Goal: Task Accomplishment & Management: Use online tool/utility

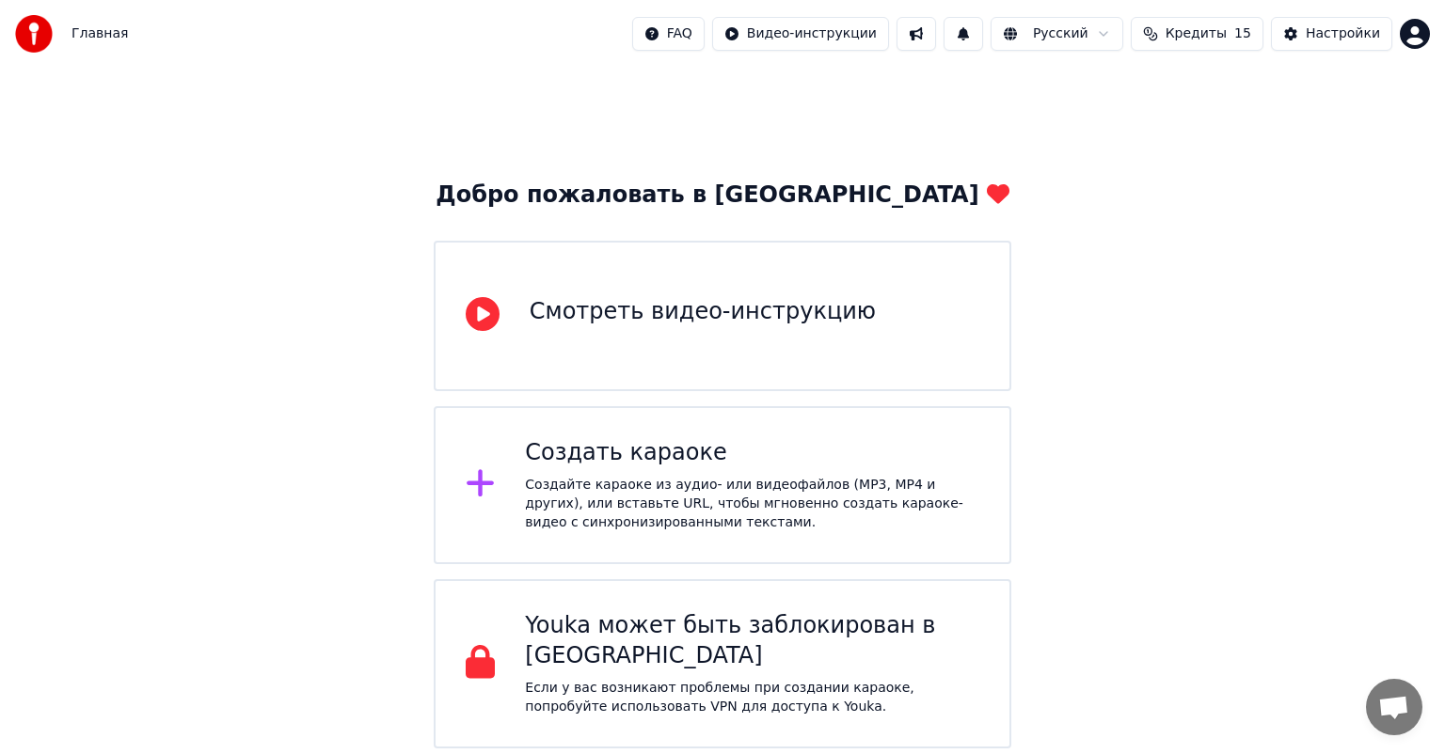
click at [702, 500] on div "Создайте караоке из аудио- или видеофайлов (MP3, MP4 и других), или вставьте UR…" at bounding box center [752, 504] width 454 height 56
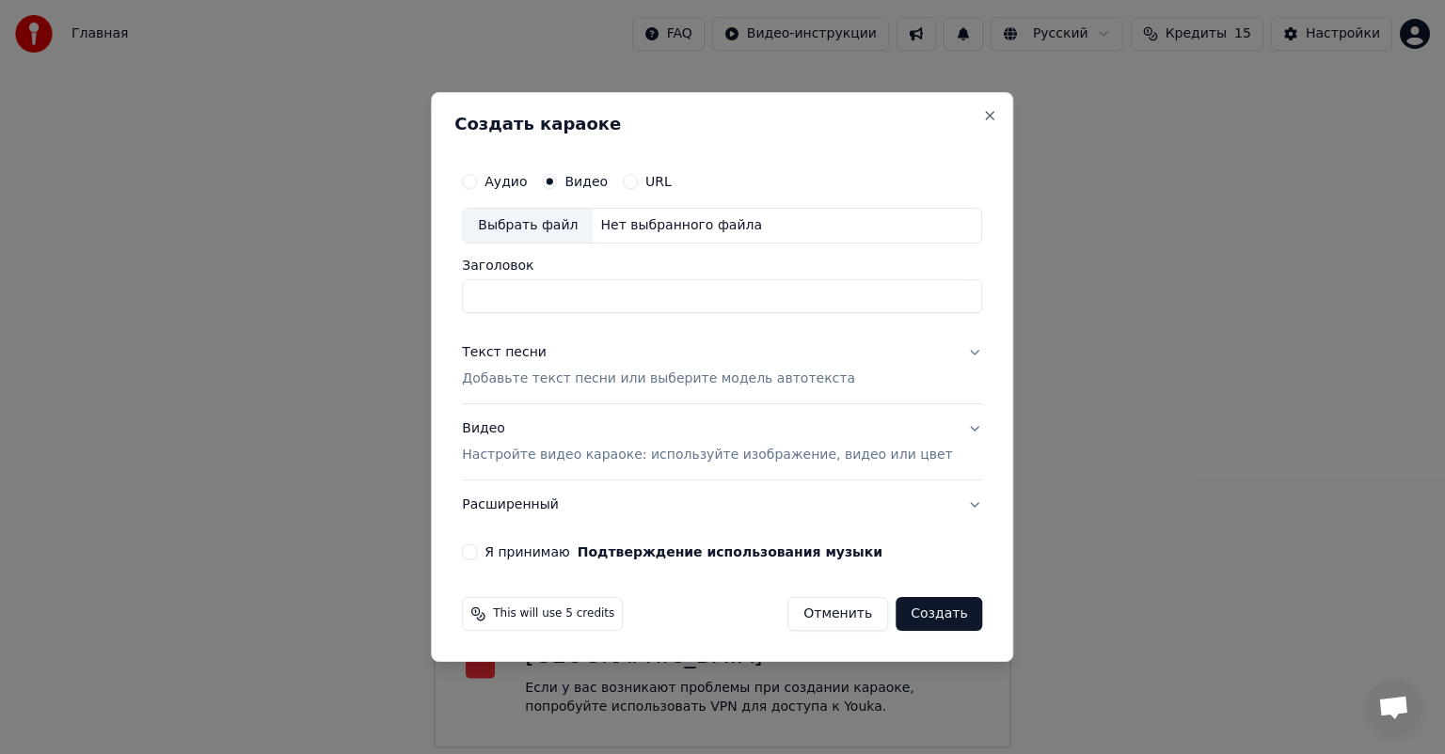
click at [640, 294] on input "Заголовок" at bounding box center [722, 296] width 520 height 34
type input "**********"
click at [674, 379] on p "Добавьте текст песни или выберите модель автотекста" at bounding box center [658, 379] width 393 height 19
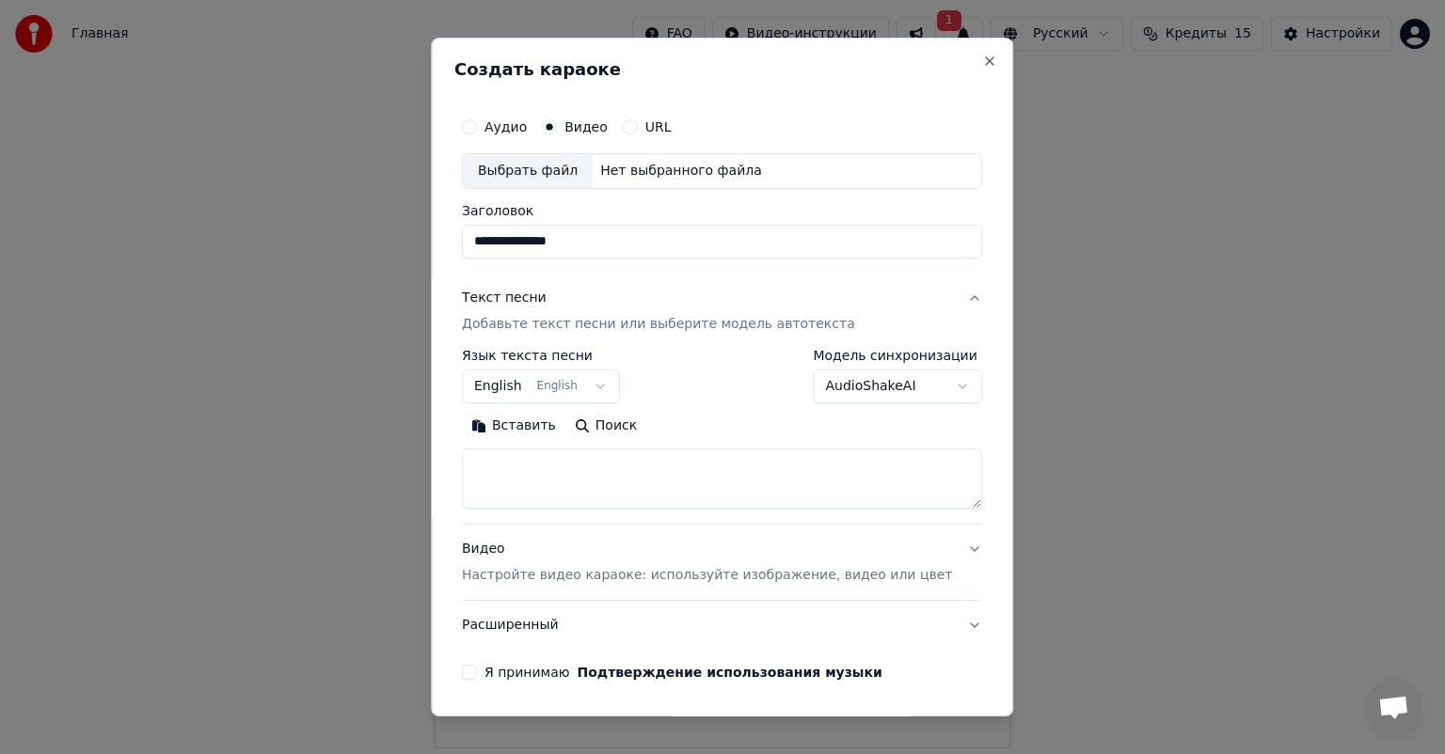
click at [497, 372] on body "**********" at bounding box center [722, 374] width 1445 height 749
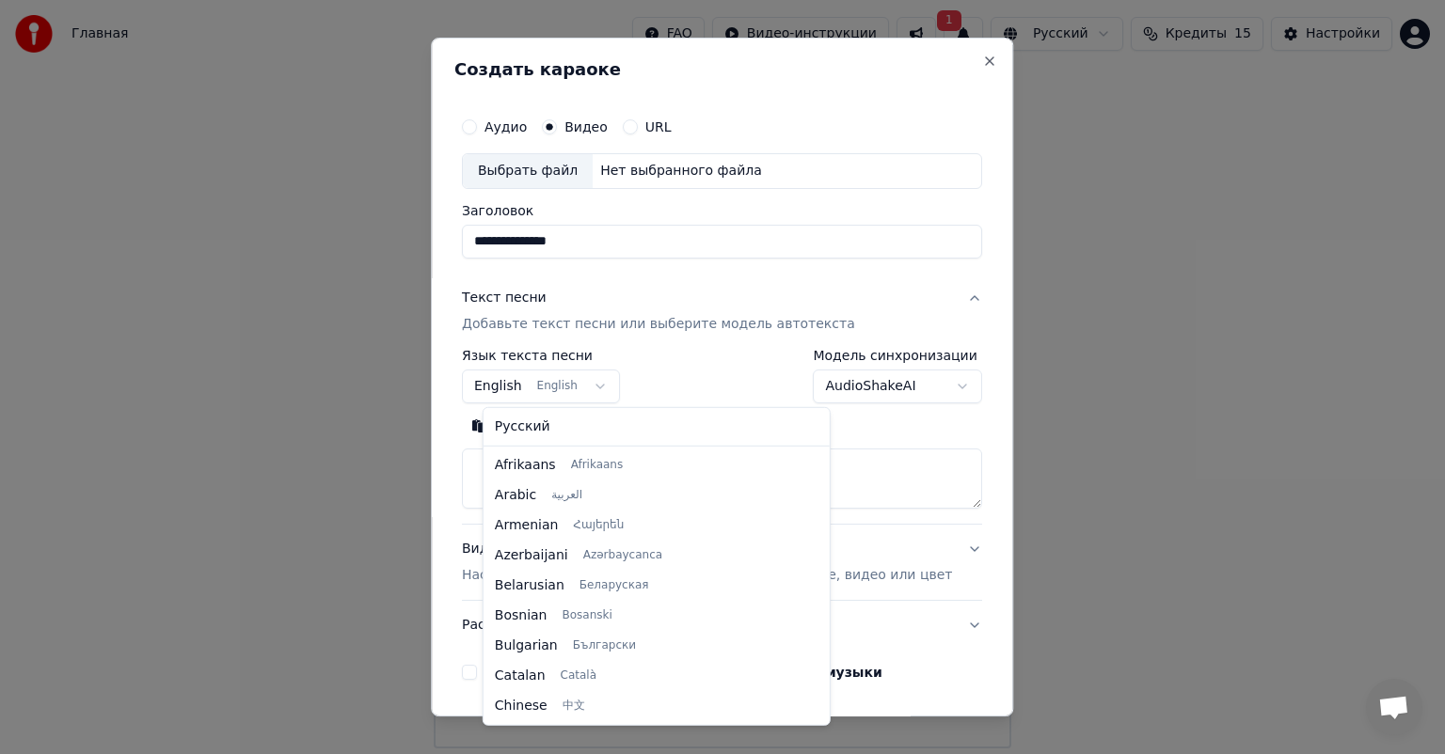
select select "**"
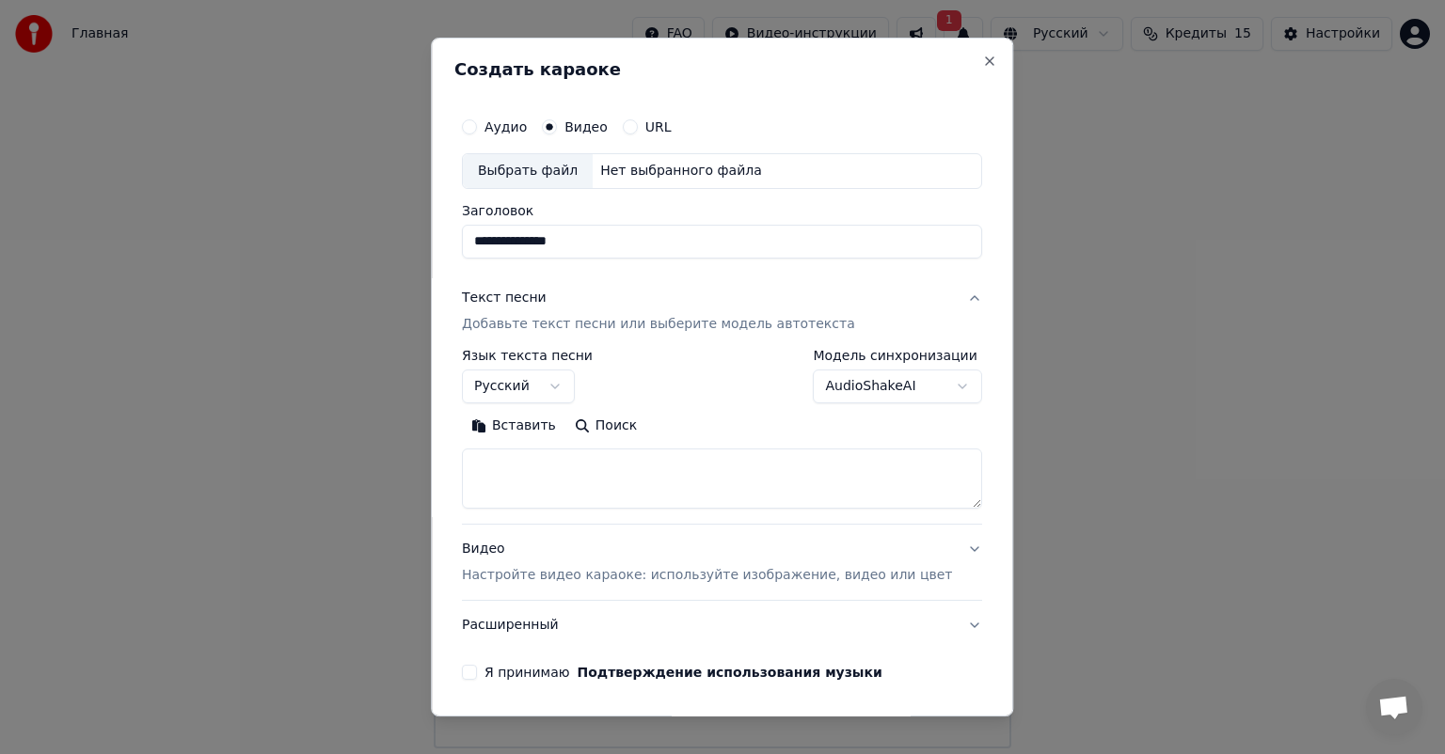
click at [699, 488] on textarea at bounding box center [722, 479] width 520 height 60
paste textarea "**********"
type textarea "**********"
click at [623, 572] on p "Настройте видео караоке: используйте изображение, видео или цвет" at bounding box center [707, 575] width 490 height 19
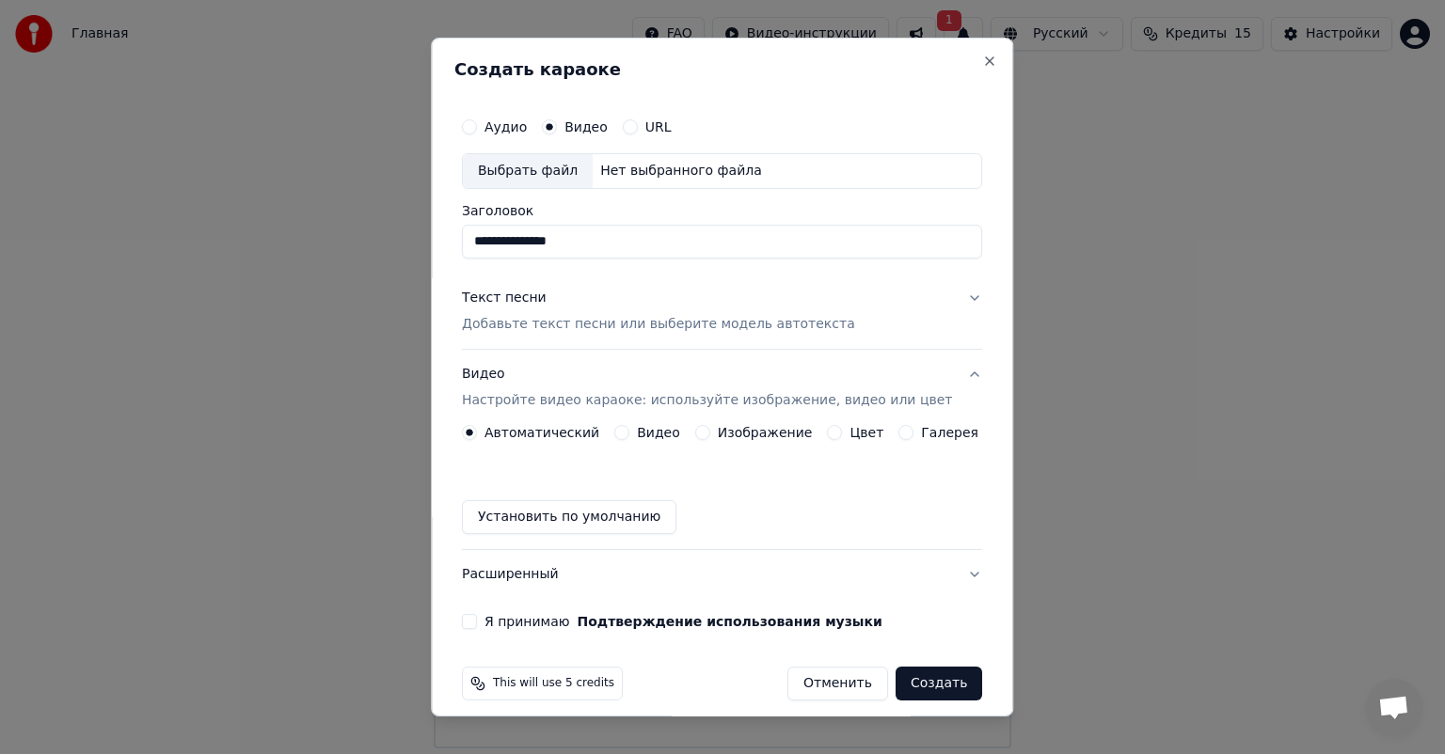
click at [657, 432] on label "Видео" at bounding box center [658, 432] width 43 height 13
click at [629, 432] on button "Видео" at bounding box center [621, 432] width 15 height 15
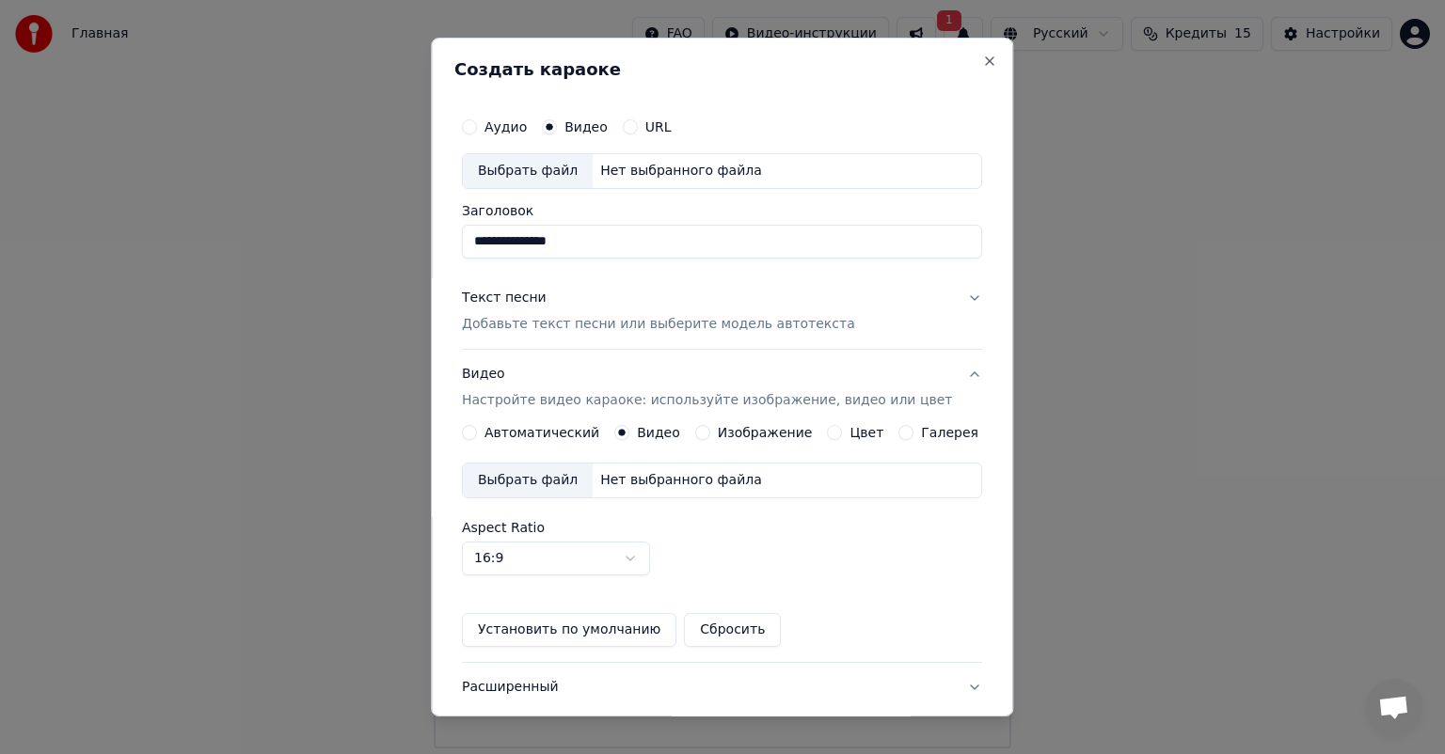
click at [542, 482] on div "Выбрать файл" at bounding box center [528, 481] width 130 height 34
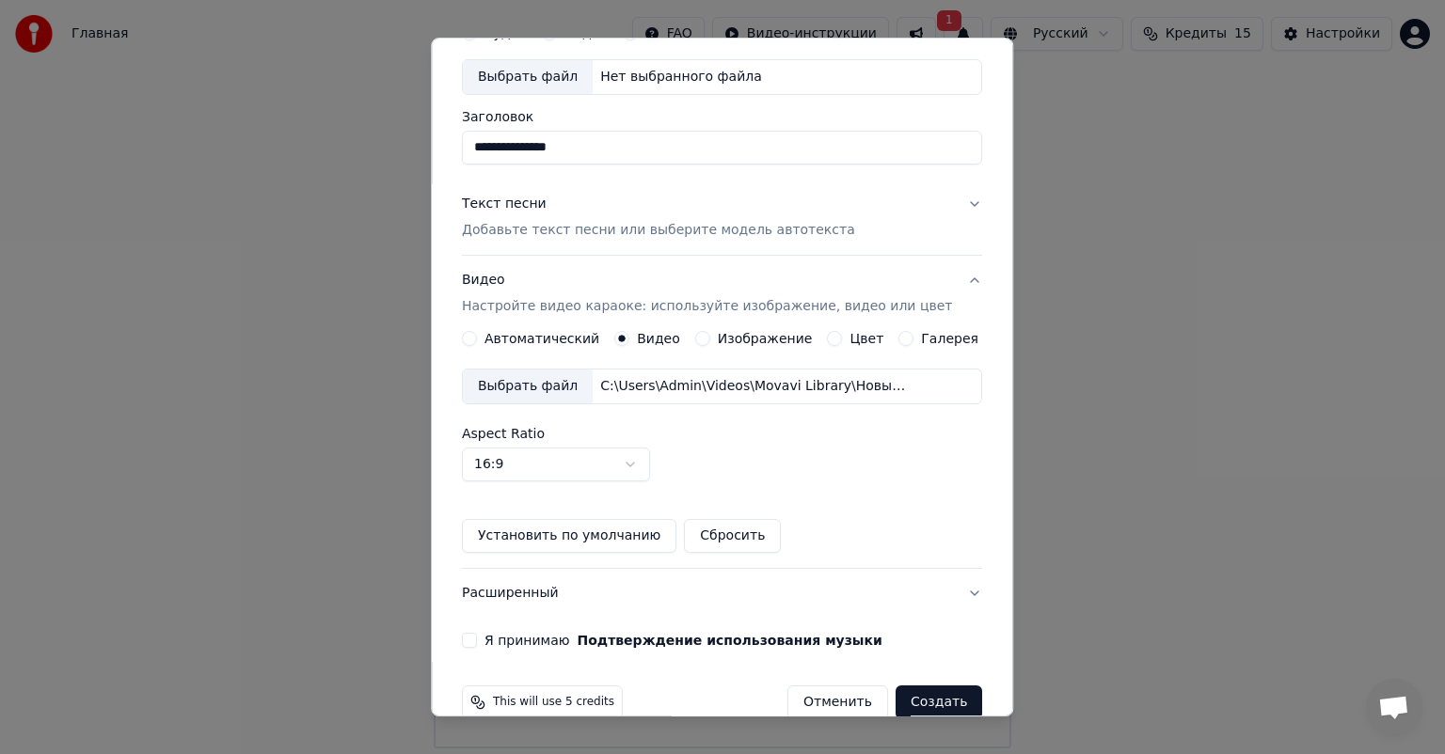
scroll to position [126, 0]
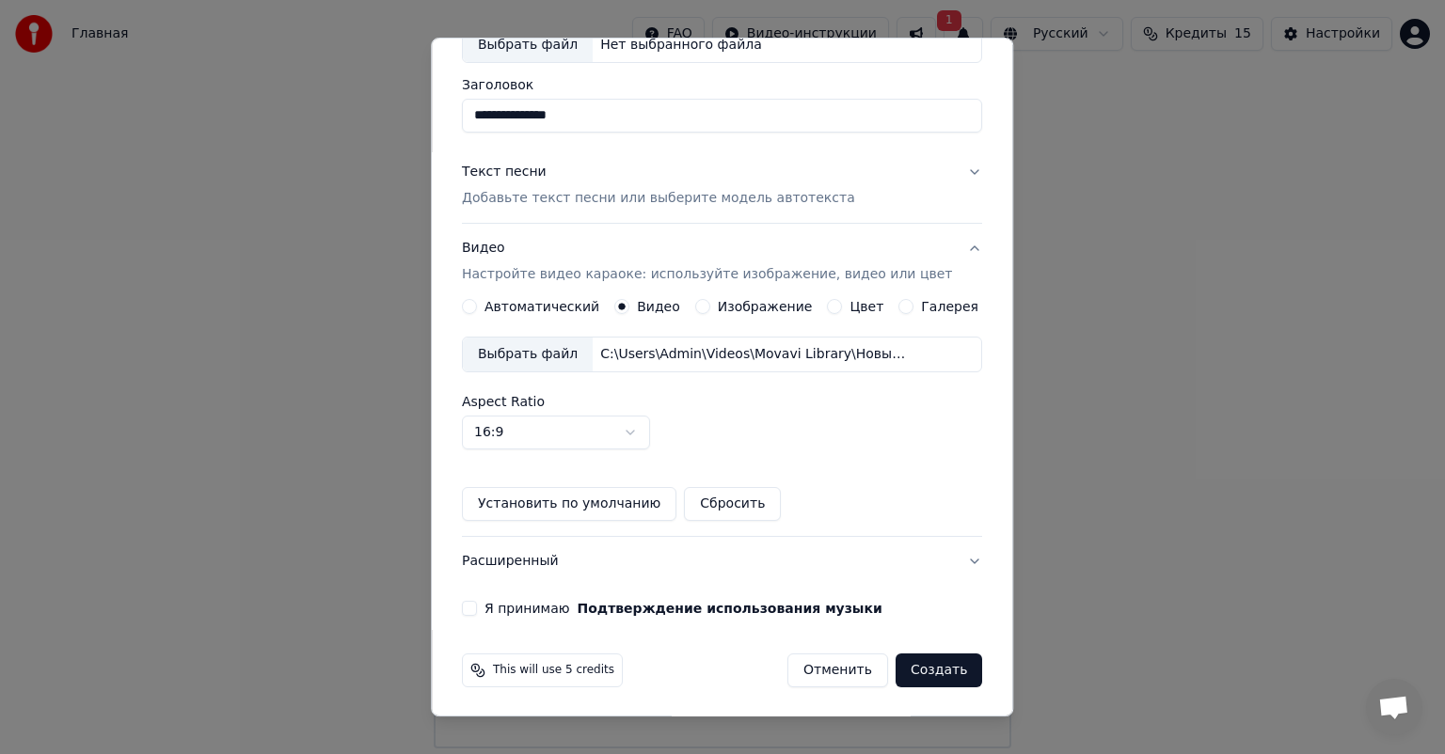
click at [499, 602] on label "Я принимаю Подтверждение использования музыки" at bounding box center [683, 608] width 398 height 13
click at [477, 601] on button "Я принимаю Подтверждение использования музыки" at bounding box center [469, 608] width 15 height 15
click at [921, 656] on button "Создать" at bounding box center [938, 671] width 87 height 34
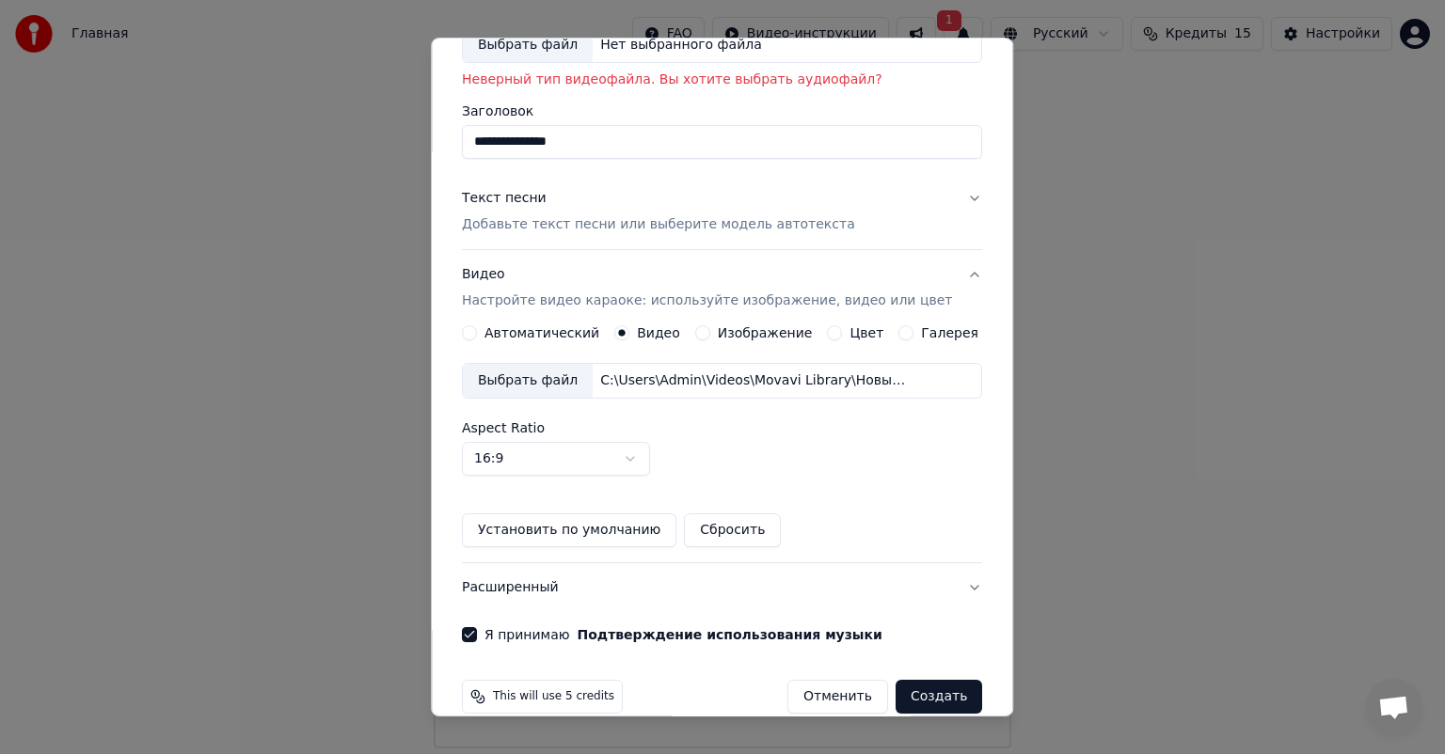
click at [913, 696] on button "Создать" at bounding box center [938, 697] width 87 height 34
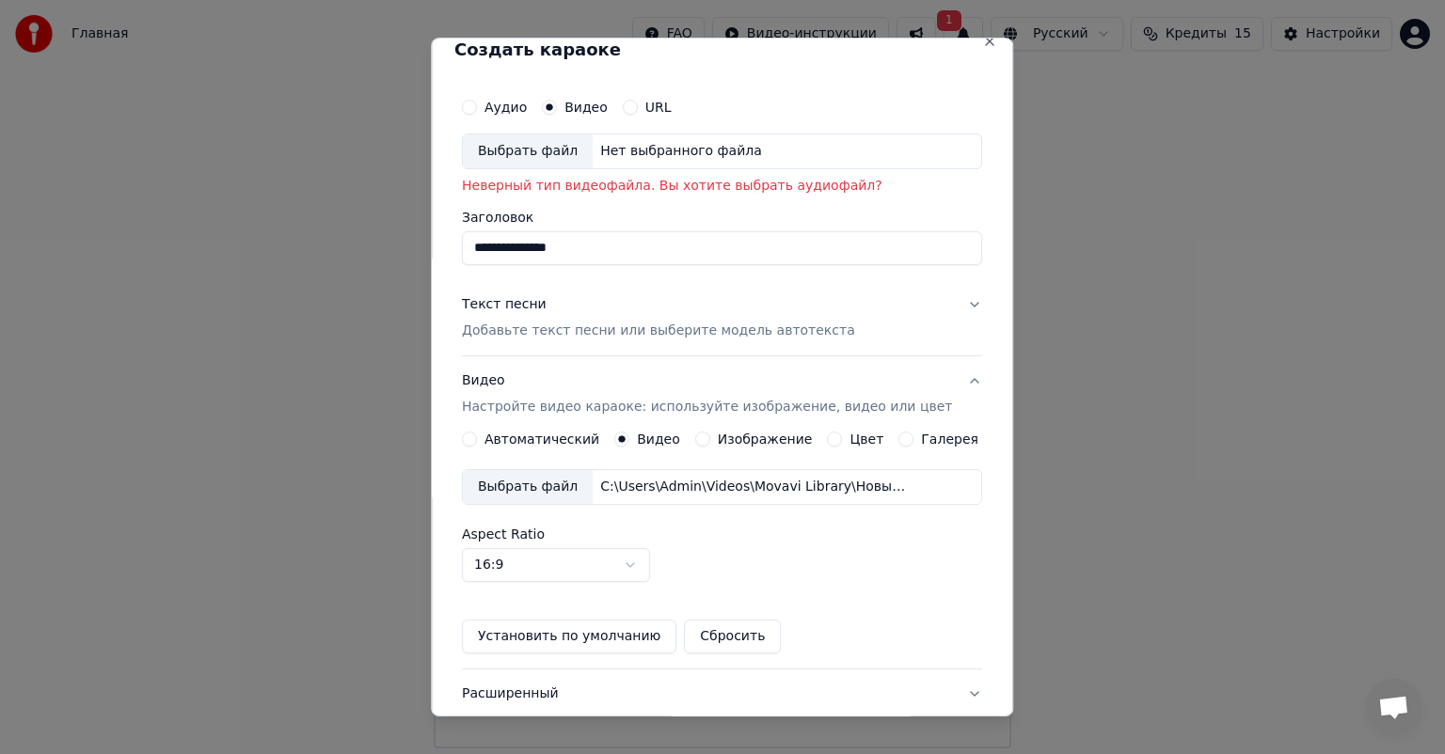
scroll to position [0, 0]
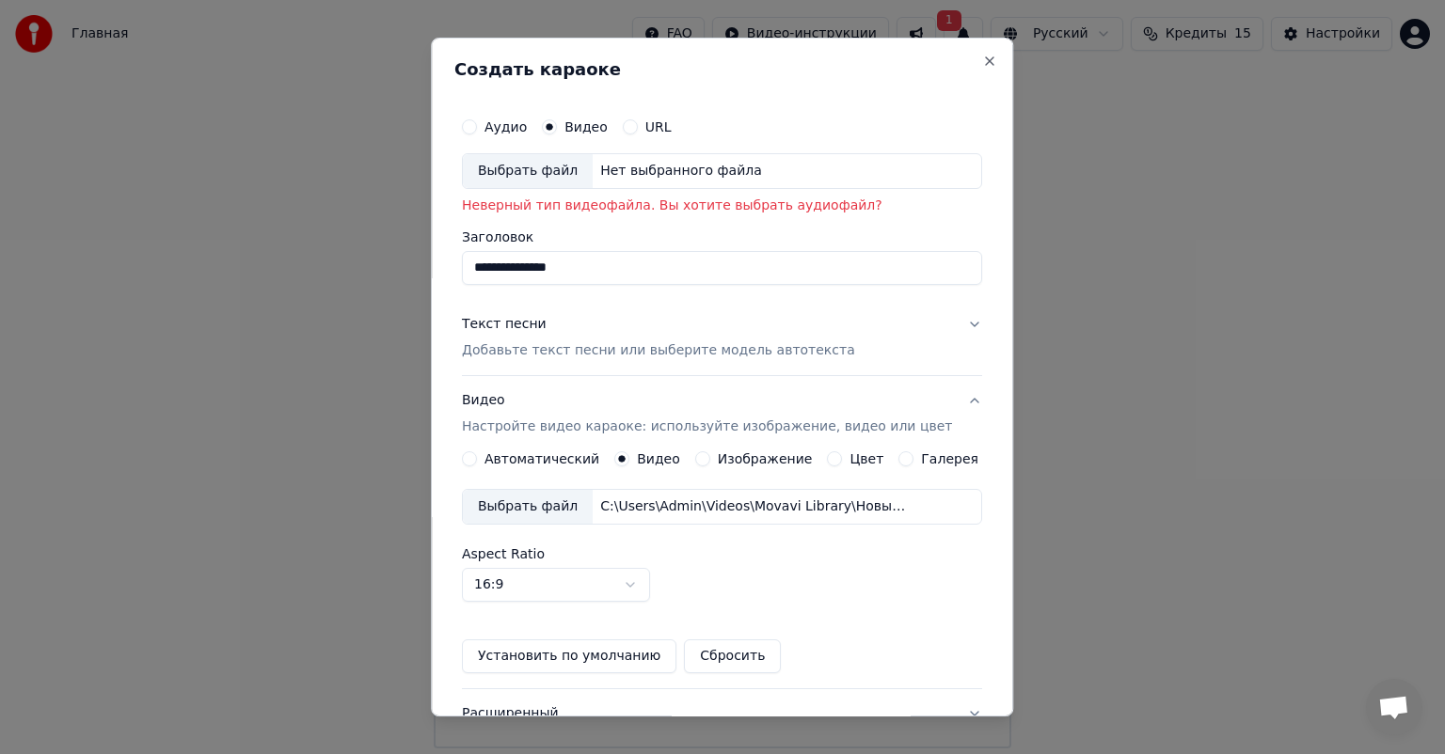
click at [545, 172] on div "Выбрать файл" at bounding box center [528, 171] width 130 height 34
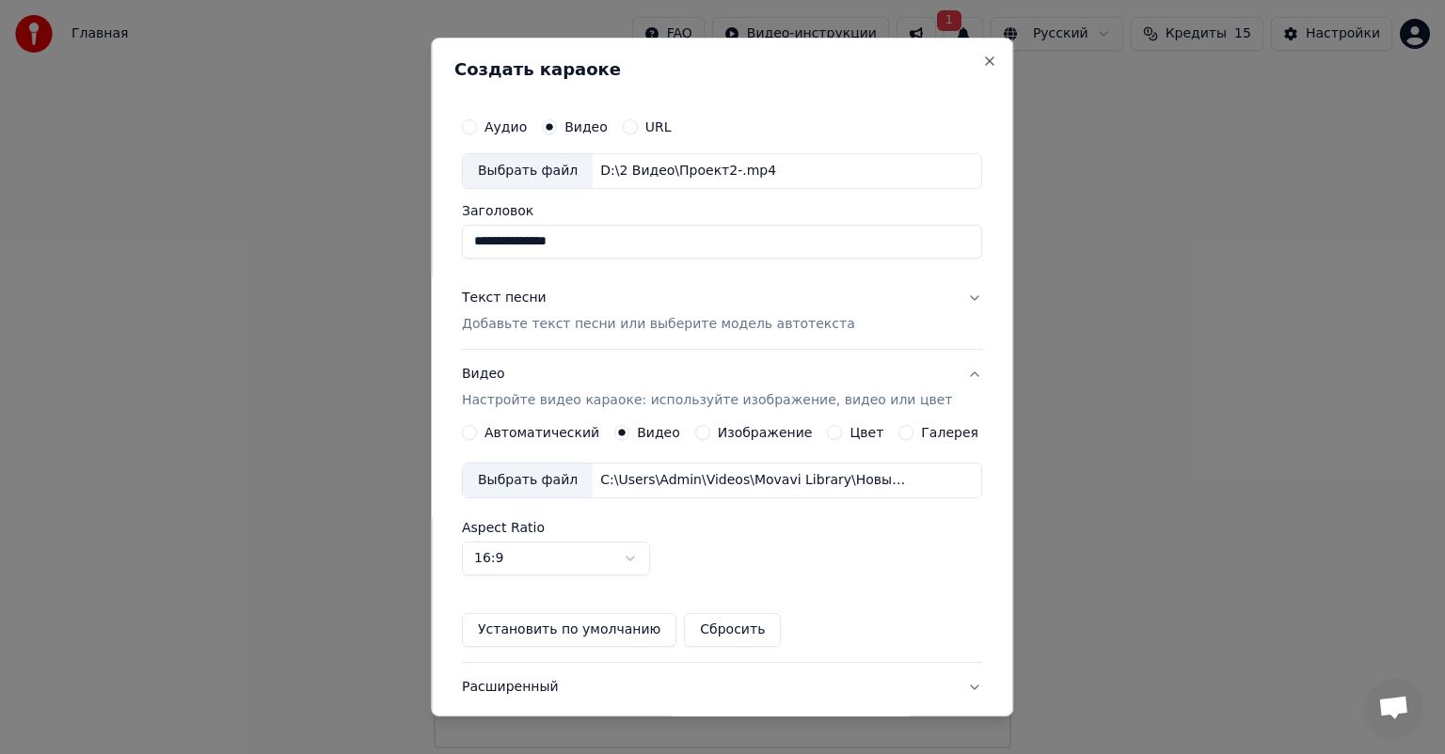
type input "********"
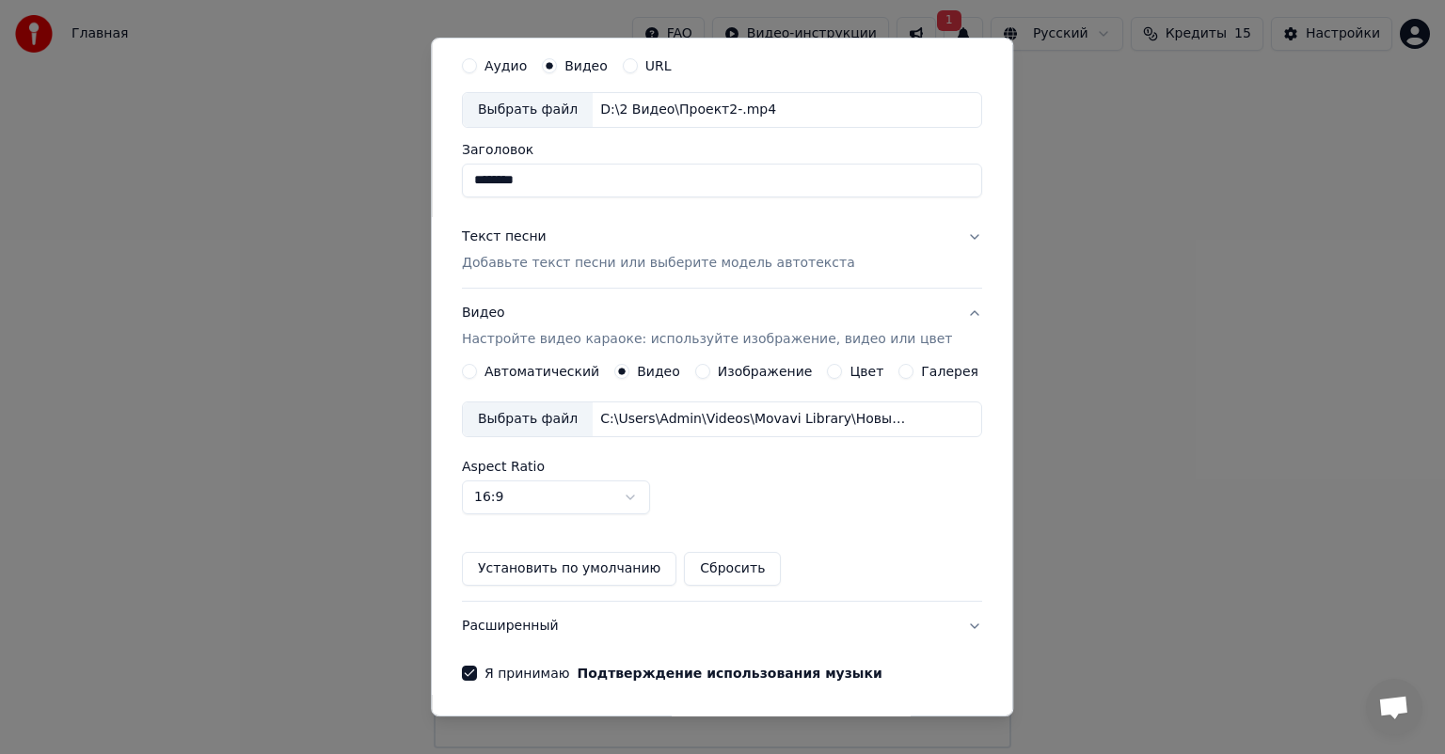
scroll to position [126, 0]
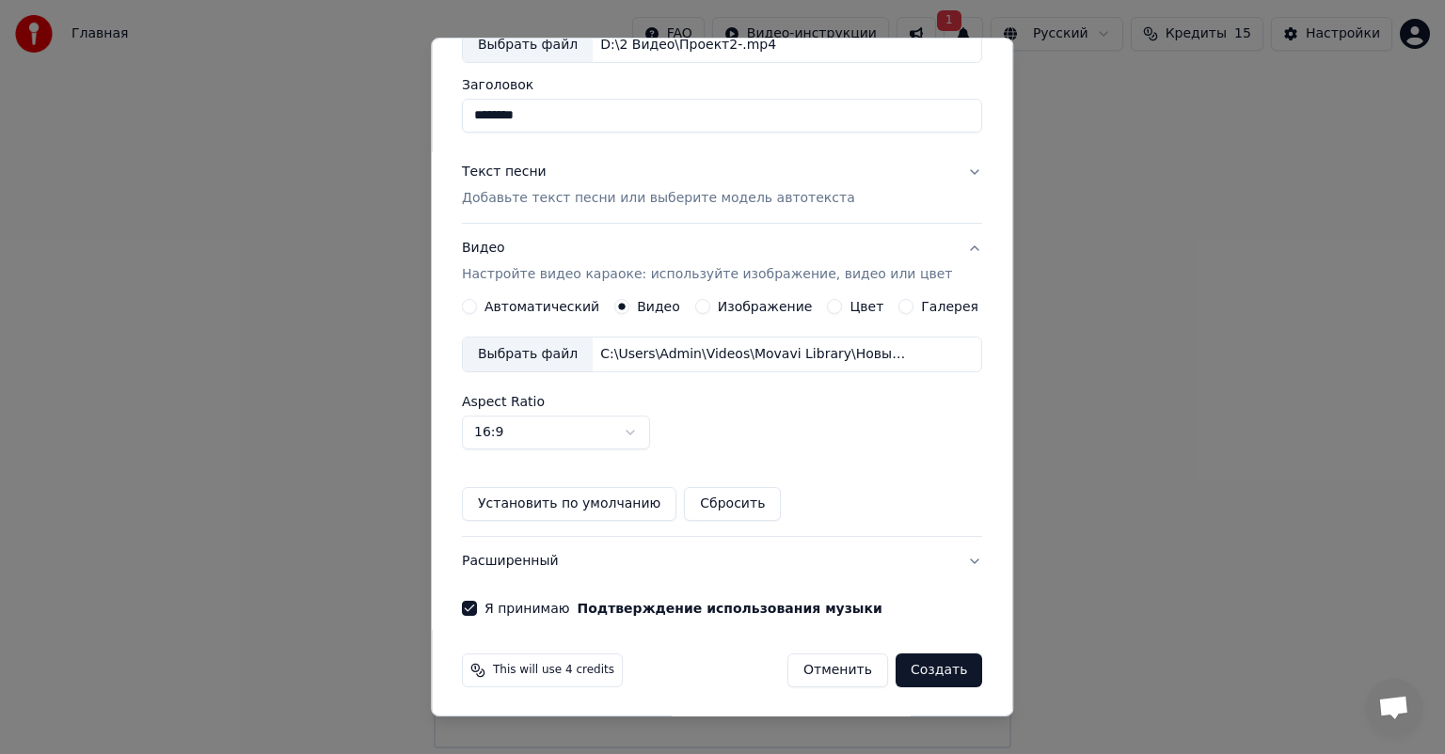
drag, startPoint x: 925, startPoint y: 667, endPoint x: 861, endPoint y: 531, distance: 150.2
click at [861, 531] on form "Аудио Видео URL Выбрать файл D:\2 Видео\Проект2-.mp4 Заголовок ******** Текст п…" at bounding box center [721, 335] width 535 height 720
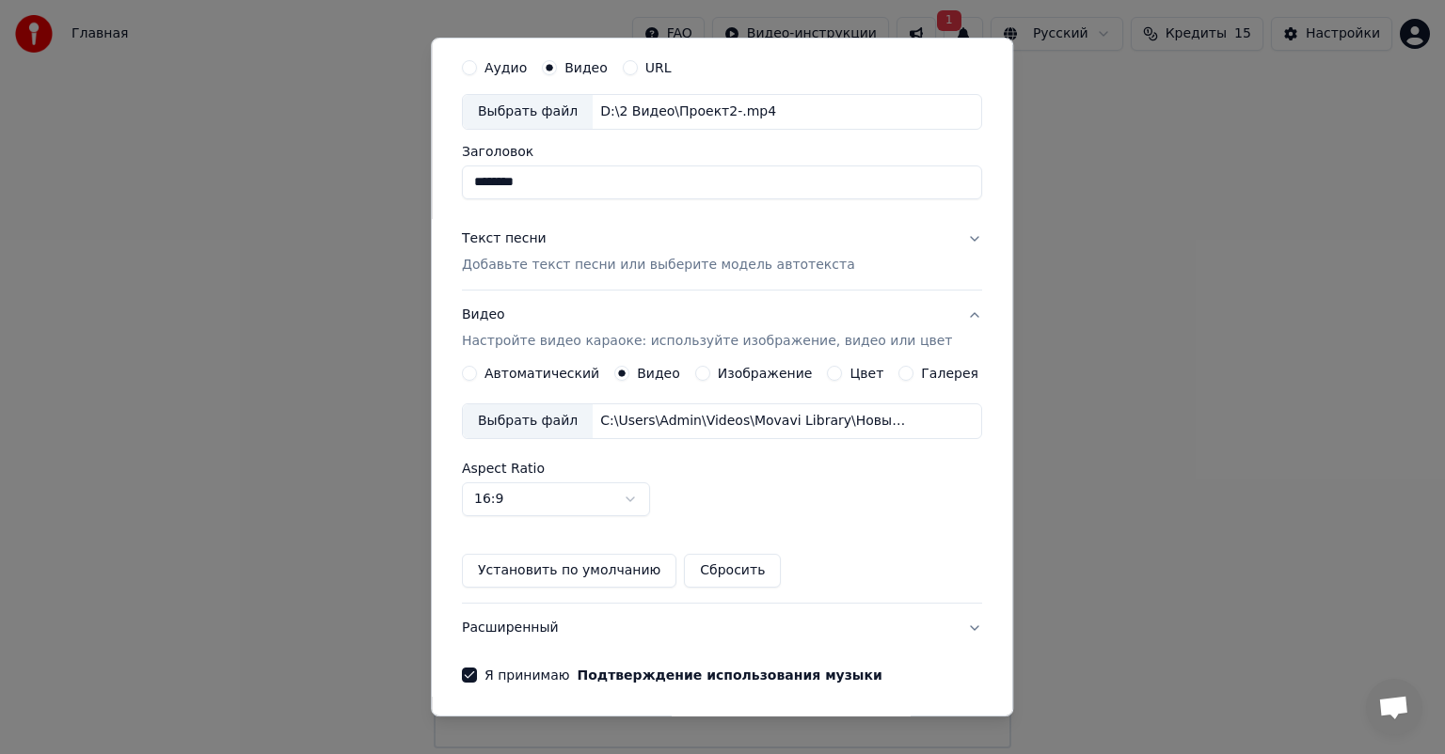
scroll to position [0, 0]
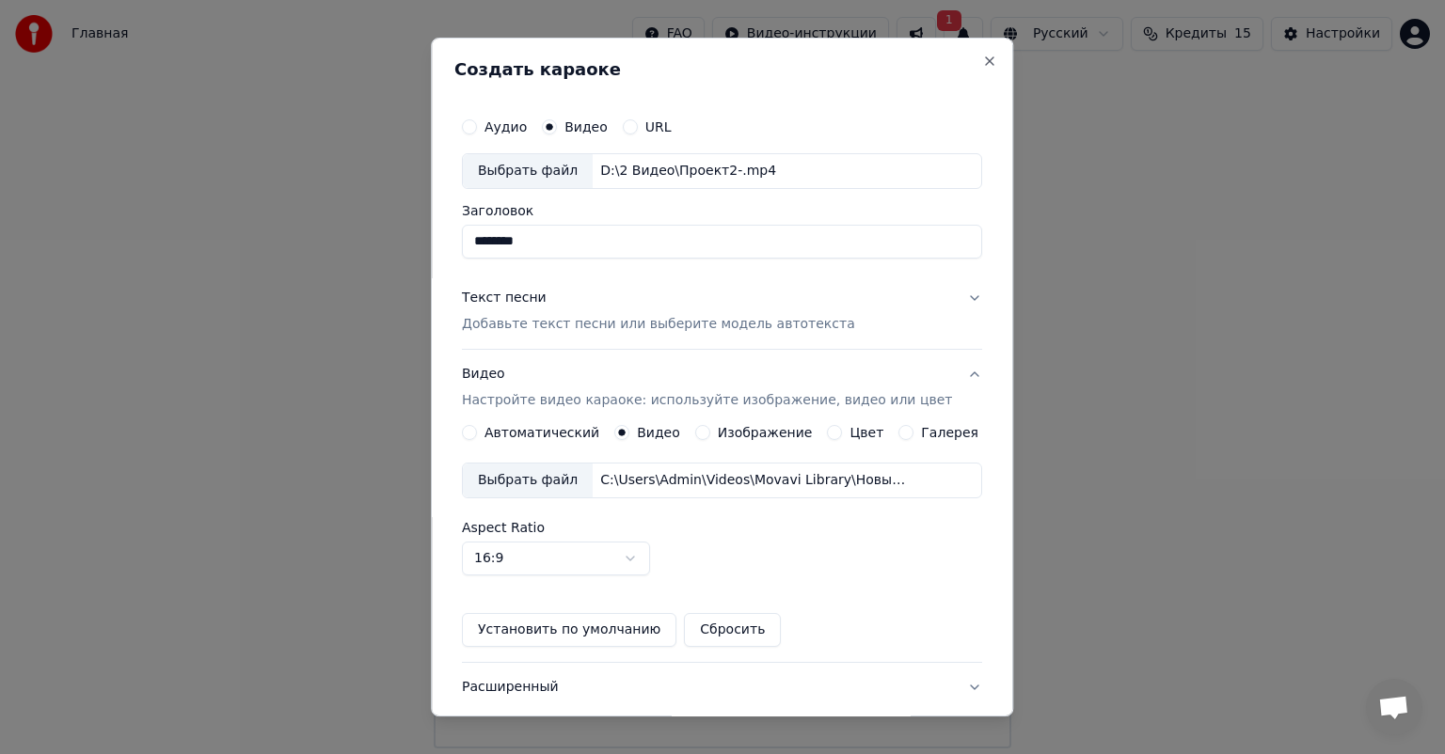
click at [622, 324] on p "Добавьте текст песни или выберите модель автотекста" at bounding box center [658, 324] width 393 height 19
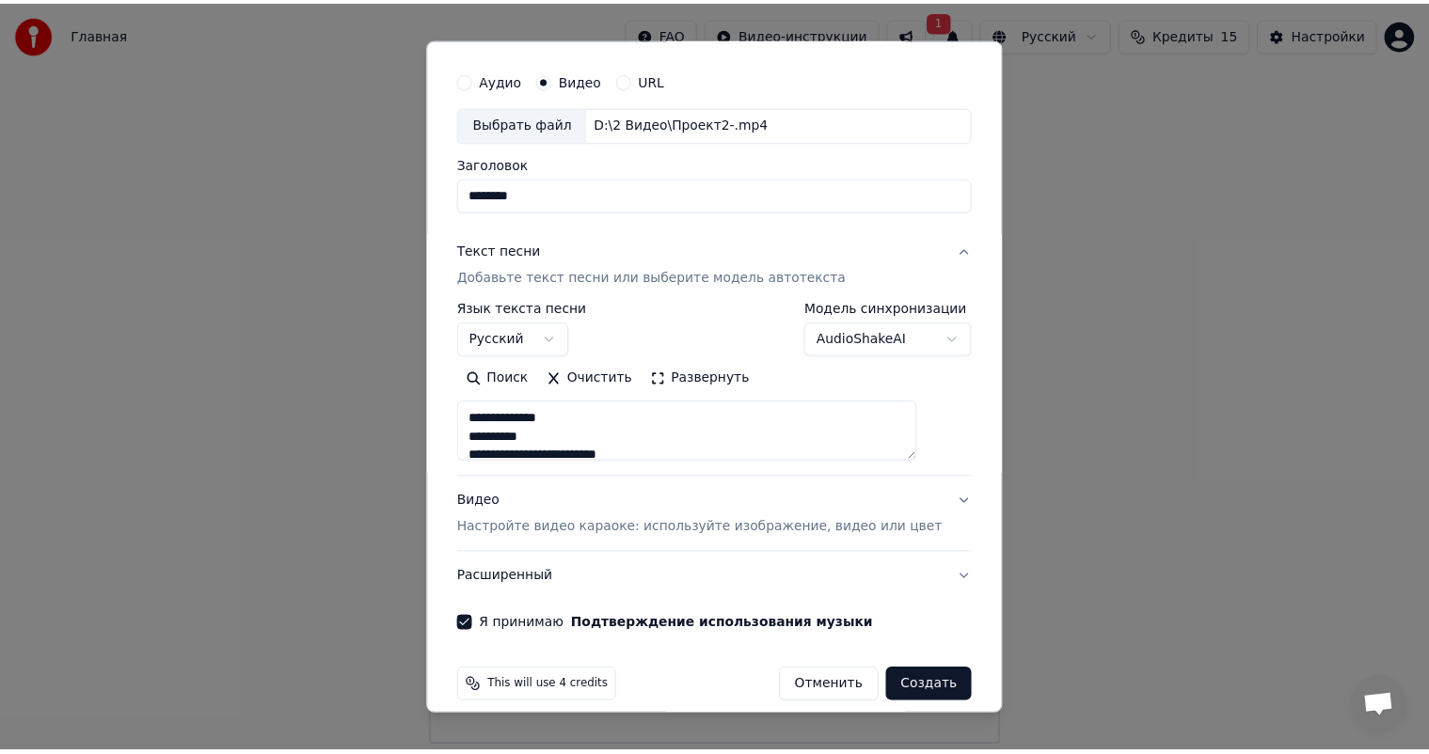
scroll to position [64, 0]
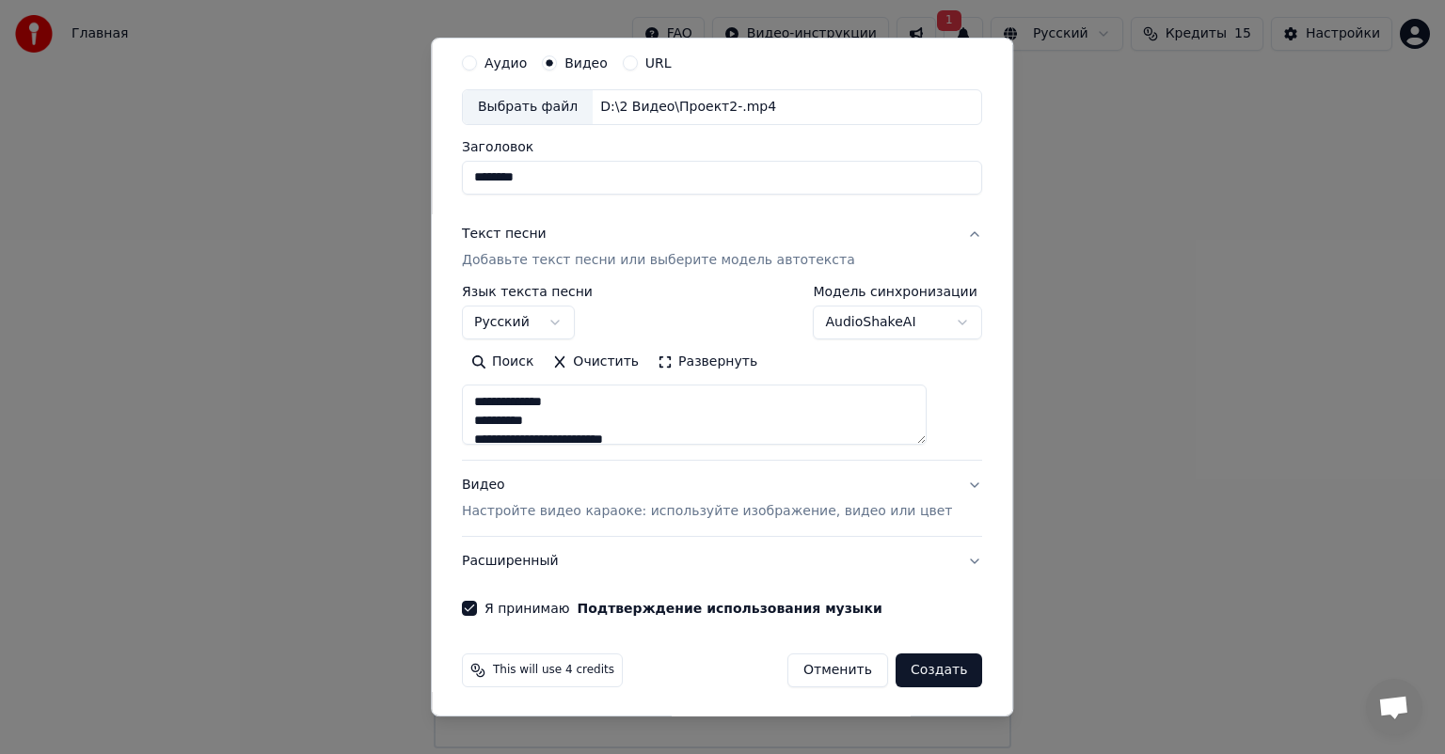
click at [918, 666] on button "Создать" at bounding box center [938, 671] width 87 height 34
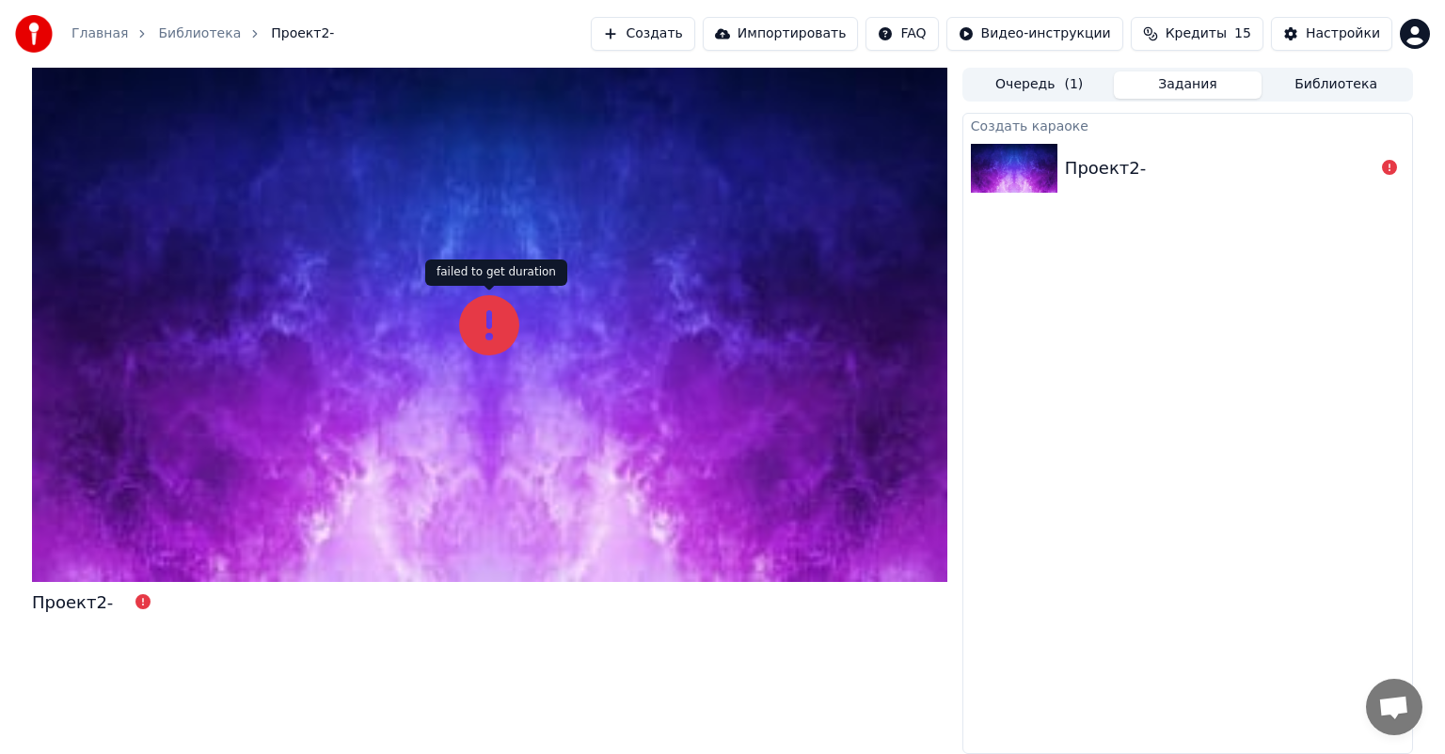
click at [486, 334] on icon at bounding box center [489, 325] width 60 height 60
click at [135, 600] on icon at bounding box center [142, 601] width 15 height 15
drag, startPoint x: 499, startPoint y: 435, endPoint x: 922, endPoint y: 406, distance: 423.2
click at [505, 433] on div at bounding box center [489, 325] width 915 height 514
drag, startPoint x: 1112, startPoint y: 395, endPoint x: 1293, endPoint y: 331, distance: 192.5
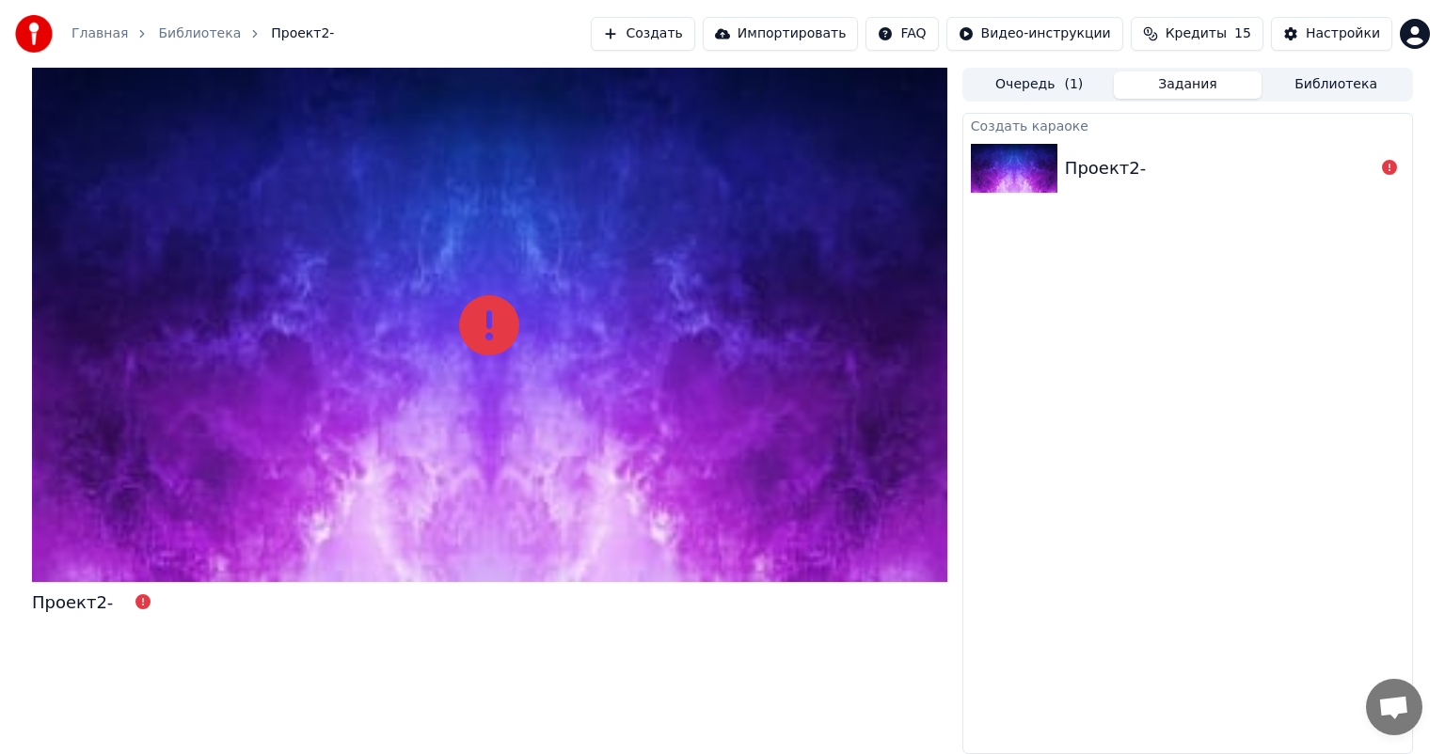
click at [1128, 395] on div "Создать караоке Проект2-" at bounding box center [1187, 433] width 451 height 641
click at [1388, 165] on icon at bounding box center [1389, 167] width 15 height 15
click at [1032, 171] on img at bounding box center [1014, 168] width 87 height 49
click at [1272, 159] on div "Проект2-" at bounding box center [1219, 168] width 309 height 26
click at [1010, 73] on button "Очередь ( 1 )" at bounding box center [1039, 84] width 149 height 27
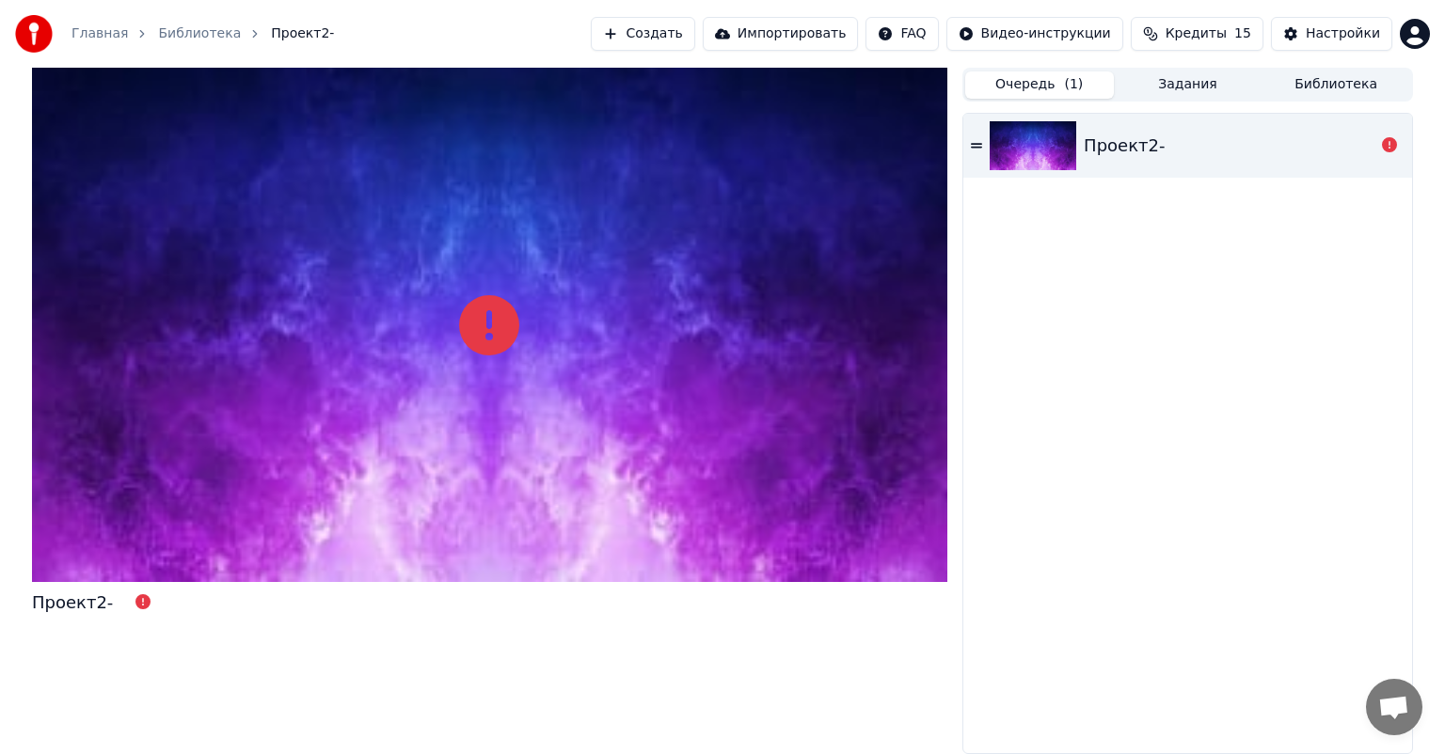
click at [1016, 149] on img at bounding box center [1032, 145] width 87 height 49
click at [972, 144] on icon at bounding box center [976, 145] width 11 height 5
click at [1136, 133] on div "Проект2-" at bounding box center [1123, 146] width 81 height 26
click at [1186, 147] on div "Проект2-" at bounding box center [1228, 146] width 291 height 26
click at [1394, 139] on icon at bounding box center [1389, 144] width 15 height 15
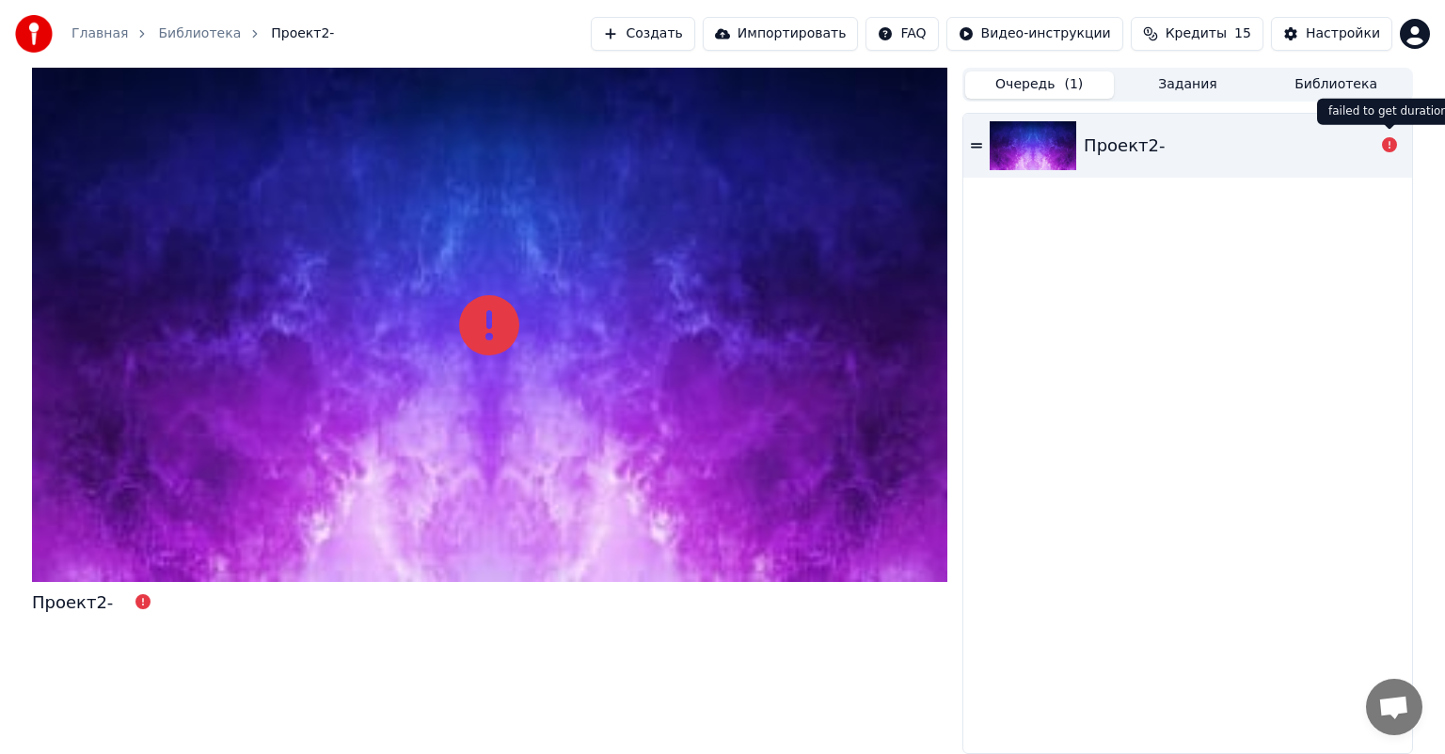
click at [1384, 149] on icon at bounding box center [1389, 144] width 15 height 15
click at [1107, 149] on div "Проект2-" at bounding box center [1123, 146] width 81 height 26
drag, startPoint x: 1154, startPoint y: 311, endPoint x: 1023, endPoint y: 443, distance: 185.5
click at [1155, 316] on div "Проект2-" at bounding box center [1187, 434] width 449 height 640
click at [282, 32] on span "Проект2-" at bounding box center [302, 33] width 63 height 19
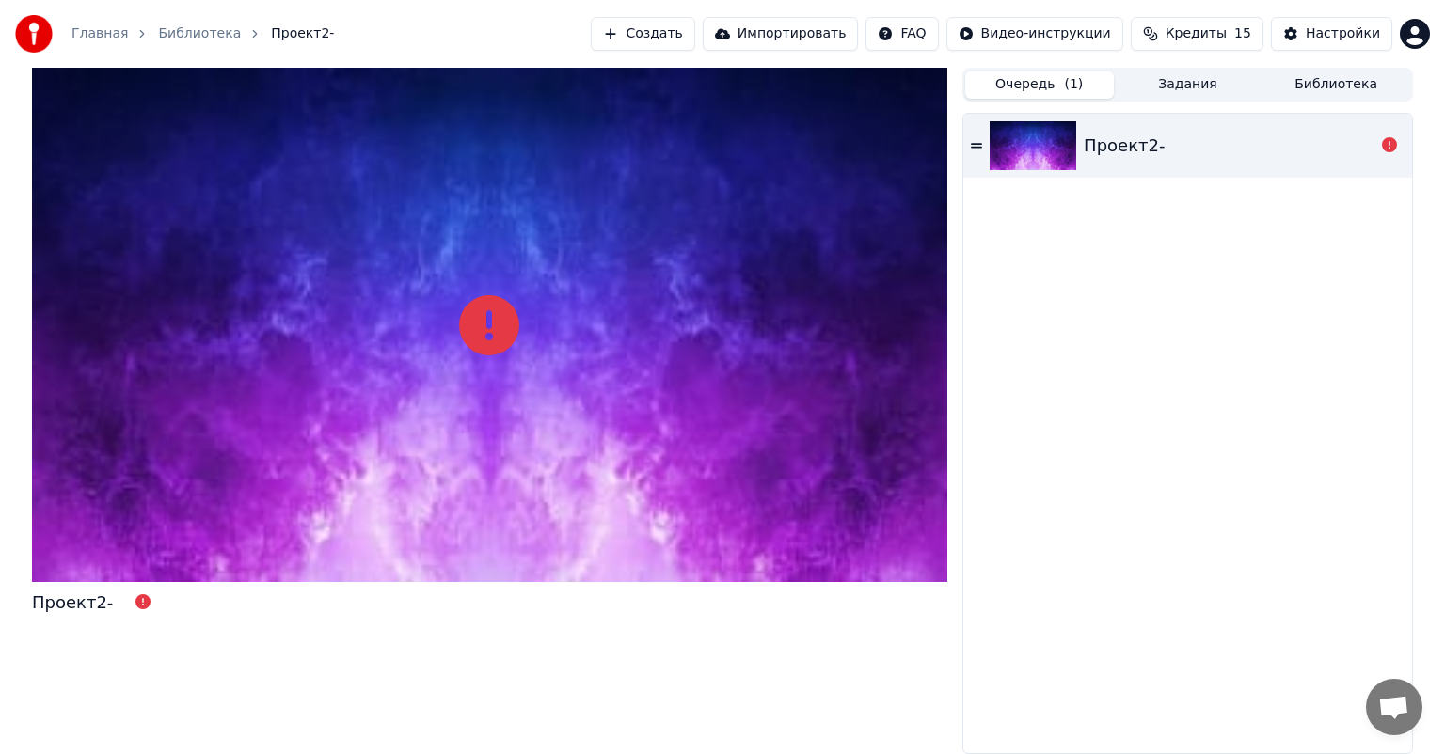
click at [196, 36] on link "Библиотека" at bounding box center [199, 33] width 83 height 19
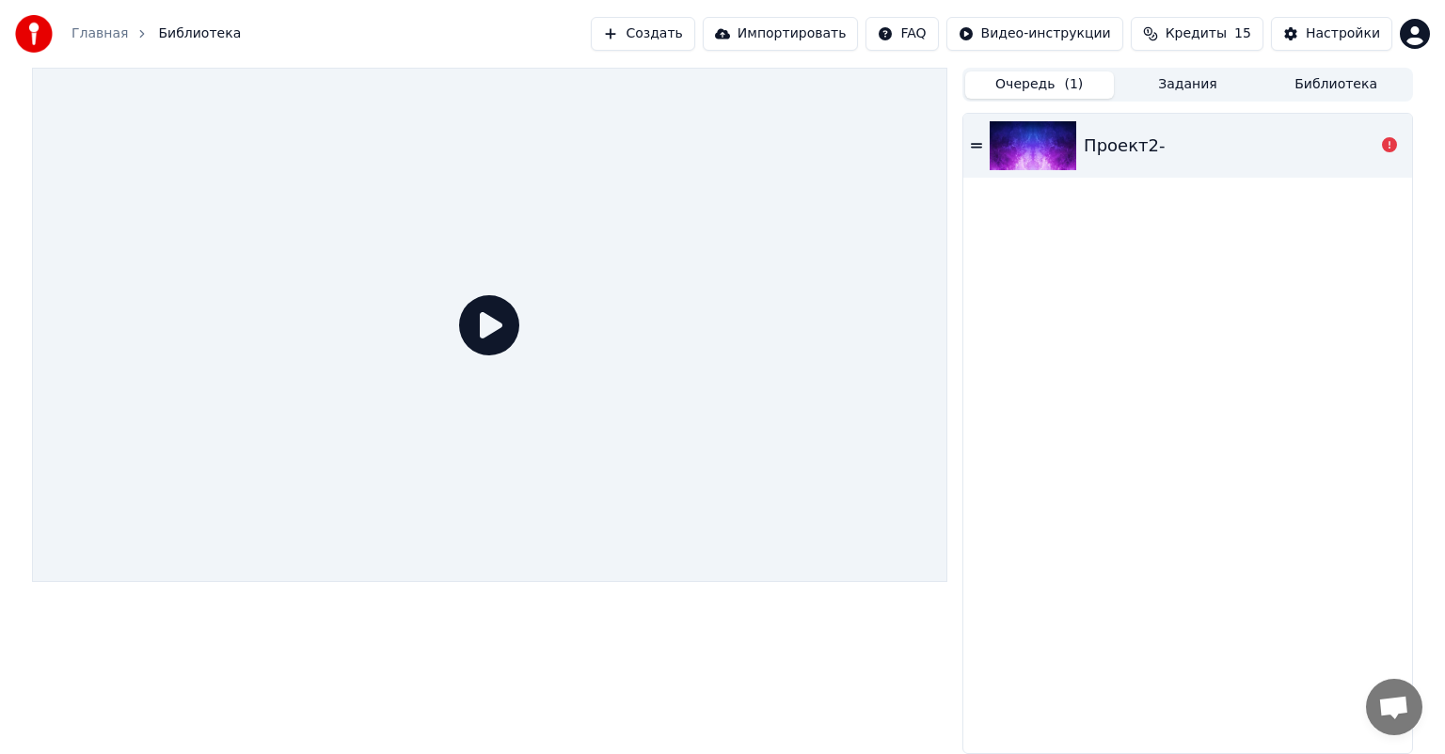
click at [481, 327] on icon at bounding box center [489, 325] width 60 height 60
click at [486, 316] on icon at bounding box center [489, 325] width 60 height 60
click at [482, 335] on icon at bounding box center [489, 325] width 60 height 60
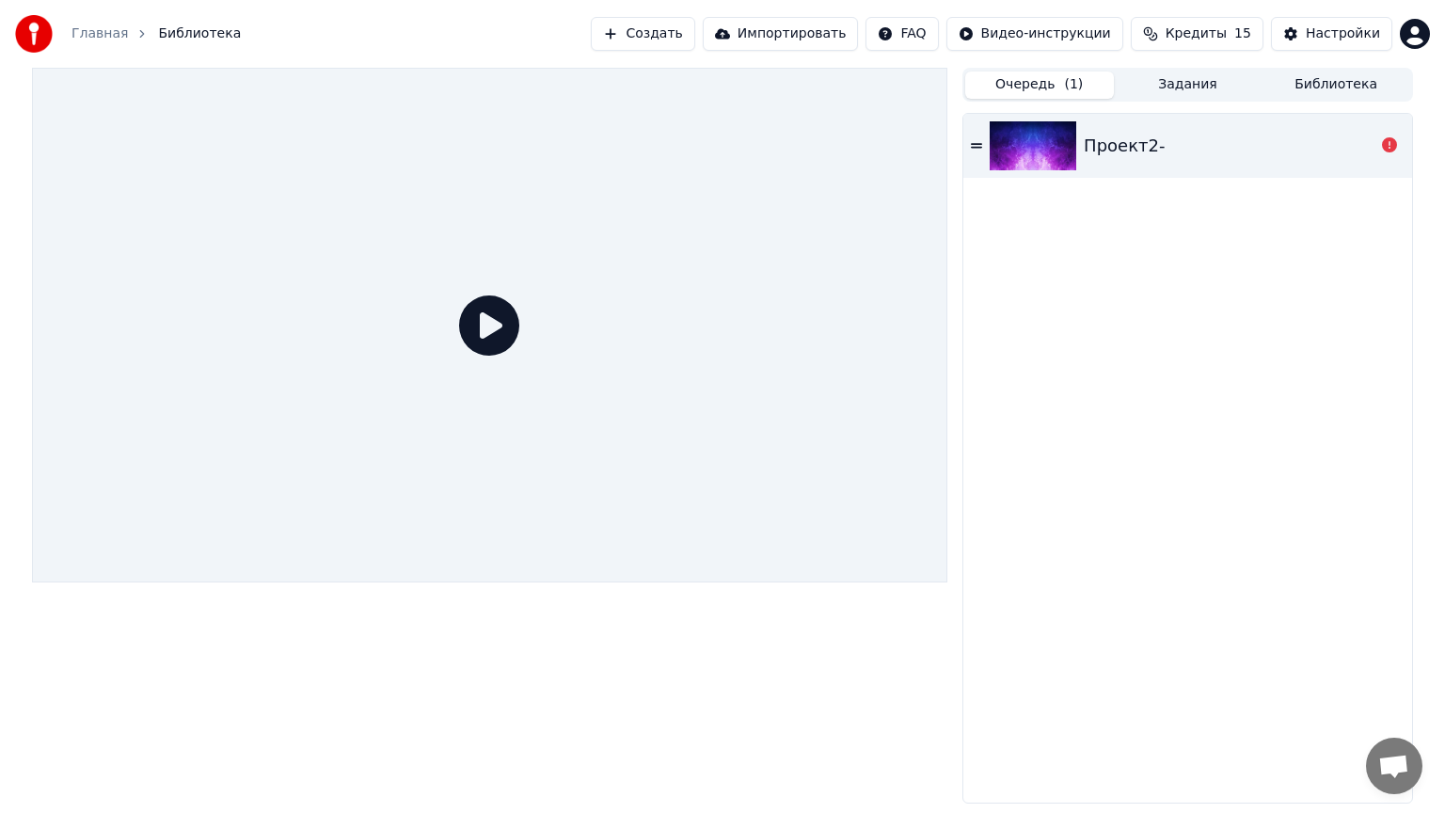
drag, startPoint x: 532, startPoint y: 353, endPoint x: 630, endPoint y: 321, distance: 102.9
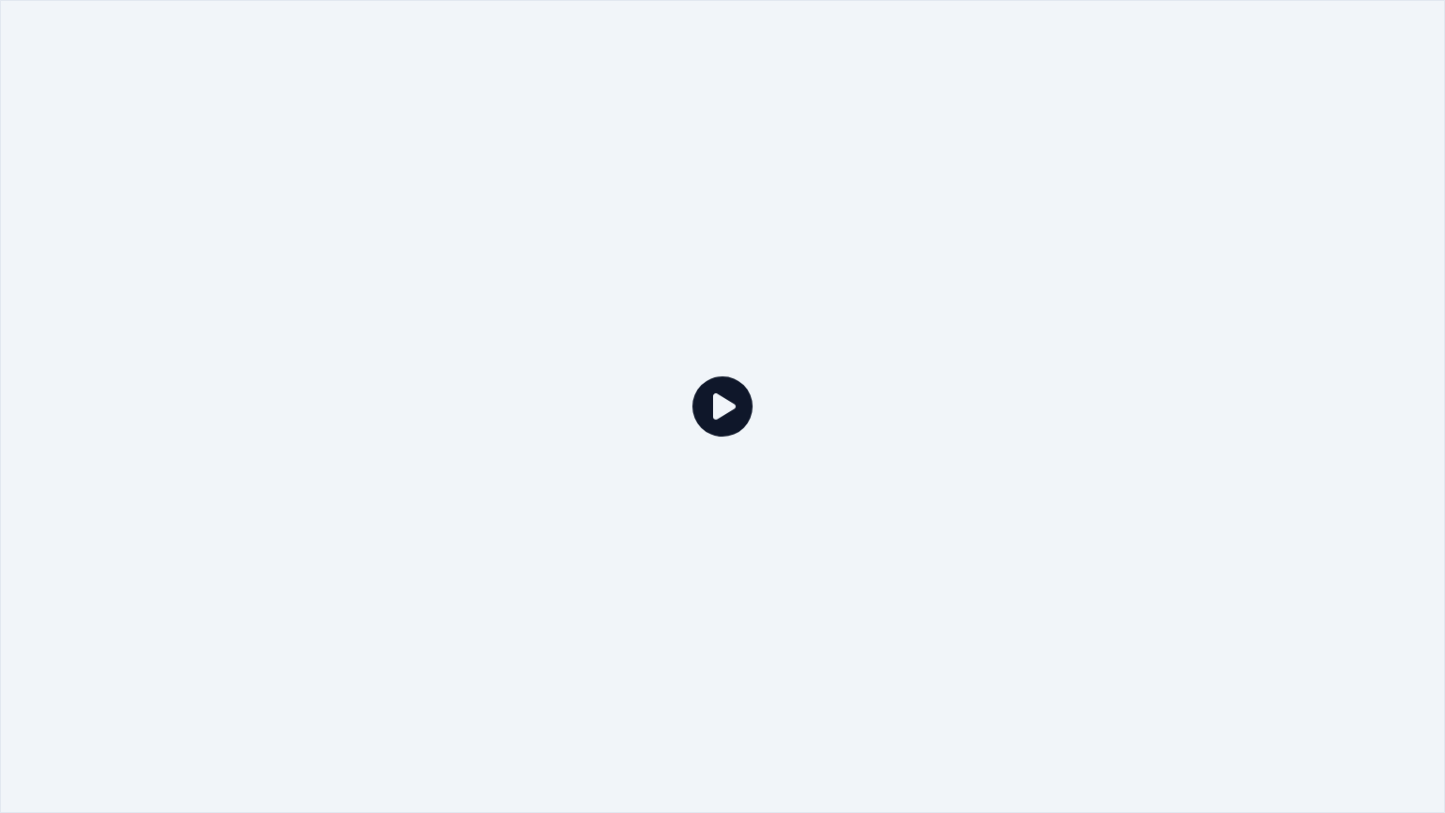
click at [533, 353] on div at bounding box center [722, 406] width 1445 height 813
click at [726, 409] on icon at bounding box center [722, 406] width 60 height 60
click at [726, 413] on icon at bounding box center [722, 406] width 60 height 60
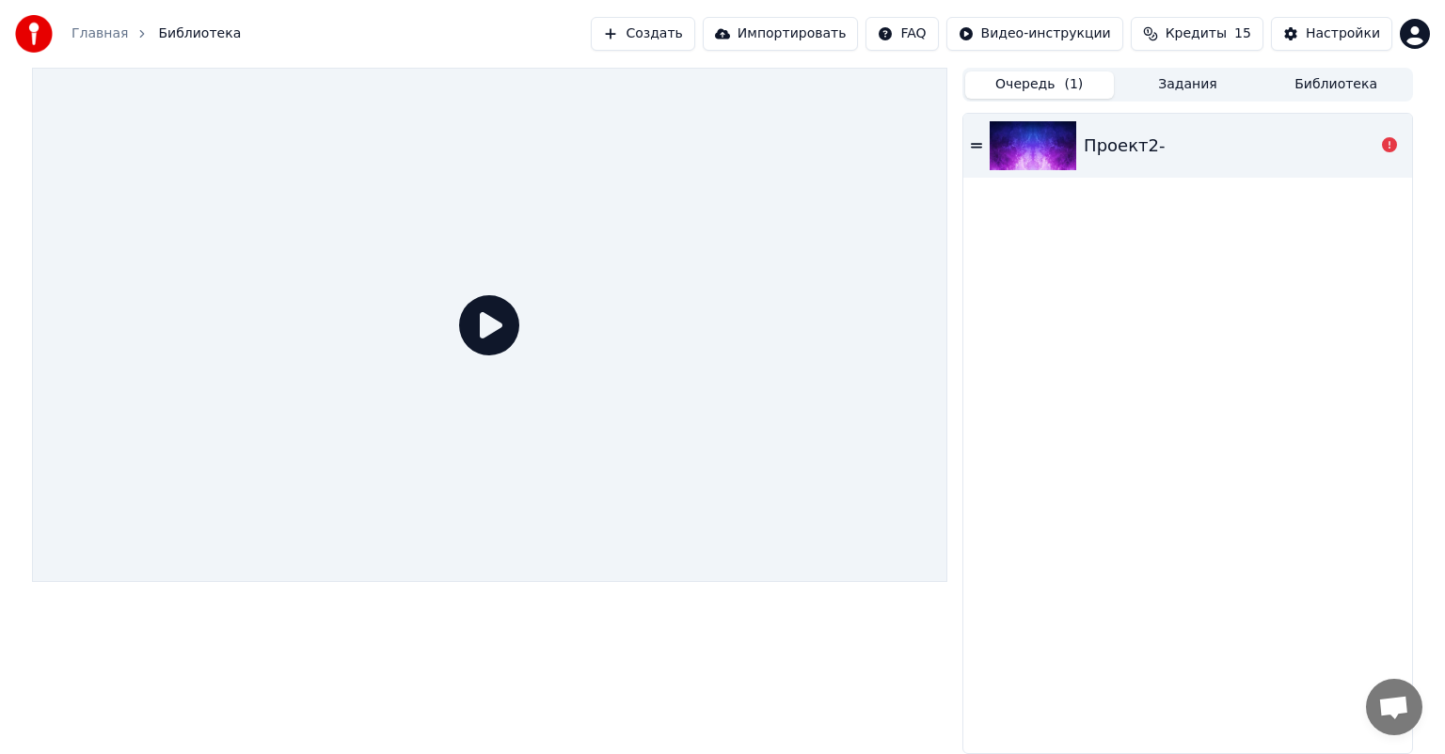
drag, startPoint x: 1085, startPoint y: 478, endPoint x: 1138, endPoint y: 485, distance: 53.2
click at [1091, 479] on div "Проект2-" at bounding box center [1187, 434] width 449 height 640
click at [1210, 342] on div "Проект2-" at bounding box center [1187, 434] width 449 height 640
click at [1336, 150] on div "Проект2-" at bounding box center [1228, 146] width 291 height 26
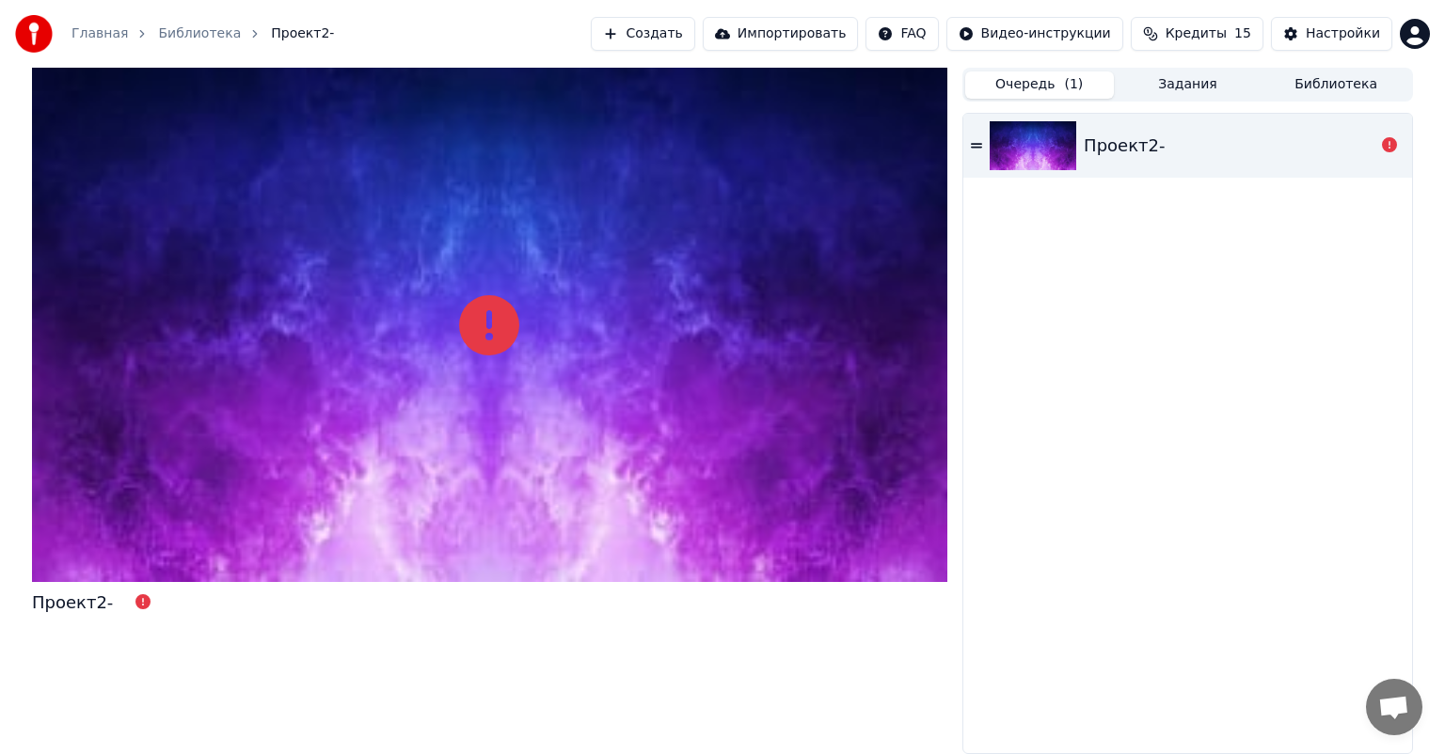
click at [552, 342] on div at bounding box center [489, 325] width 915 height 514
click at [448, 324] on div at bounding box center [489, 325] width 915 height 514
click at [478, 327] on icon at bounding box center [489, 325] width 60 height 60
click at [478, 280] on div at bounding box center [489, 325] width 915 height 514
drag, startPoint x: 496, startPoint y: 348, endPoint x: 508, endPoint y: 338, distance: 16.0
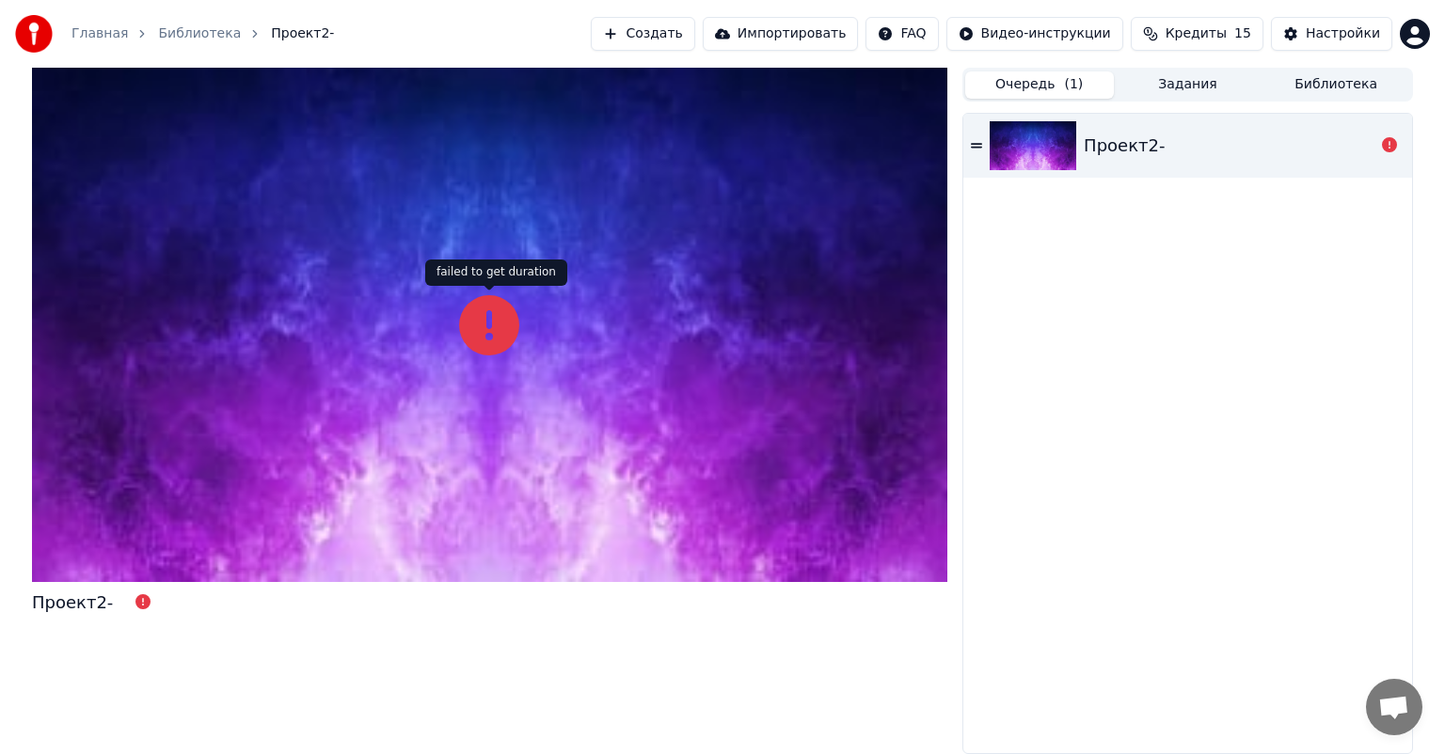
click at [497, 348] on icon at bounding box center [489, 325] width 60 height 60
drag, startPoint x: 701, startPoint y: 270, endPoint x: 795, endPoint y: 177, distance: 132.3
click at [703, 270] on div at bounding box center [489, 325] width 915 height 514
drag, startPoint x: 797, startPoint y: 169, endPoint x: 810, endPoint y: 78, distance: 92.2
click at [801, 154] on div at bounding box center [489, 325] width 915 height 514
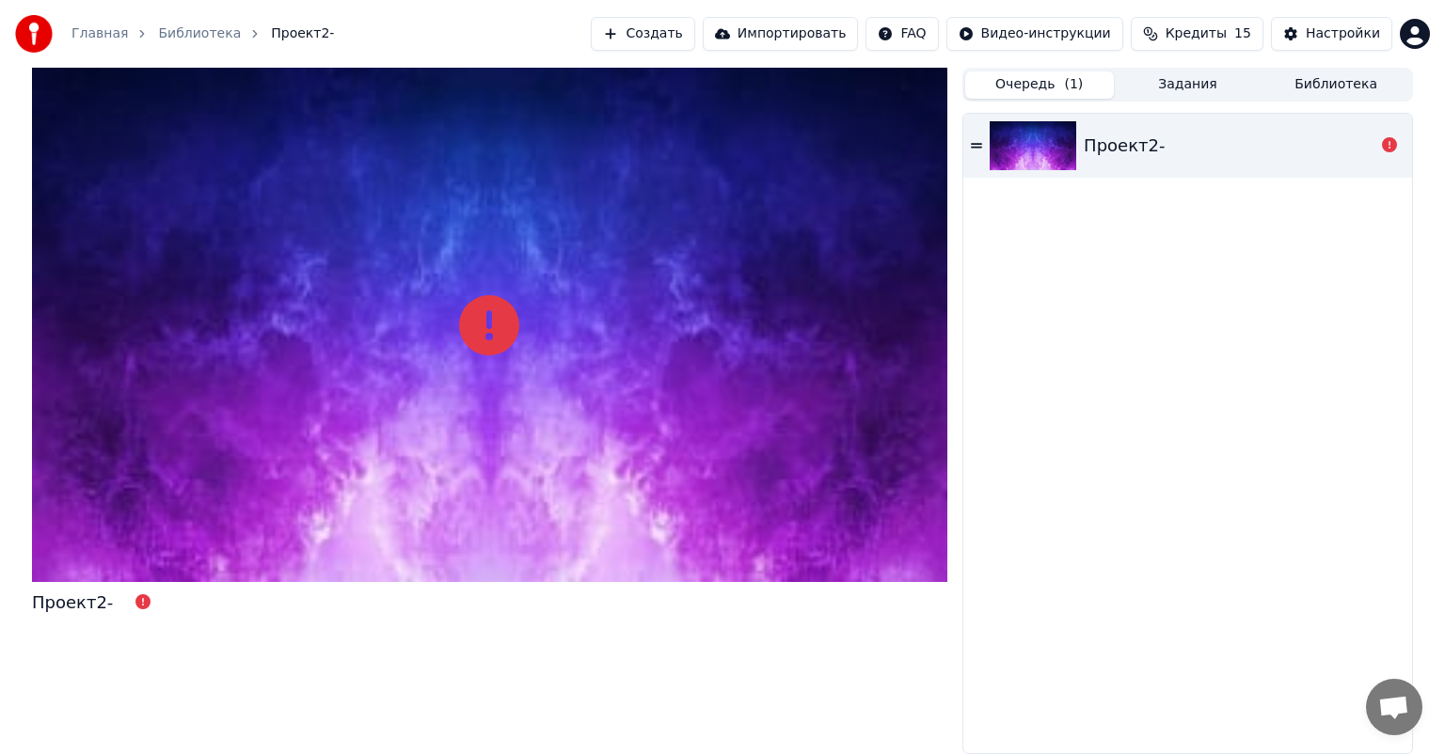
drag, startPoint x: 1064, startPoint y: 86, endPoint x: 1127, endPoint y: 90, distance: 63.2
click at [1065, 87] on span "( 1 )" at bounding box center [1073, 84] width 19 height 19
drag, startPoint x: 1155, startPoint y: 88, endPoint x: 1167, endPoint y: 88, distance: 12.2
click at [1156, 88] on button "Задания" at bounding box center [1188, 84] width 149 height 27
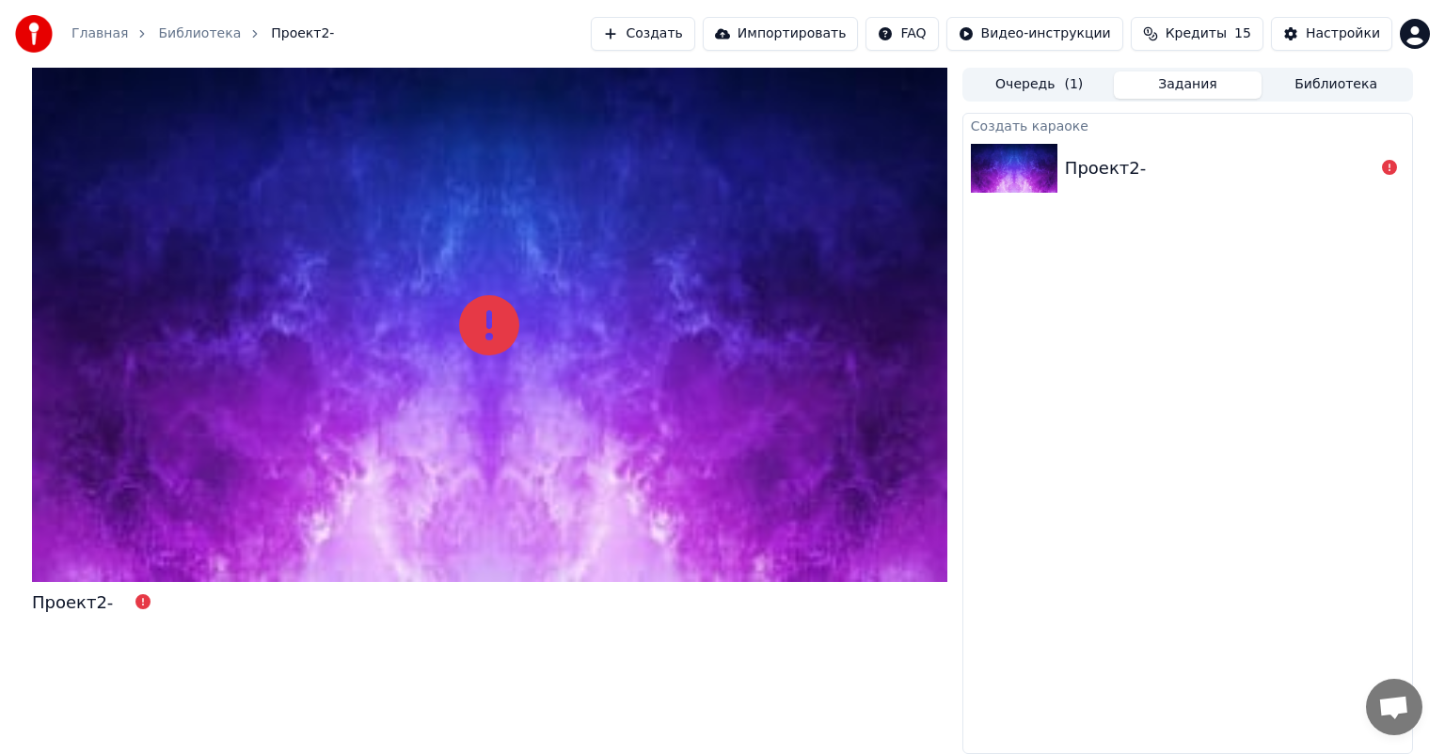
click at [1067, 88] on span "( 1 )" at bounding box center [1073, 84] width 19 height 19
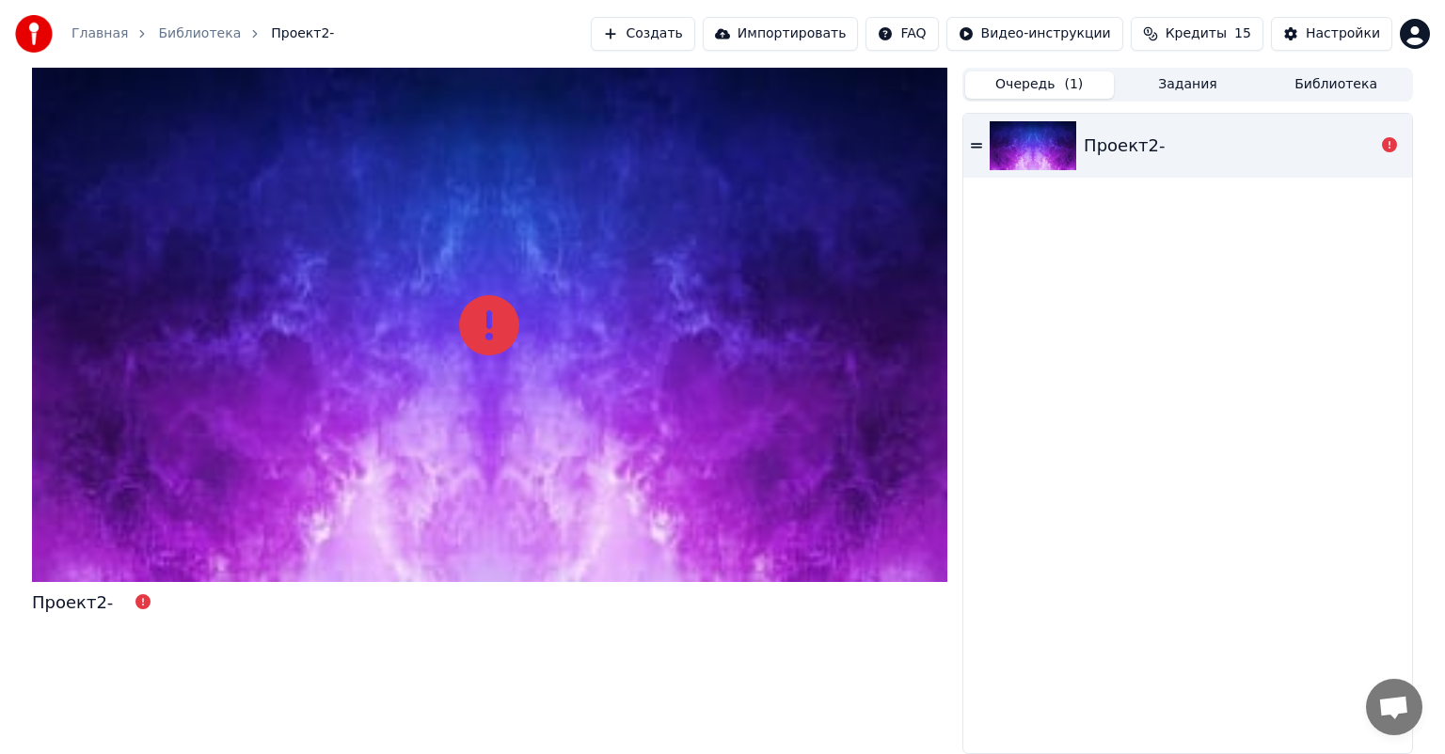
click at [974, 143] on icon at bounding box center [976, 145] width 11 height 5
click at [1083, 143] on div "Проект2-" at bounding box center [1123, 146] width 81 height 26
click at [977, 143] on icon at bounding box center [976, 145] width 11 height 13
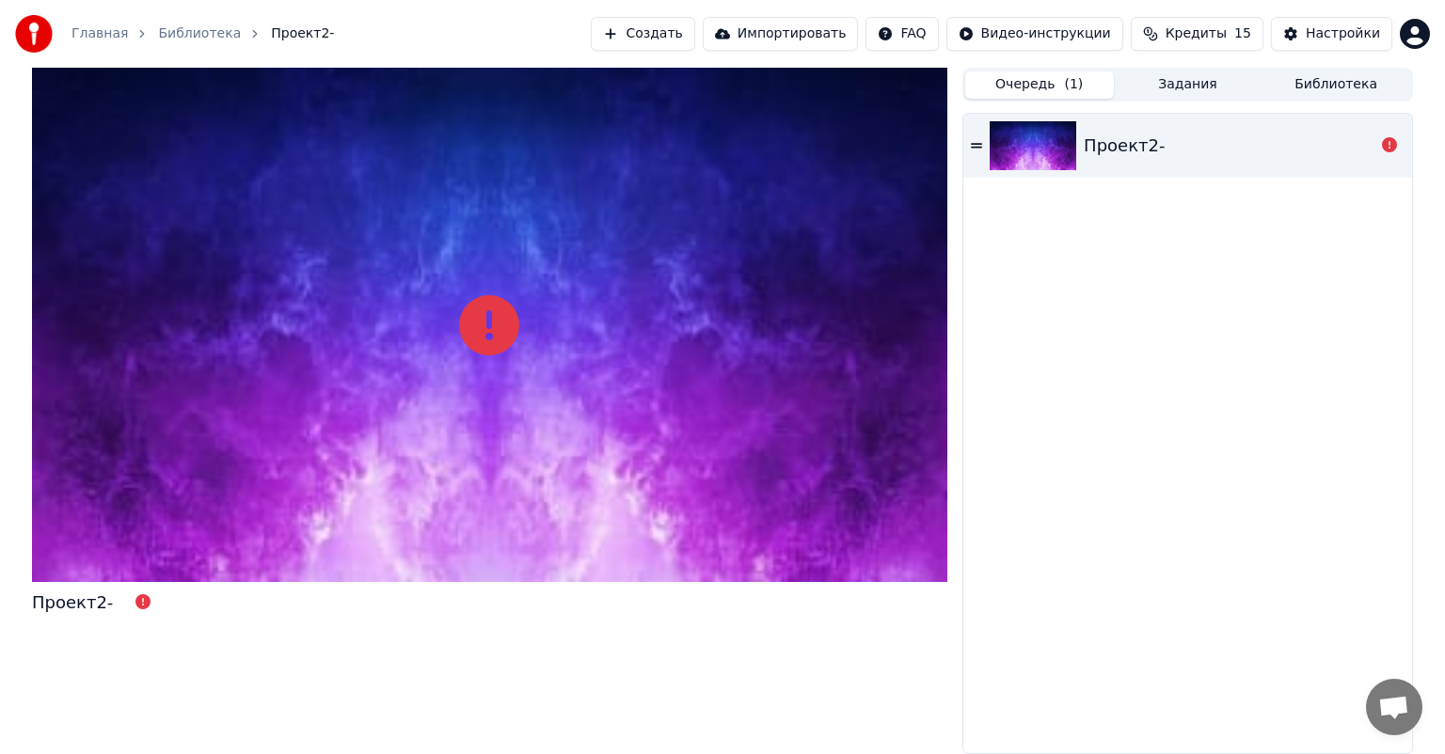
click at [976, 145] on icon at bounding box center [976, 145] width 11 height 13
drag, startPoint x: 77, startPoint y: 592, endPoint x: 87, endPoint y: 597, distance: 11.0
click at [83, 594] on div "Проект2-" at bounding box center [72, 603] width 81 height 26
click at [135, 604] on icon at bounding box center [142, 601] width 15 height 15
click at [998, 697] on div "Проект2-" at bounding box center [1187, 434] width 449 height 640
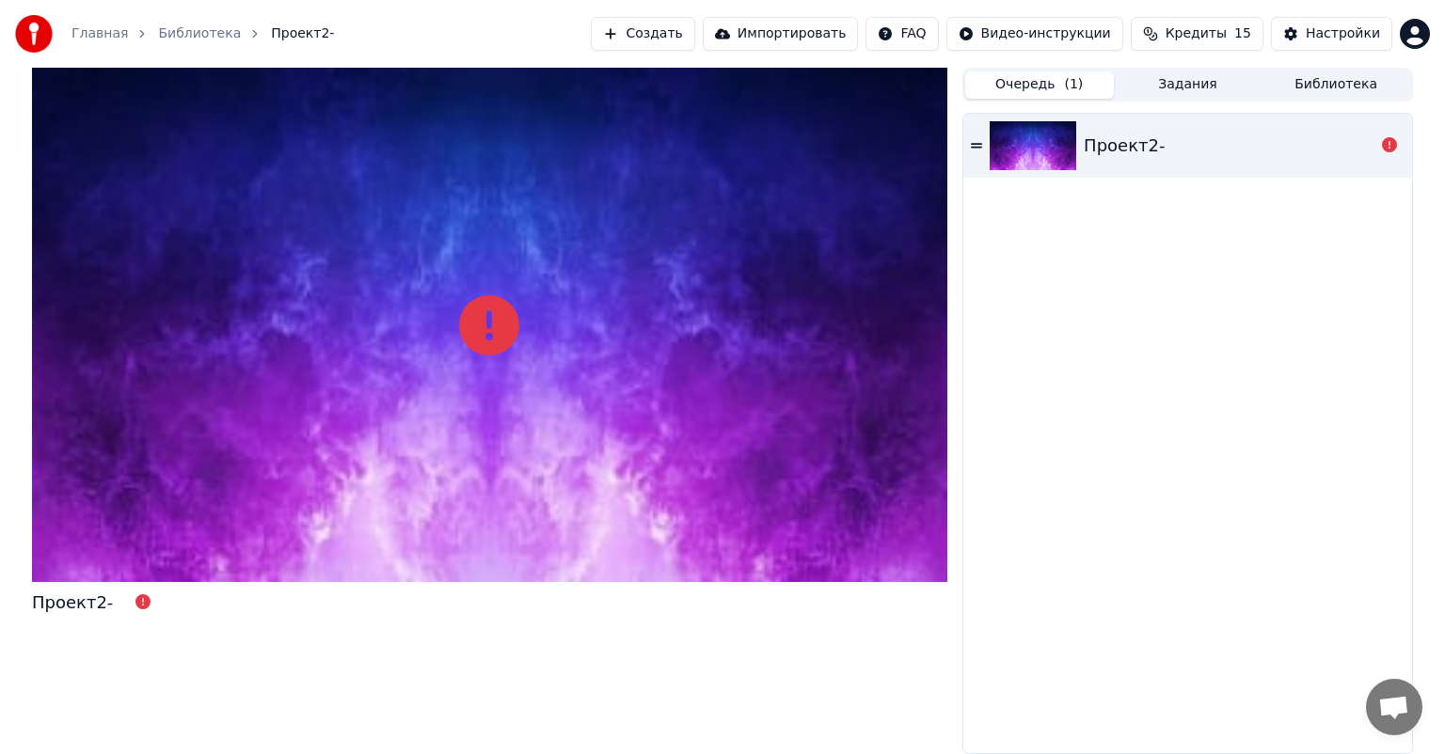
click at [93, 34] on link "Главная" at bounding box center [99, 33] width 56 height 19
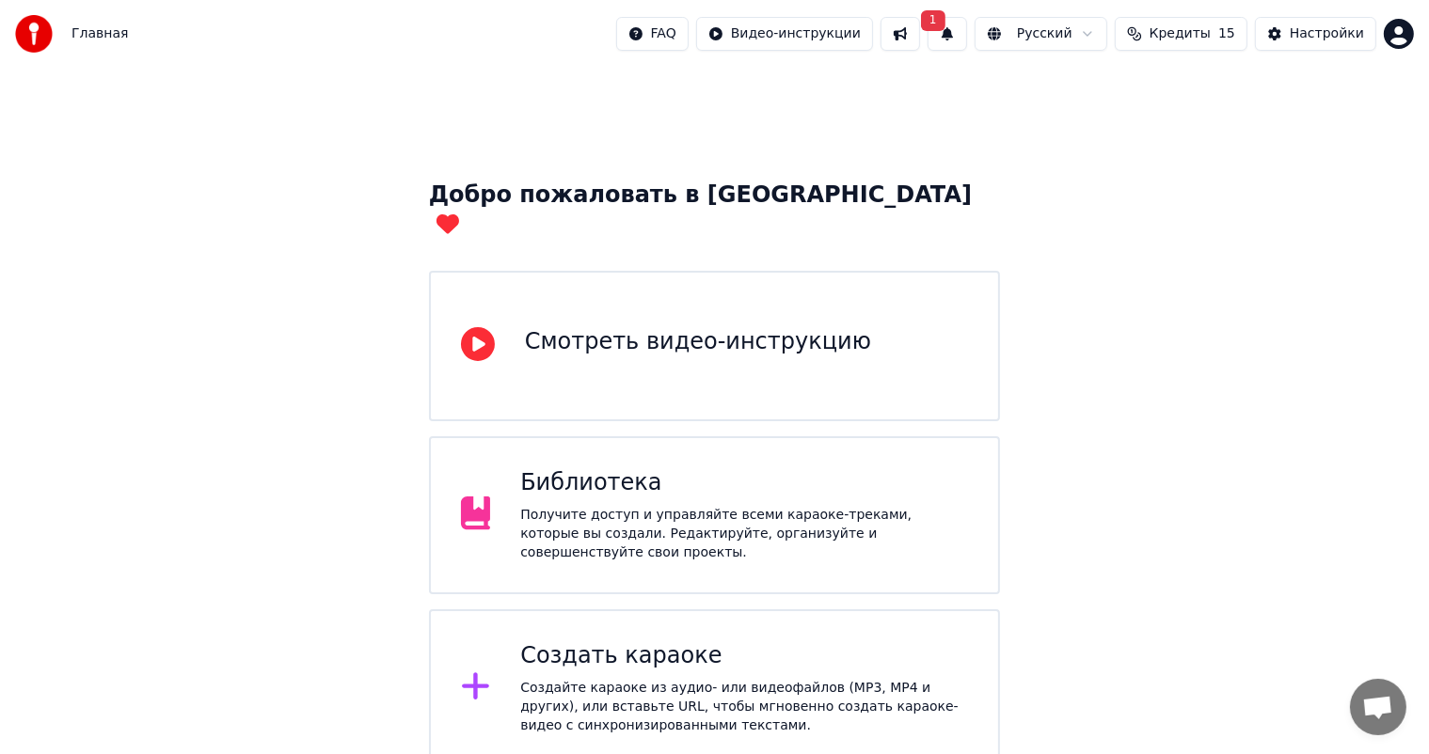
click at [967, 32] on button "1" at bounding box center [947, 34] width 40 height 34
click at [1099, 91] on button "Обновить" at bounding box center [1115, 93] width 99 height 34
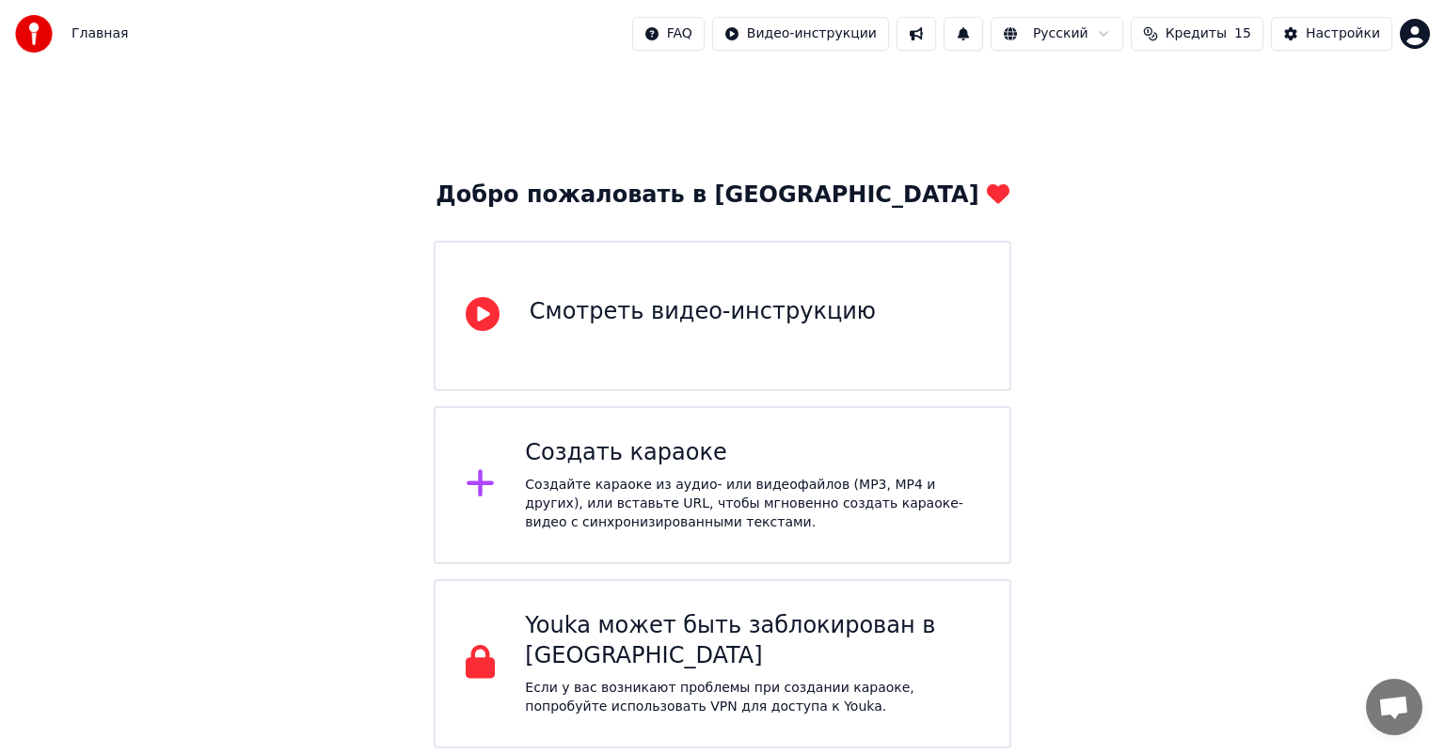
click at [611, 497] on div "Создайте караоке из аудио- или видеофайлов (MP3, MP4 и других), или вставьте UR…" at bounding box center [752, 504] width 454 height 56
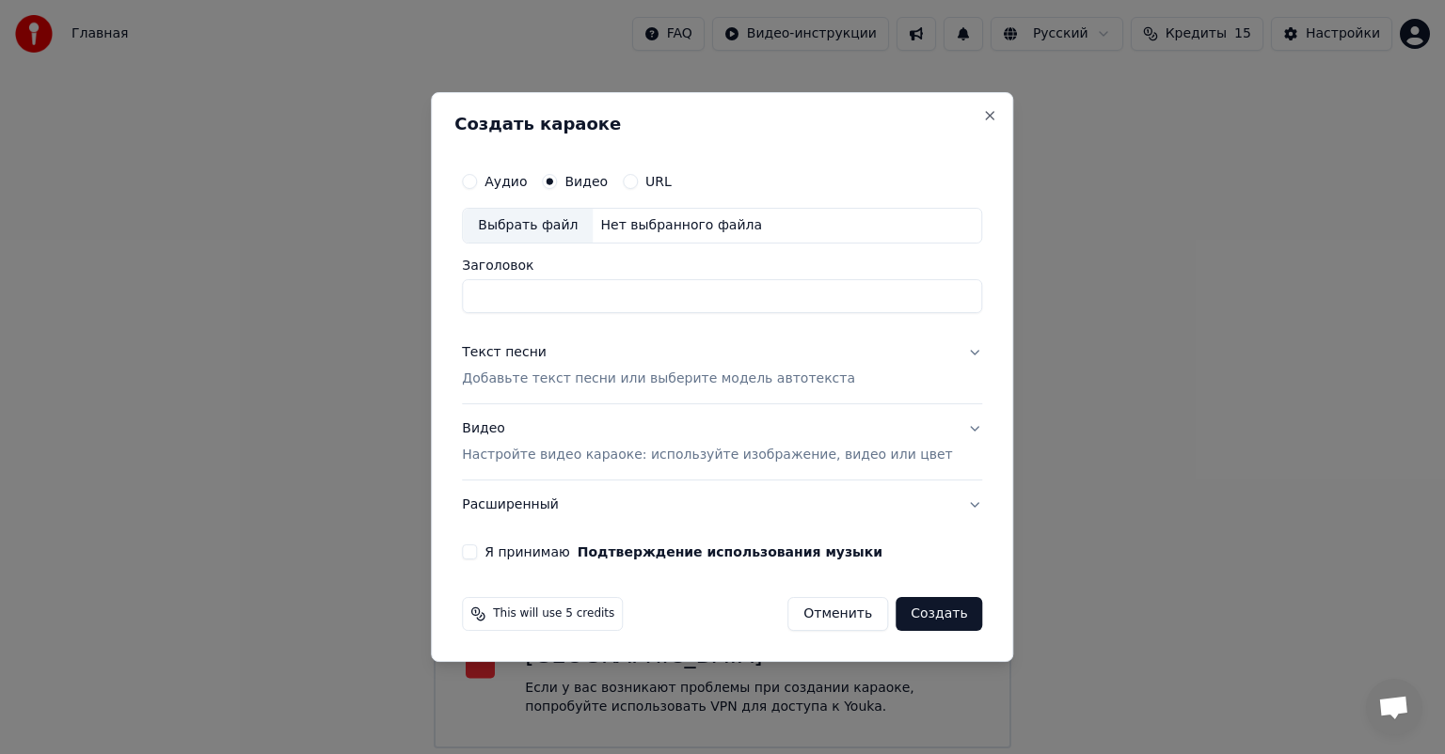
click at [608, 293] on input "Заголовок" at bounding box center [722, 296] width 520 height 34
type input "**********"
click at [735, 383] on p "Добавьте текст песни или выберите модель автотекста" at bounding box center [658, 379] width 393 height 19
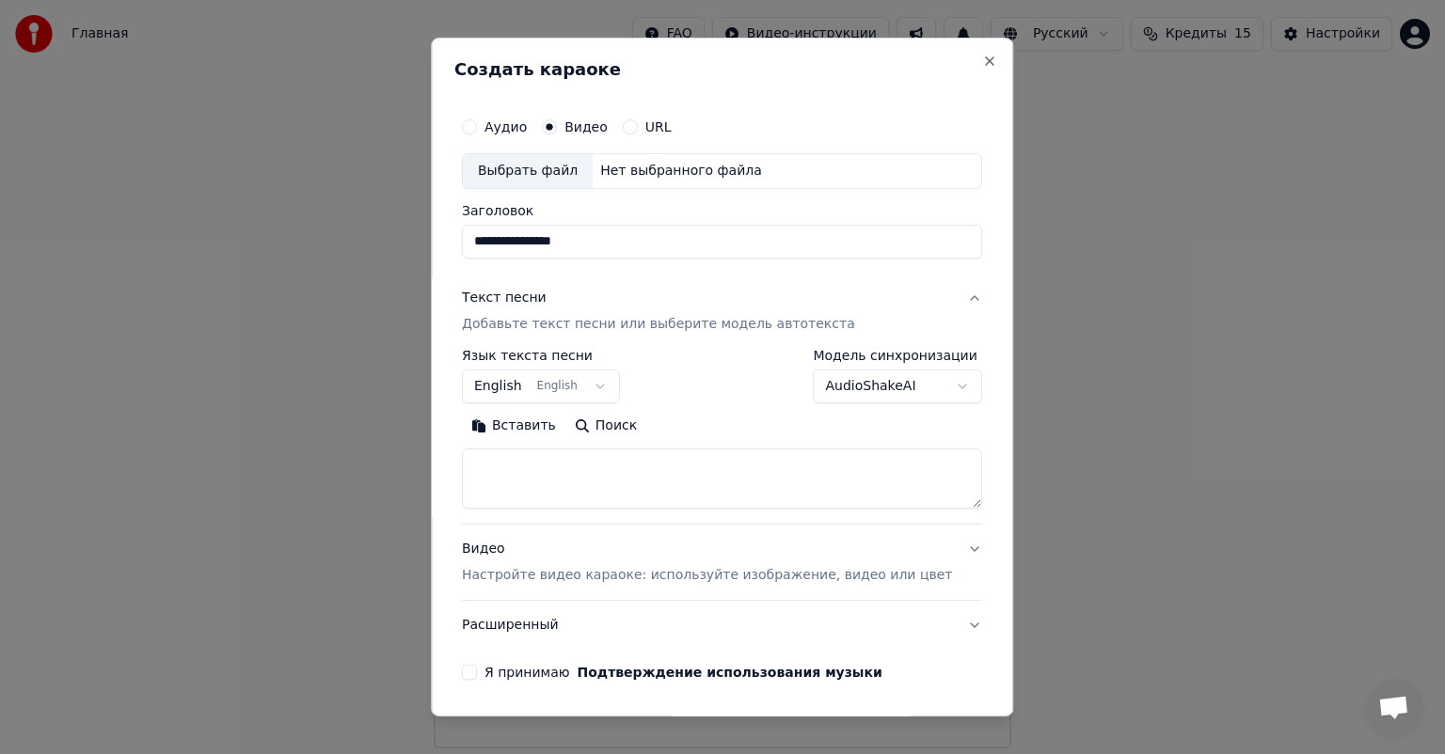
click at [609, 471] on textarea at bounding box center [722, 479] width 520 height 60
paste textarea "**********"
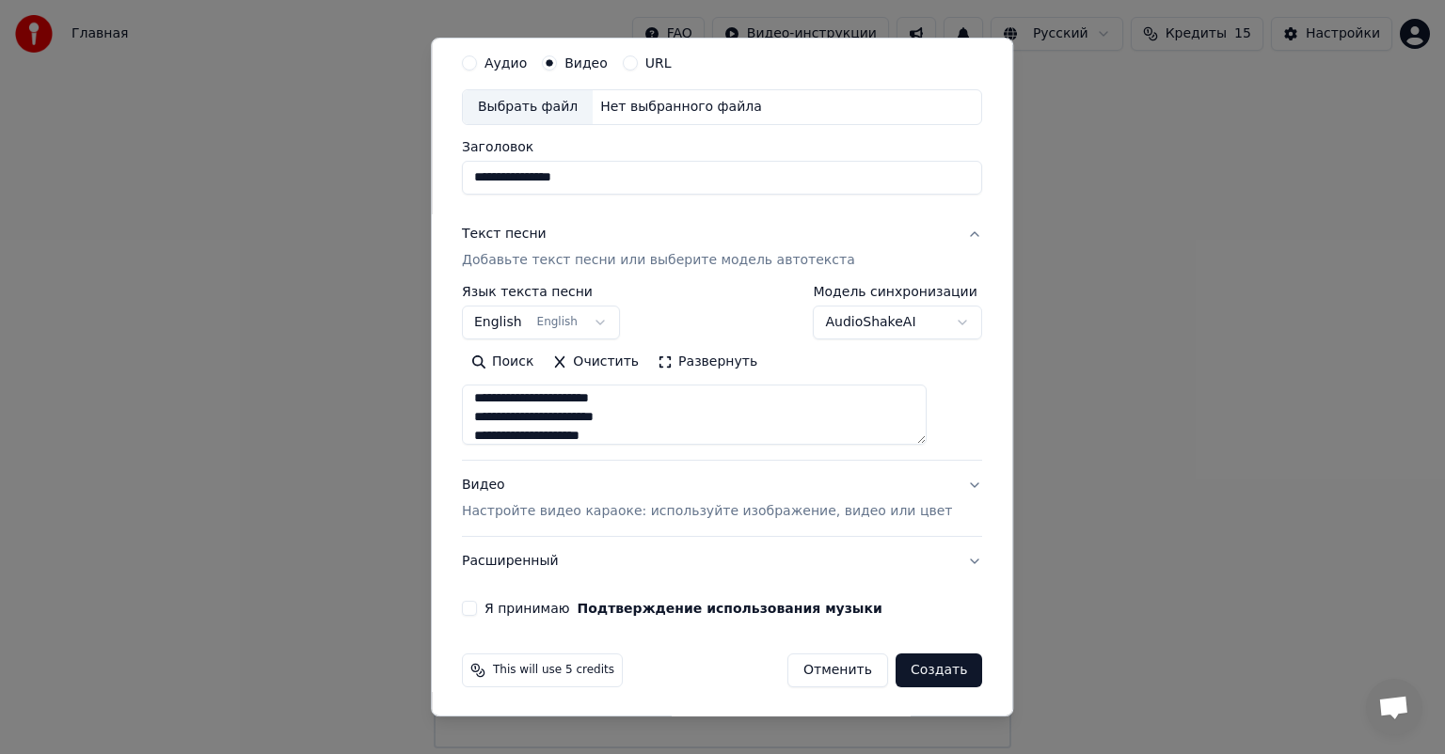
type textarea "**********"
click at [596, 511] on p "Настройте видео караоке: используйте изображение, видео или цвет" at bounding box center [707, 511] width 490 height 19
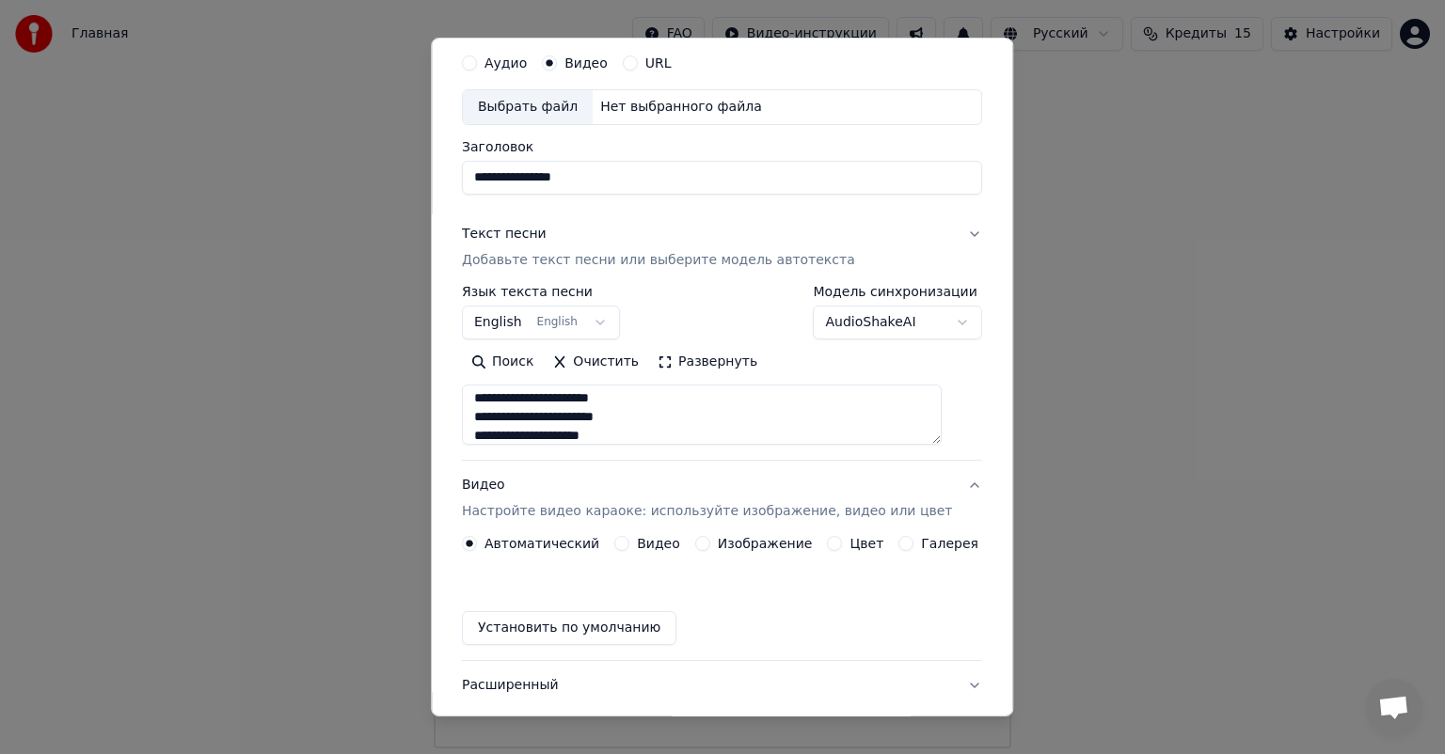
scroll to position [14, 0]
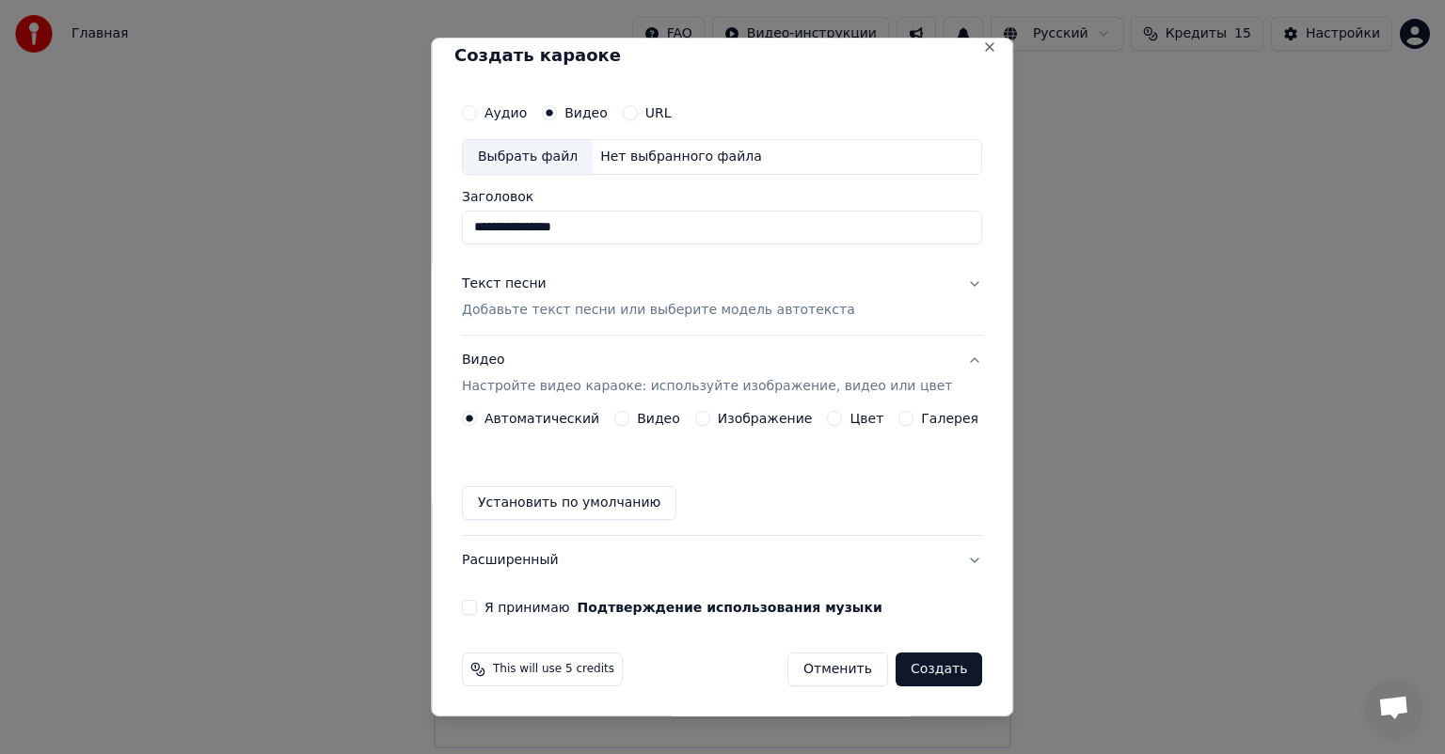
click at [629, 416] on button "Видео" at bounding box center [621, 418] width 15 height 15
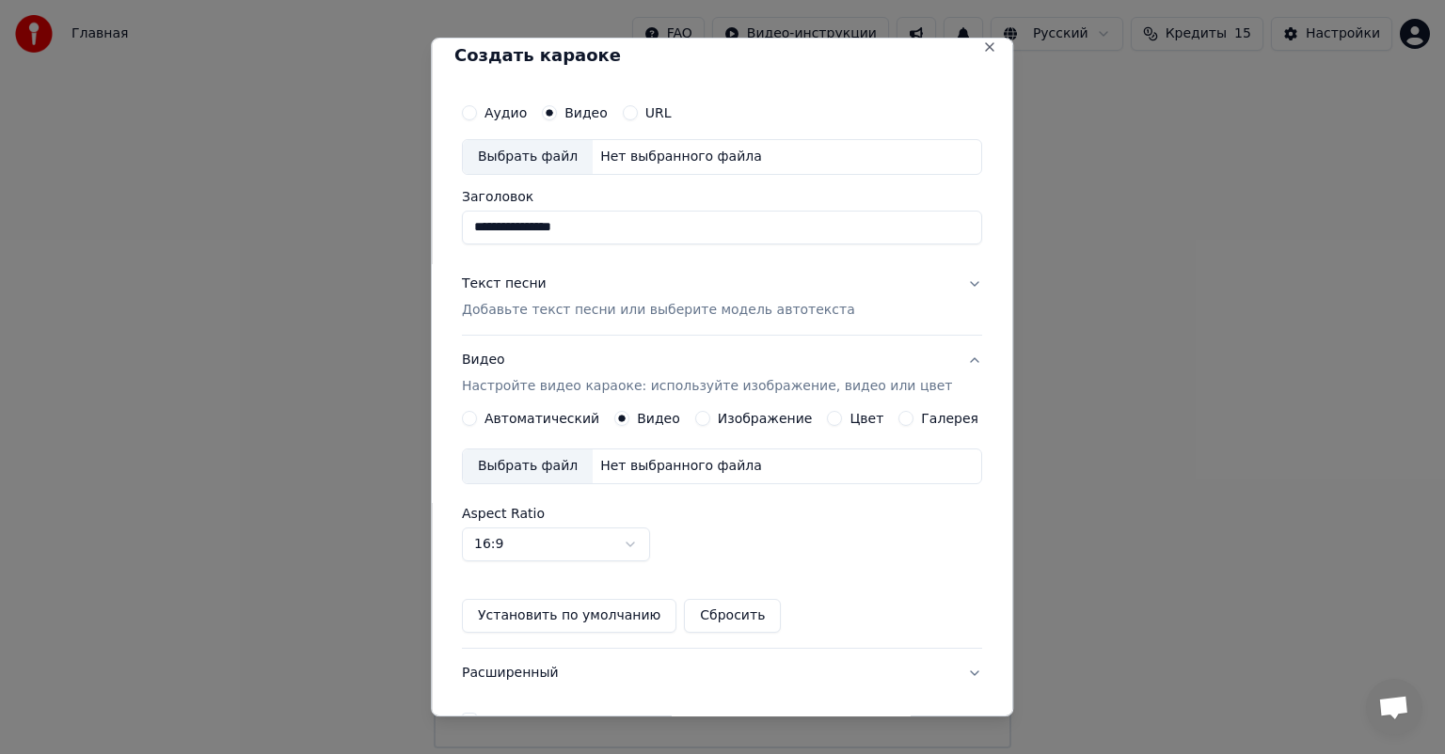
click at [541, 465] on div "Выбрать файл" at bounding box center [528, 467] width 130 height 34
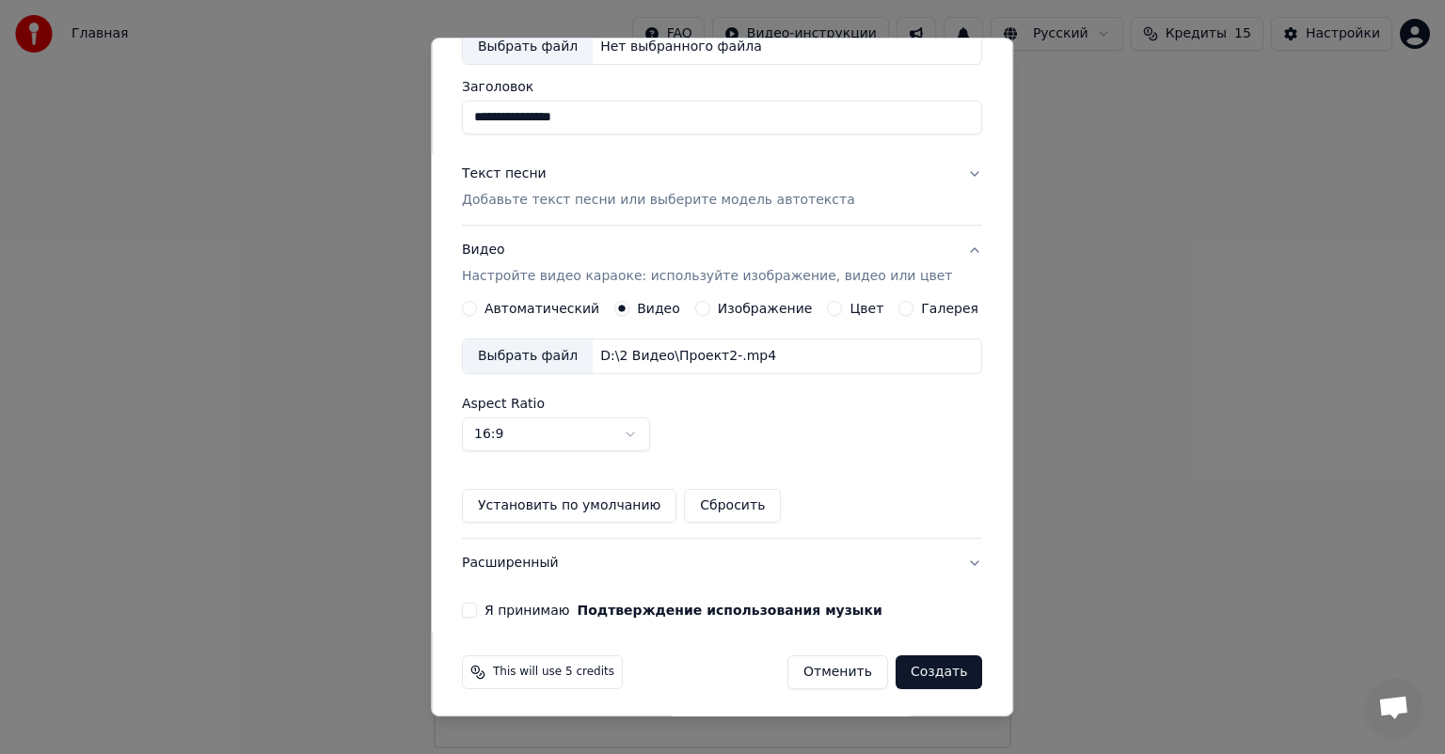
scroll to position [126, 0]
click at [477, 606] on button "Я принимаю Подтверждение использования музыки" at bounding box center [469, 608] width 15 height 15
click at [926, 663] on button "Создать" at bounding box center [938, 671] width 87 height 34
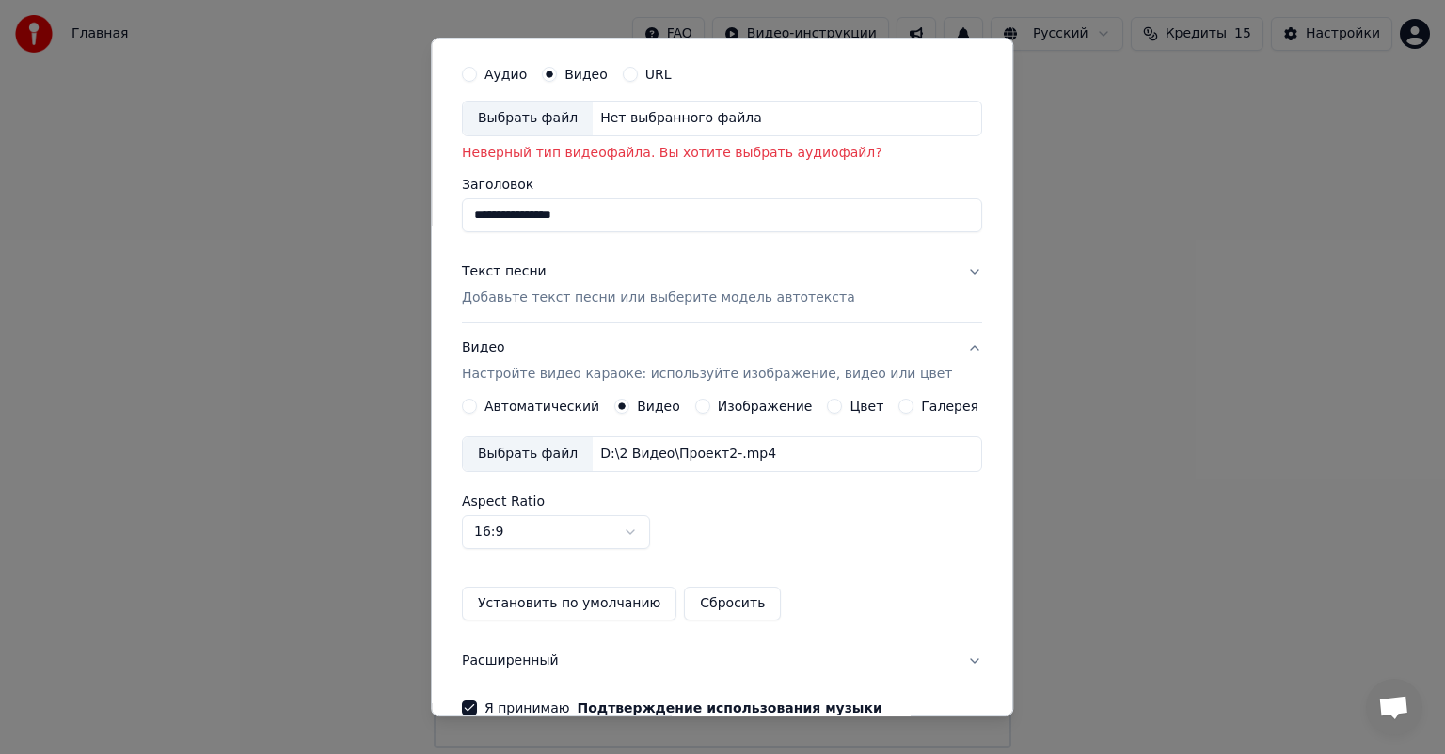
scroll to position [0, 0]
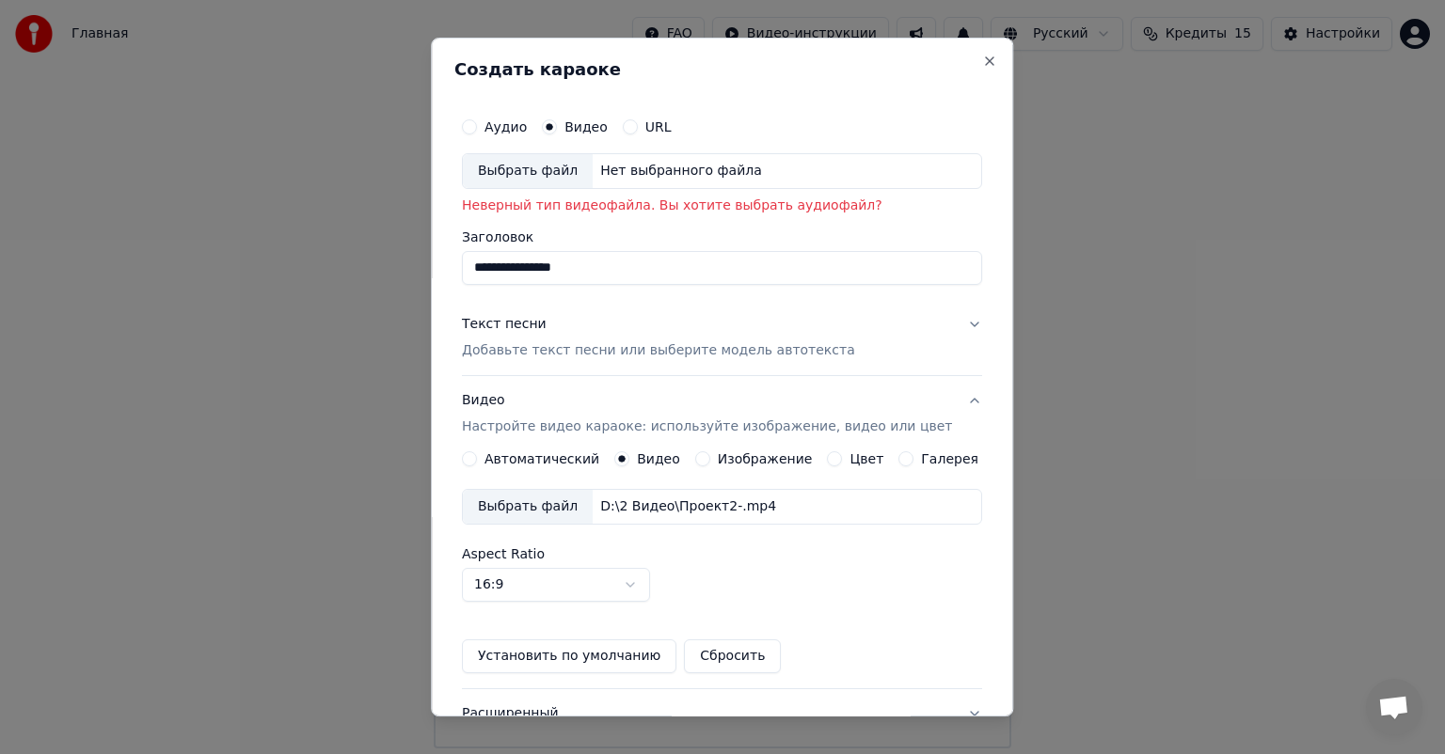
click at [546, 173] on div "Выбрать файл" at bounding box center [528, 171] width 130 height 34
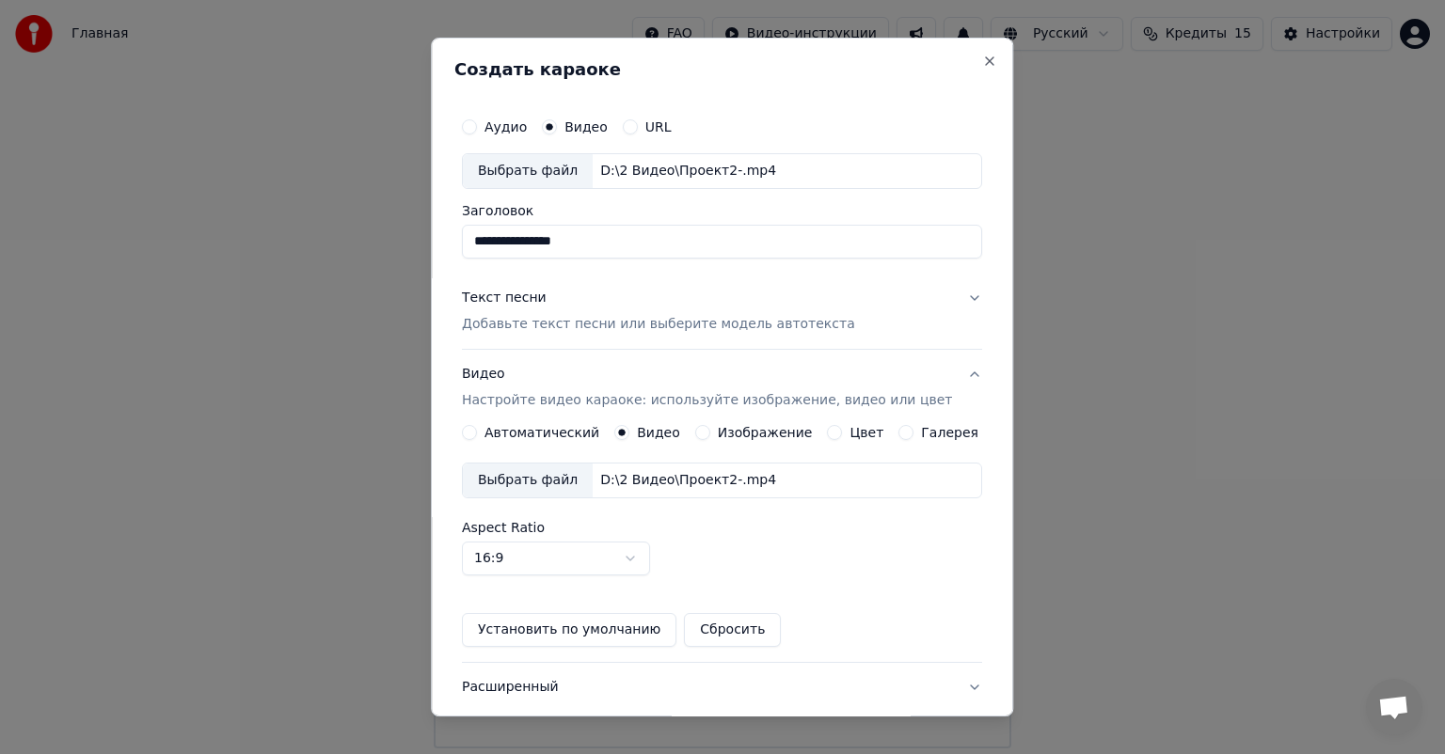
type input "********"
click at [477, 433] on button "Автоматический" at bounding box center [469, 432] width 15 height 15
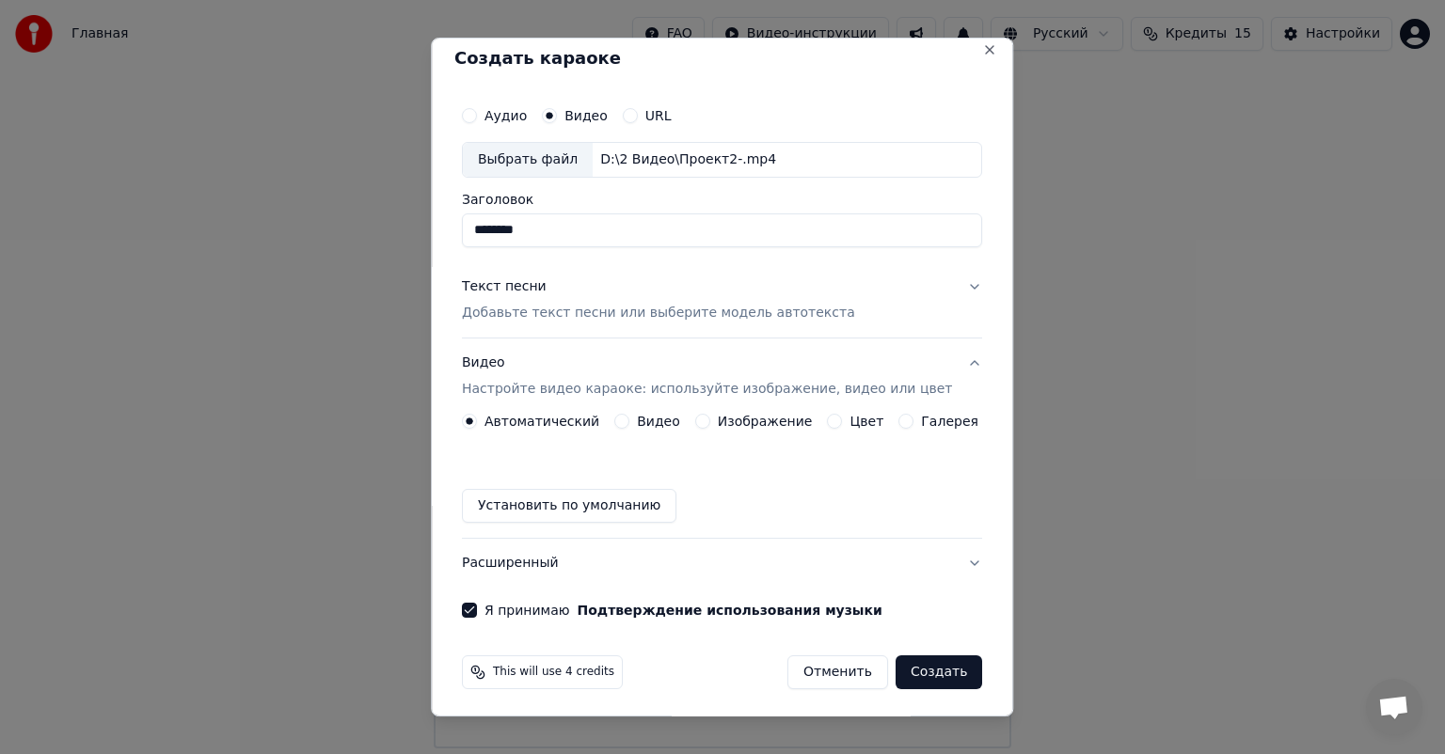
scroll to position [14, 0]
click at [922, 672] on button "Создать" at bounding box center [938, 670] width 87 height 34
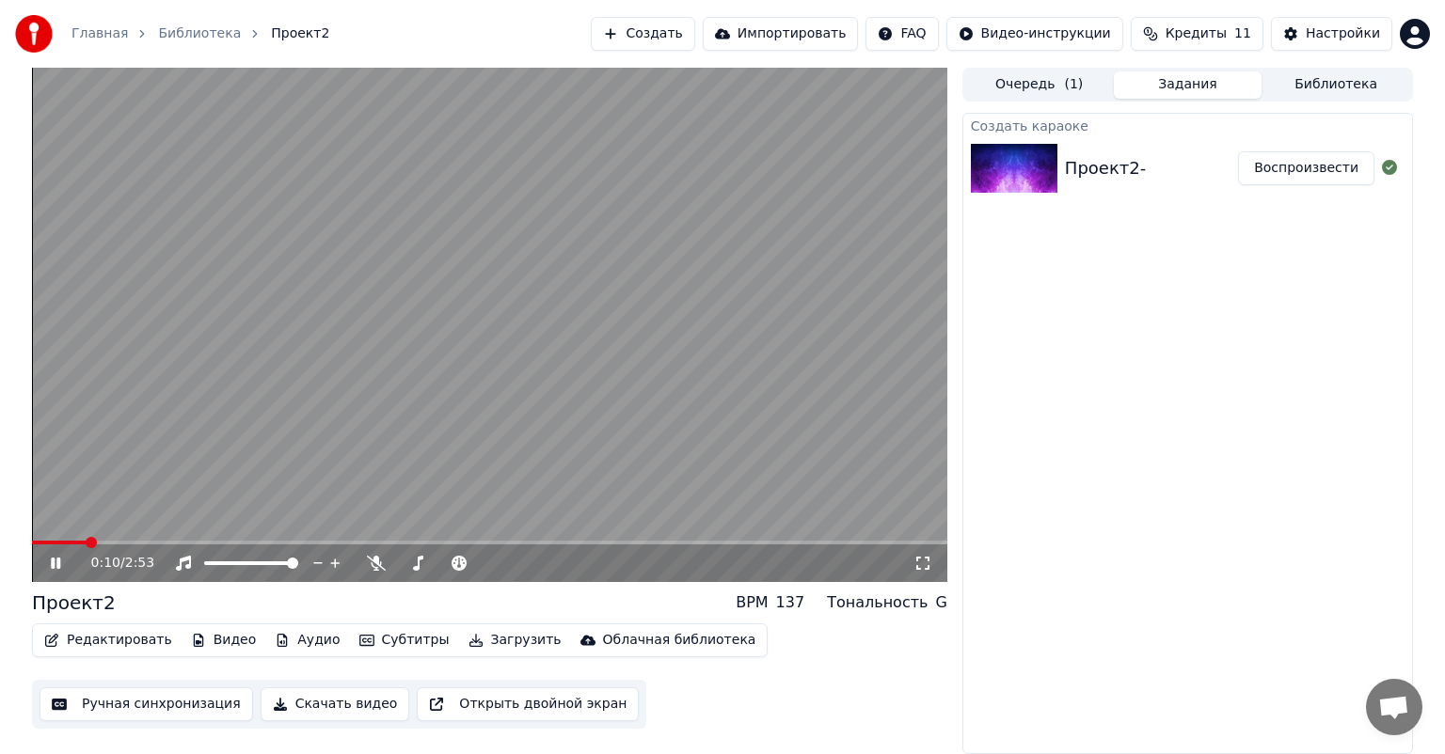
click at [921, 561] on icon at bounding box center [922, 563] width 19 height 15
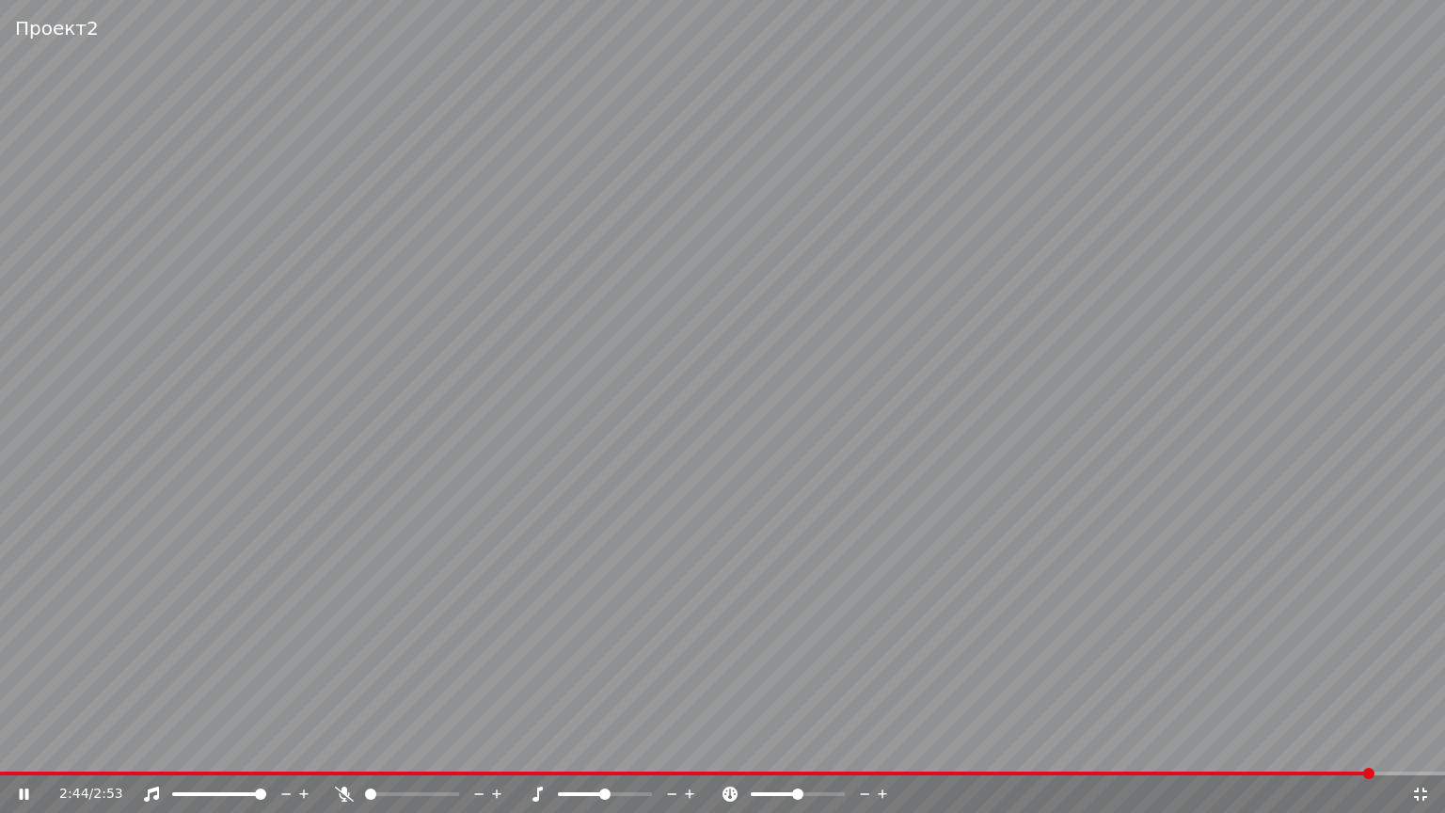
click at [1418, 753] on icon at bounding box center [1420, 793] width 19 height 15
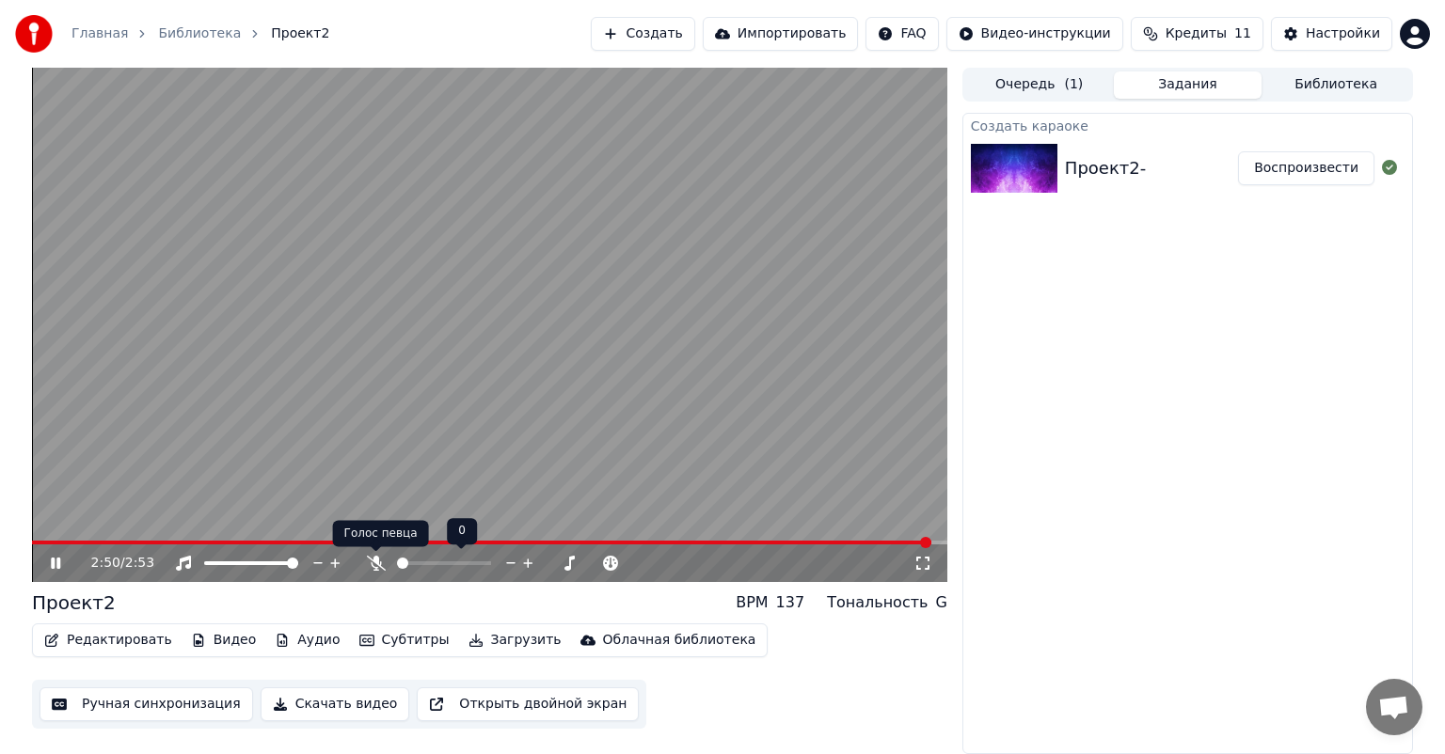
click at [379, 561] on icon at bounding box center [376, 563] width 19 height 15
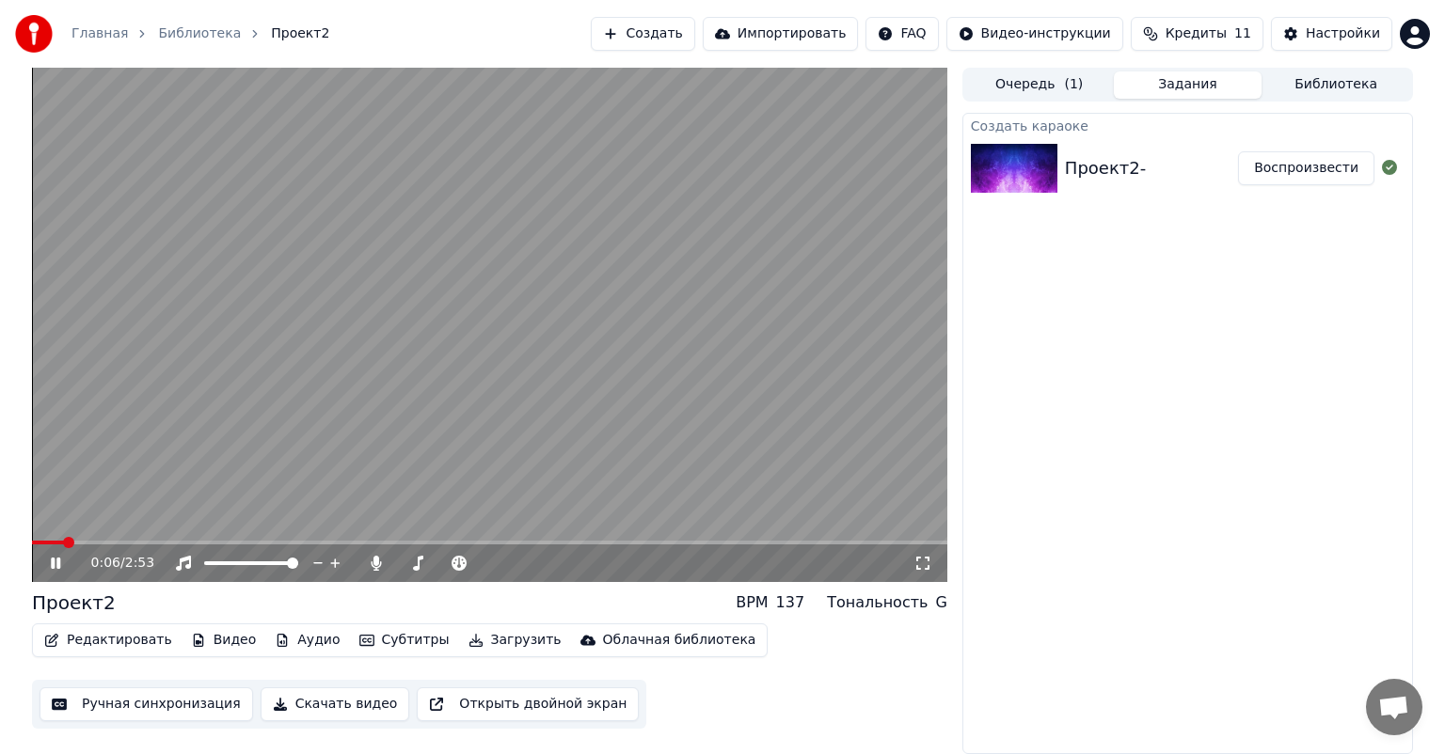
click at [64, 544] on span at bounding box center [48, 543] width 32 height 4
click at [252, 544] on span at bounding box center [489, 543] width 915 height 4
click at [32, 545] on span at bounding box center [32, 543] width 0 height 4
click at [53, 572] on div "0:03 / 2:53" at bounding box center [490, 563] width 900 height 19
click at [49, 561] on icon at bounding box center [69, 563] width 44 height 15
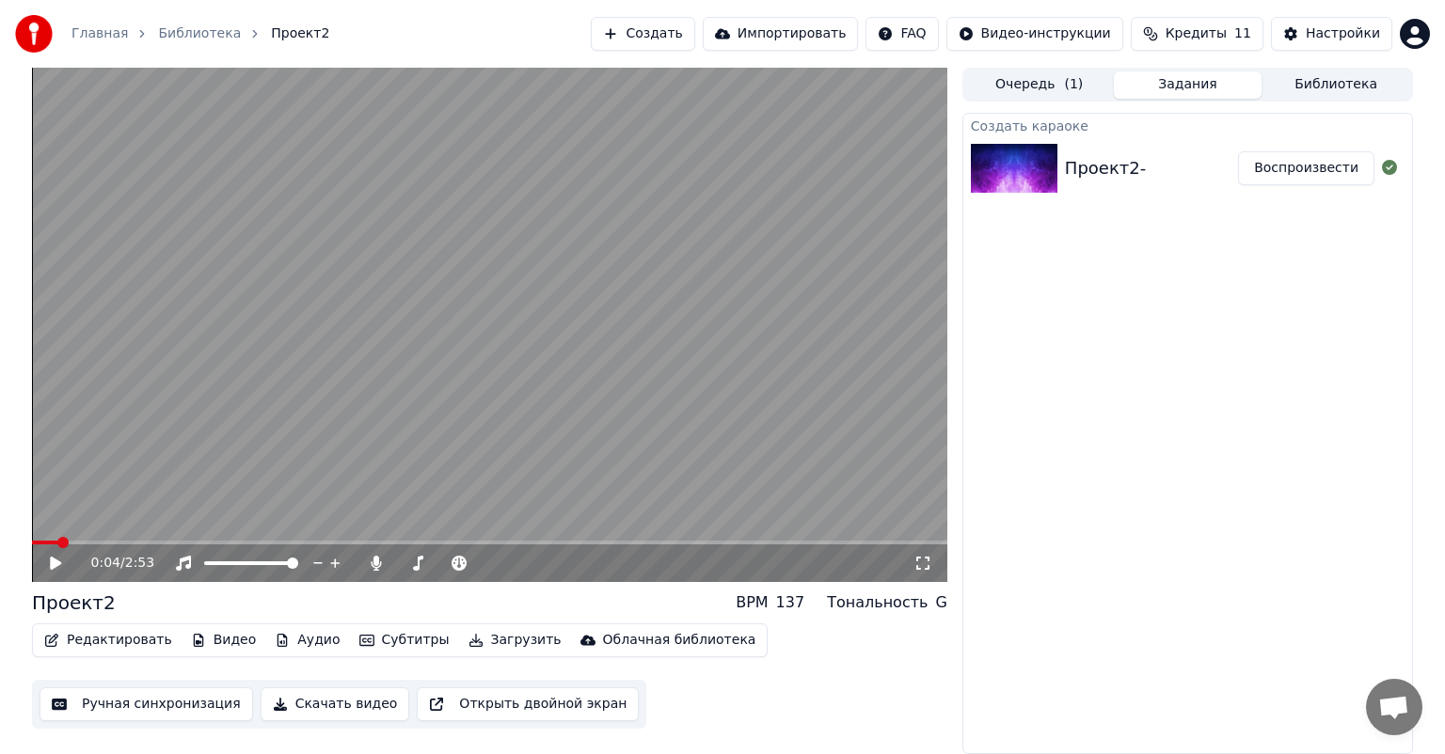
click at [1109, 166] on div "Проект2-" at bounding box center [1105, 168] width 81 height 26
click at [1105, 163] on div "Проект2-" at bounding box center [1105, 168] width 81 height 26
click at [1109, 180] on div "Проект2-" at bounding box center [1105, 168] width 81 height 26
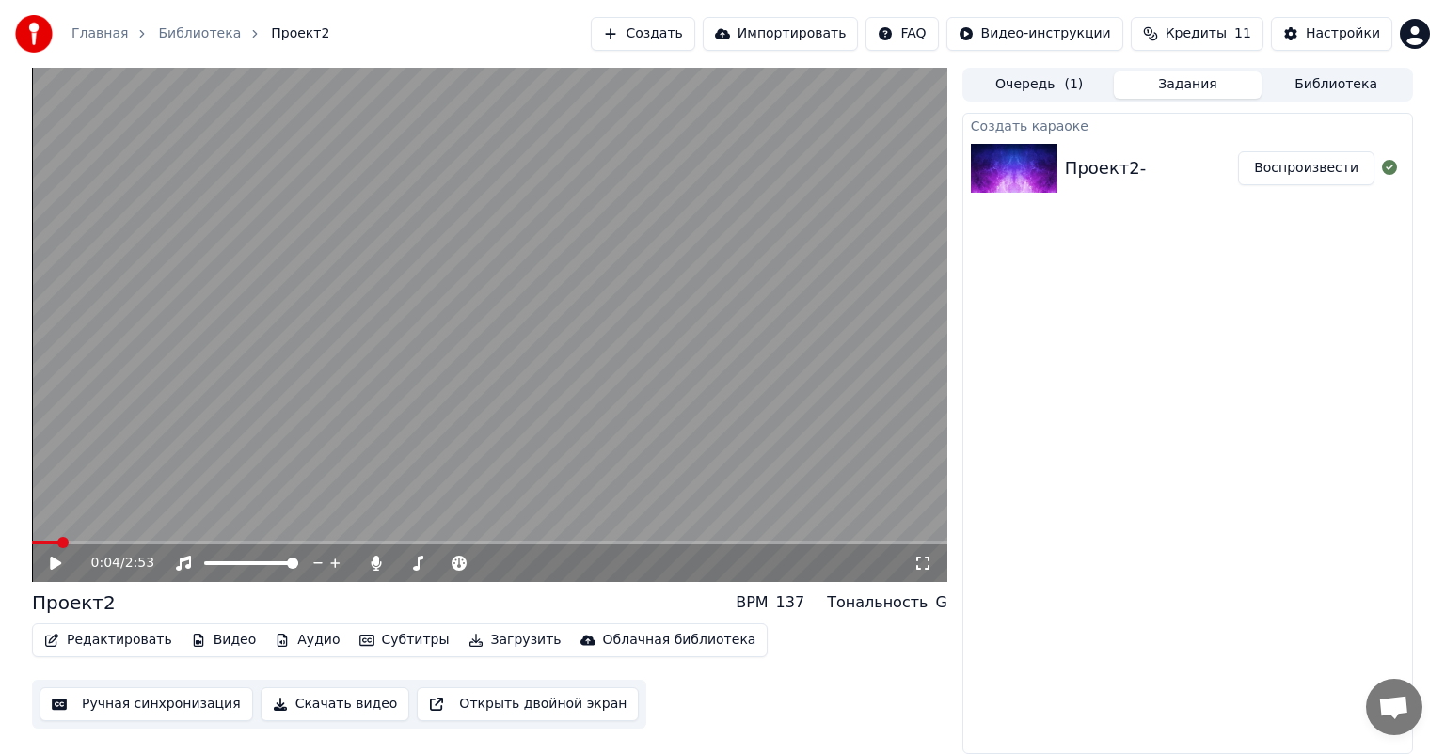
click at [1109, 180] on div "Проект2-" at bounding box center [1105, 168] width 81 height 26
click at [1009, 170] on img at bounding box center [1014, 168] width 87 height 49
click at [190, 34] on link "Библиотека" at bounding box center [199, 33] width 83 height 19
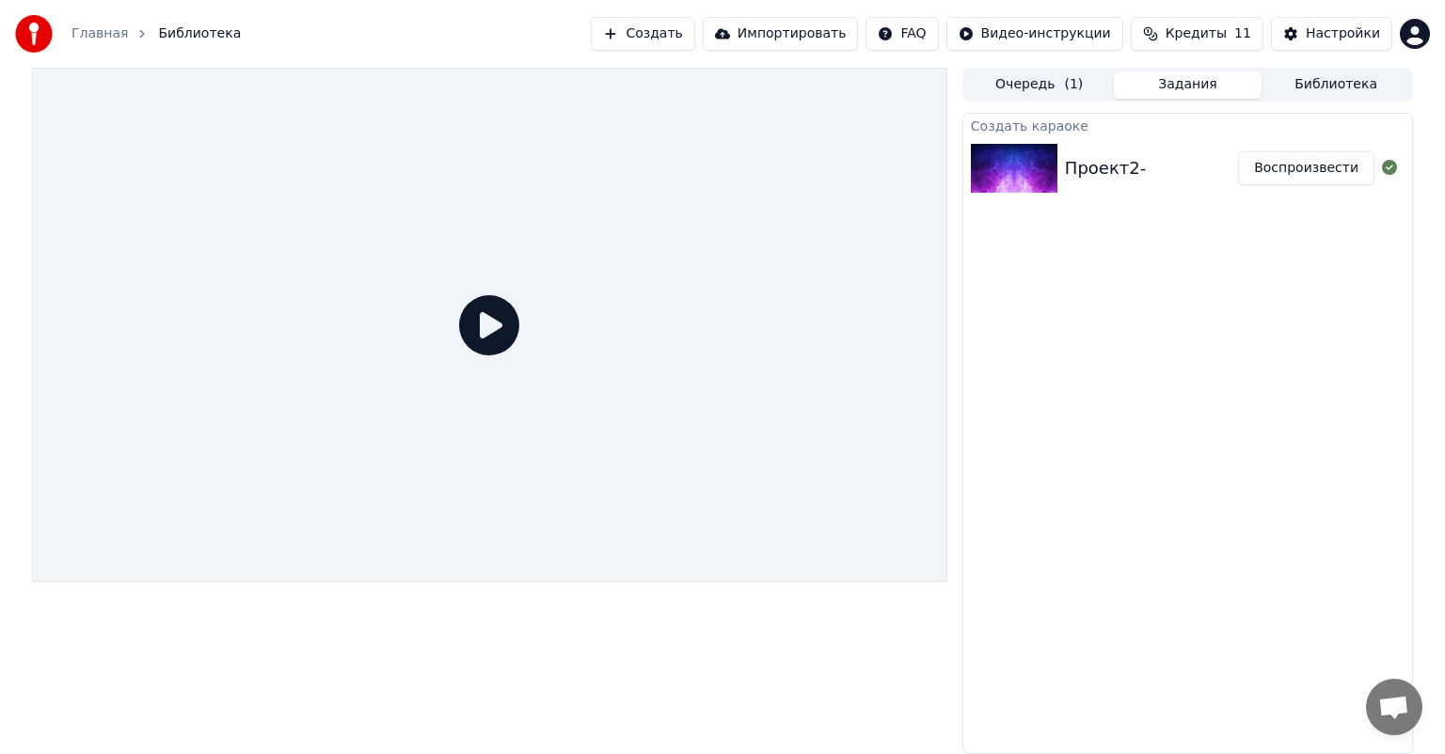
click at [1121, 171] on div "Проект2-" at bounding box center [1105, 168] width 81 height 26
click at [1083, 167] on div "Проект2-" at bounding box center [1105, 168] width 81 height 26
click at [489, 335] on icon at bounding box center [489, 325] width 60 height 60
click at [1076, 158] on div "Проект2-" at bounding box center [1105, 168] width 81 height 26
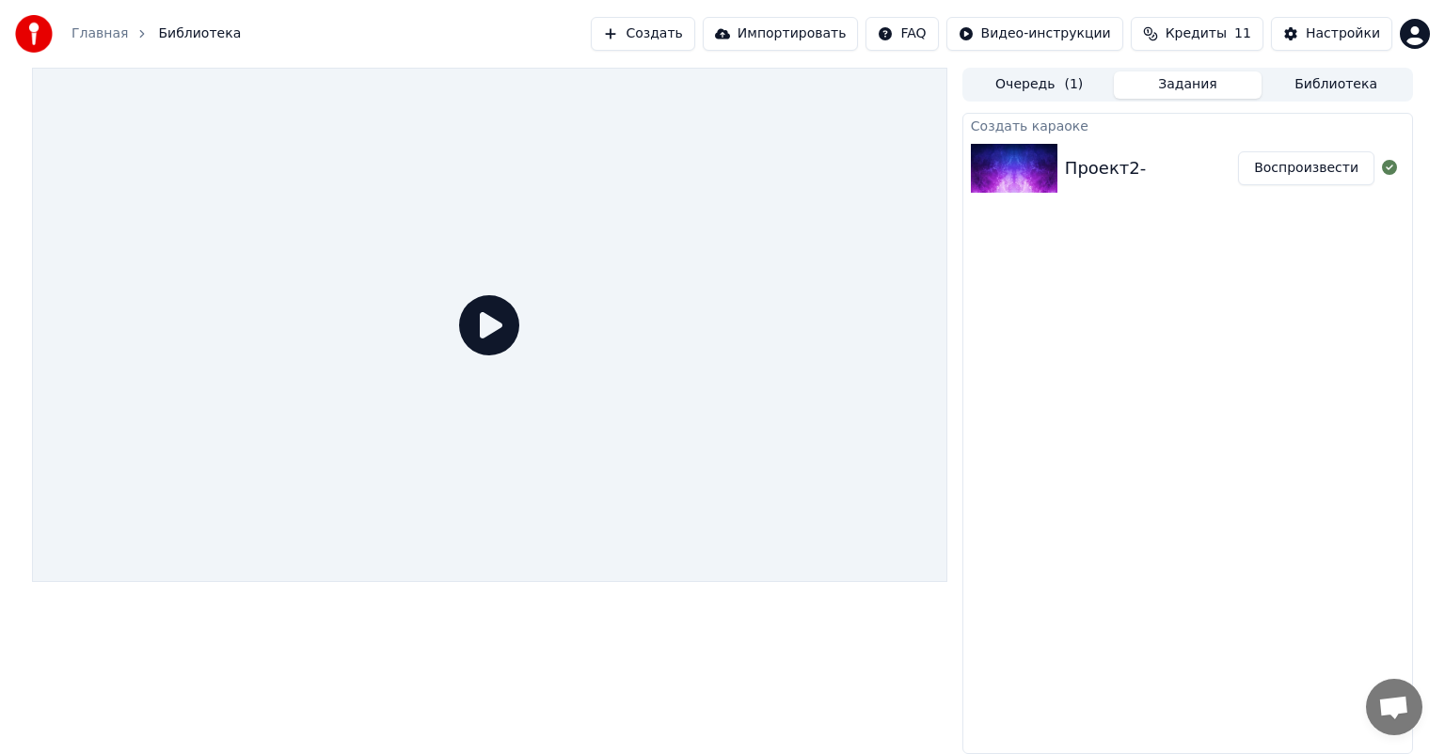
click at [1166, 158] on div "Проект2-" at bounding box center [1151, 168] width 173 height 26
click at [207, 33] on span "Библиотека" at bounding box center [199, 33] width 83 height 19
drag, startPoint x: 518, startPoint y: 301, endPoint x: 514, endPoint y: 310, distance: 10.1
click at [518, 305] on icon at bounding box center [489, 325] width 60 height 60
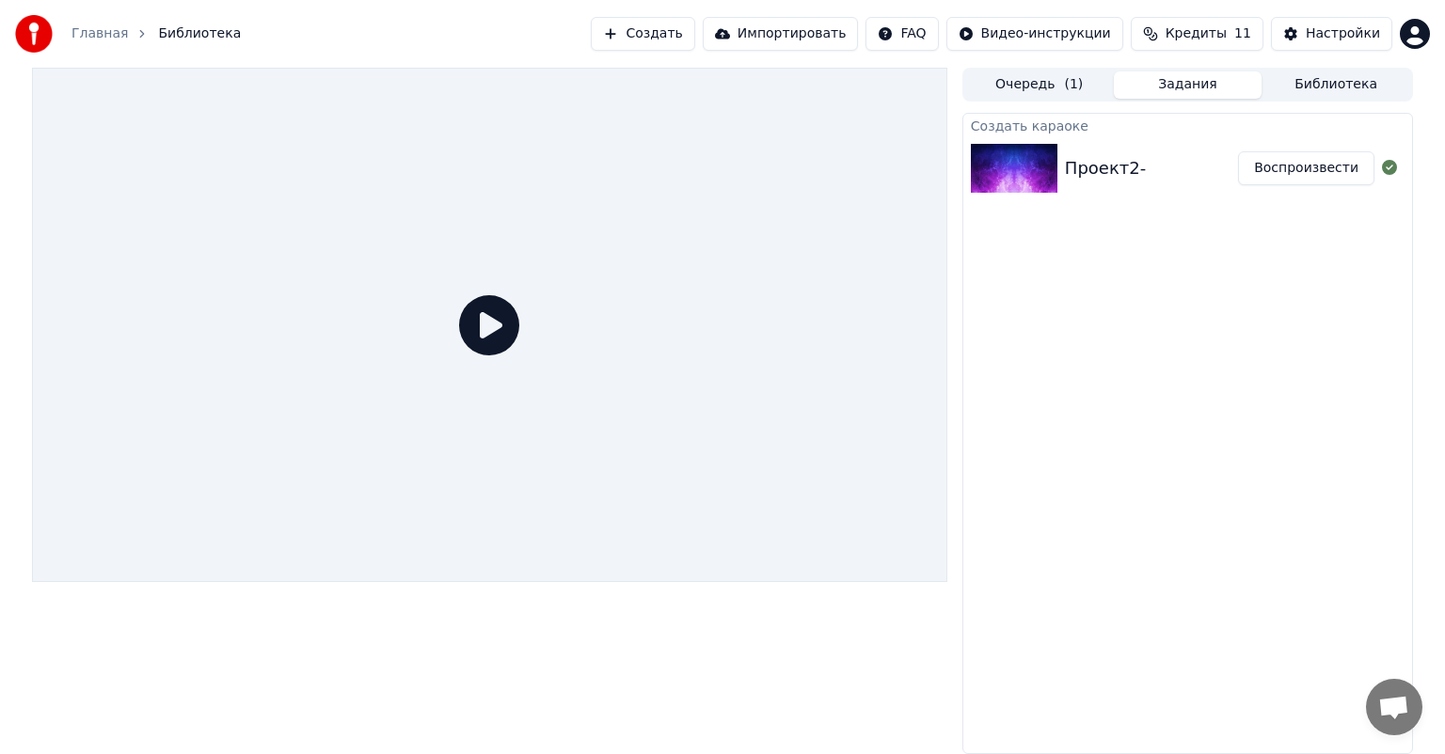
drag, startPoint x: 514, startPoint y: 310, endPoint x: 471, endPoint y: 344, distance: 54.9
click at [501, 318] on icon at bounding box center [489, 325] width 60 height 60
click at [466, 356] on div at bounding box center [489, 325] width 915 height 514
drag, startPoint x: 467, startPoint y: 357, endPoint x: 1014, endPoint y: 272, distance: 553.1
click at [468, 357] on div at bounding box center [489, 325] width 915 height 514
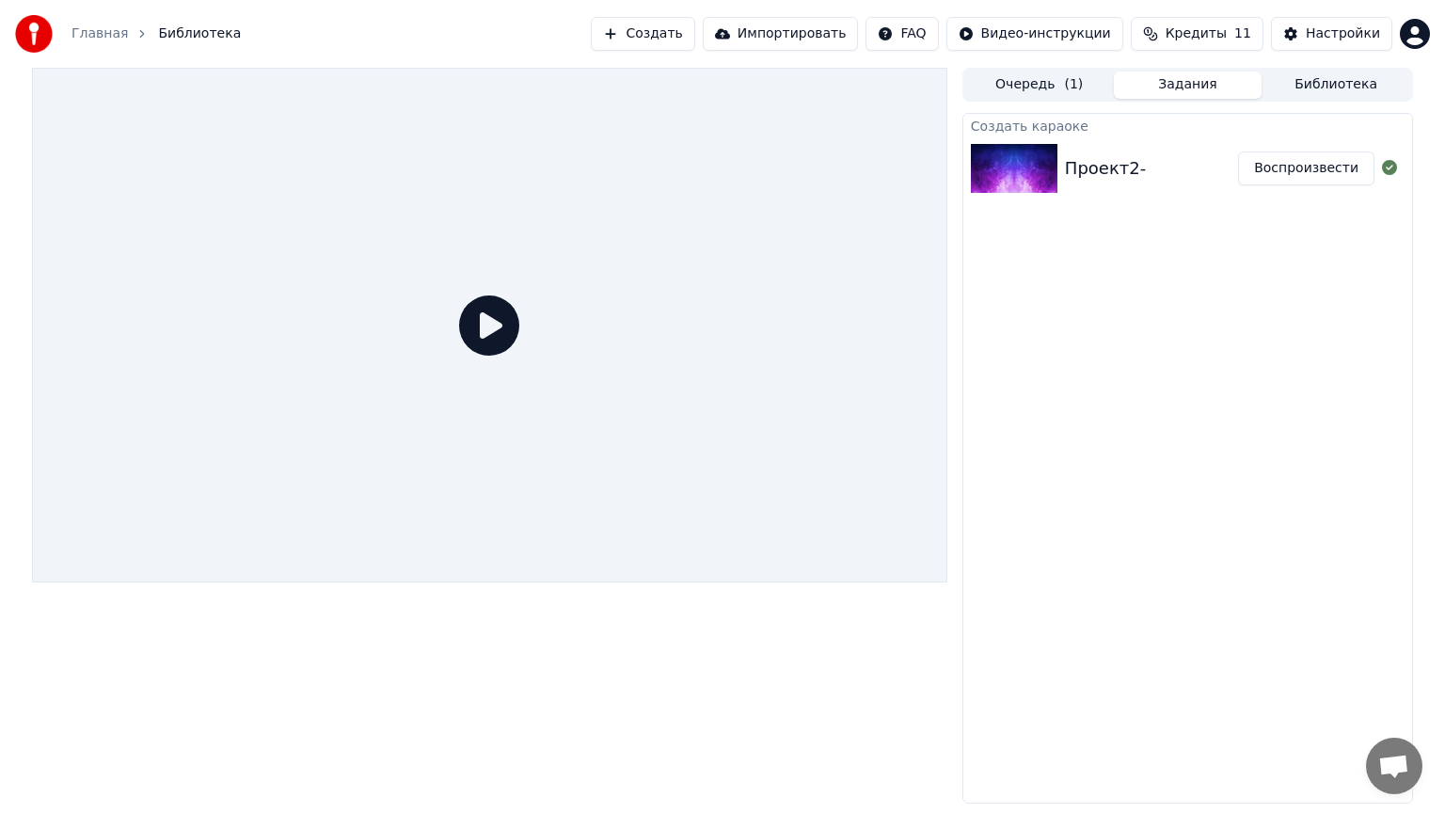
click at [519, 356] on icon at bounding box center [489, 325] width 60 height 60
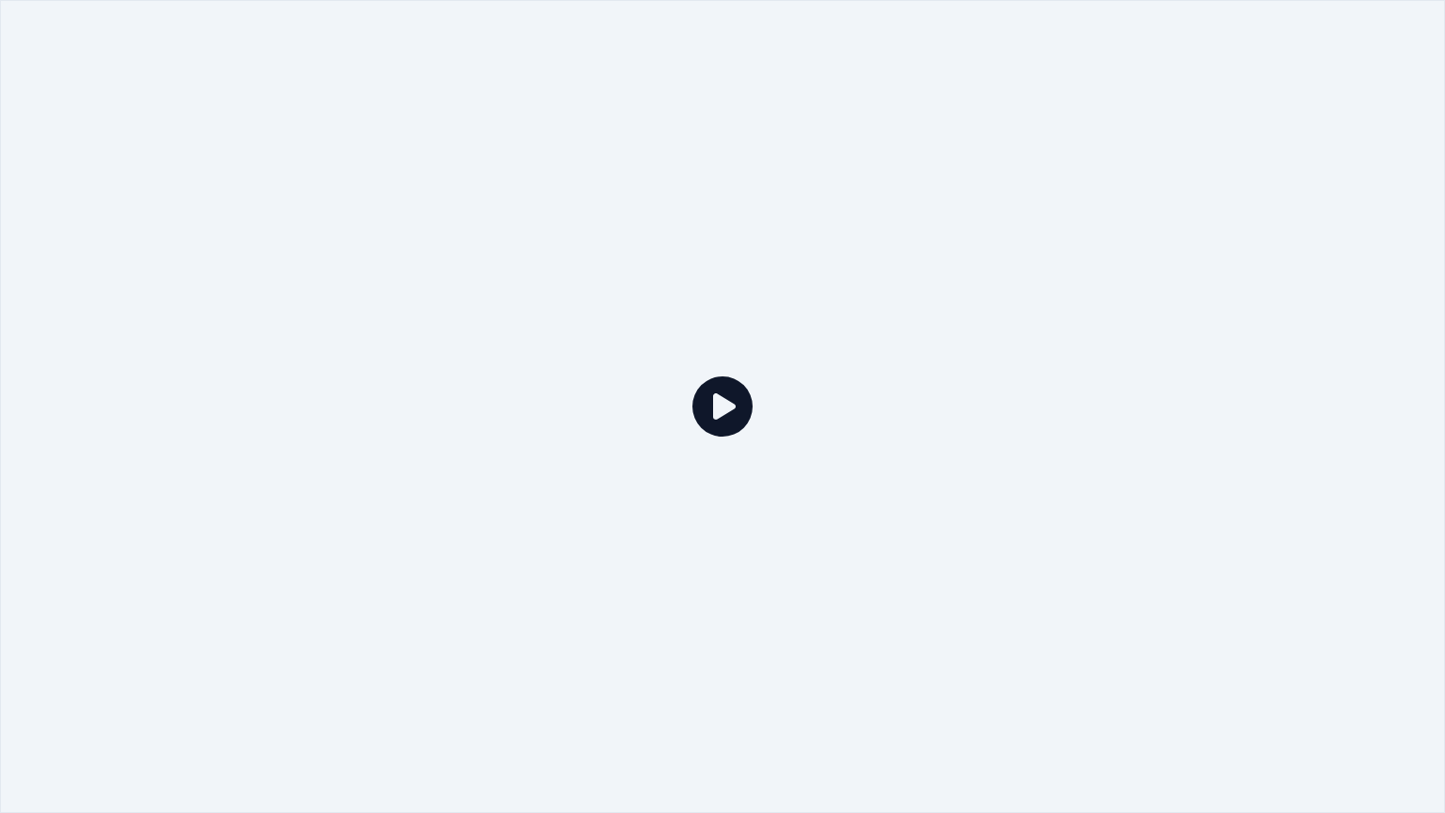
drag, startPoint x: 704, startPoint y: 406, endPoint x: 895, endPoint y: 389, distance: 192.6
click at [703, 407] on icon at bounding box center [722, 406] width 60 height 60
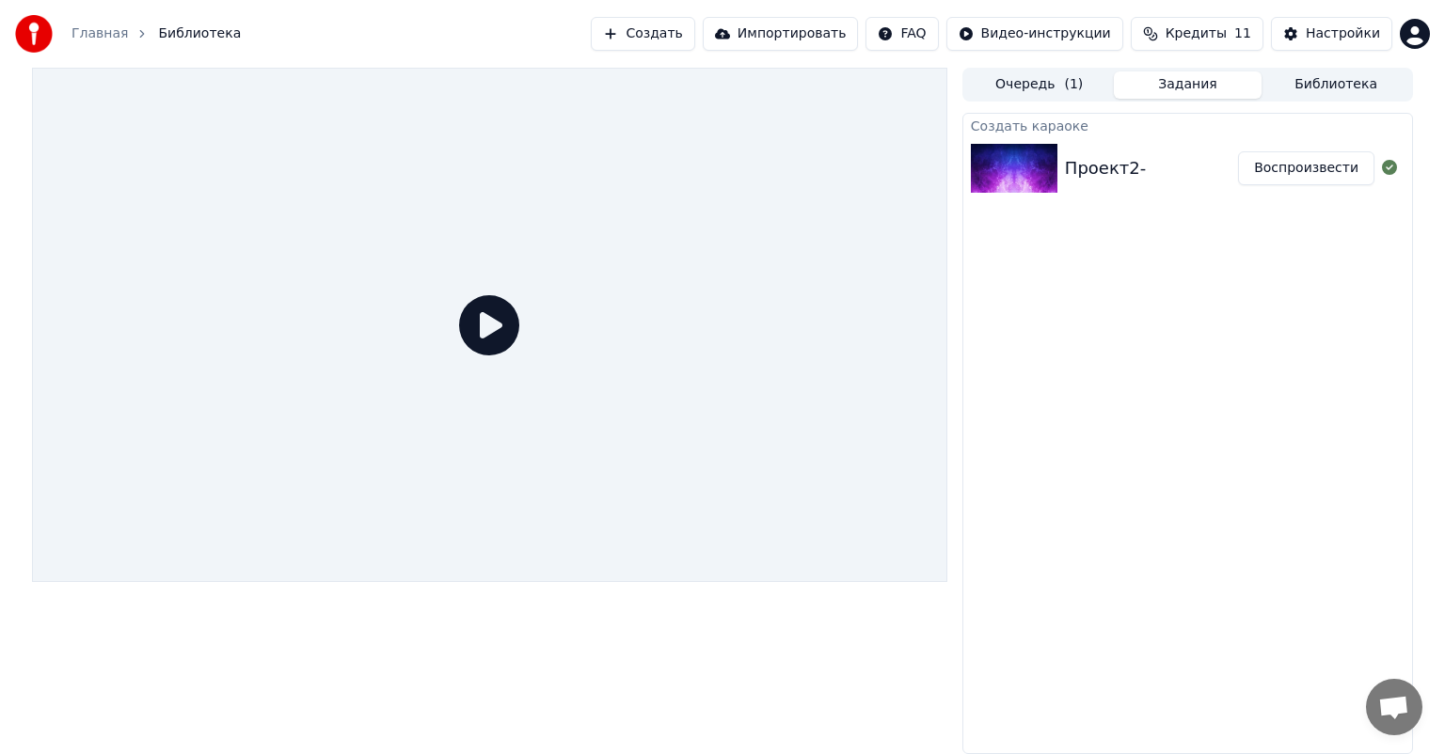
click at [1151, 166] on div "Проект2-" at bounding box center [1151, 168] width 173 height 26
click at [1312, 151] on button "Воспроизвести" at bounding box center [1306, 168] width 136 height 34
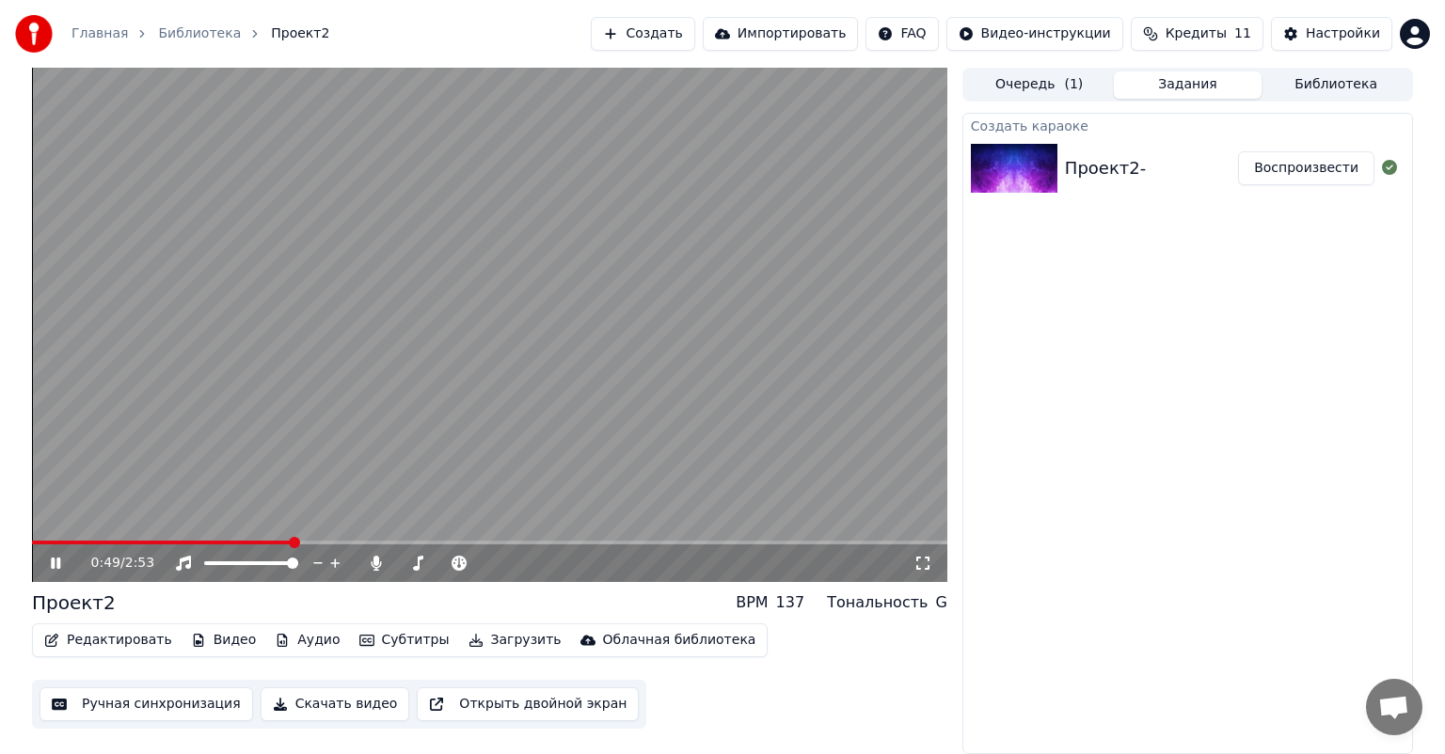
click at [87, 609] on div "Проект2" at bounding box center [74, 603] width 84 height 26
click at [1145, 163] on div "Проект2-" at bounding box center [1151, 168] width 173 height 26
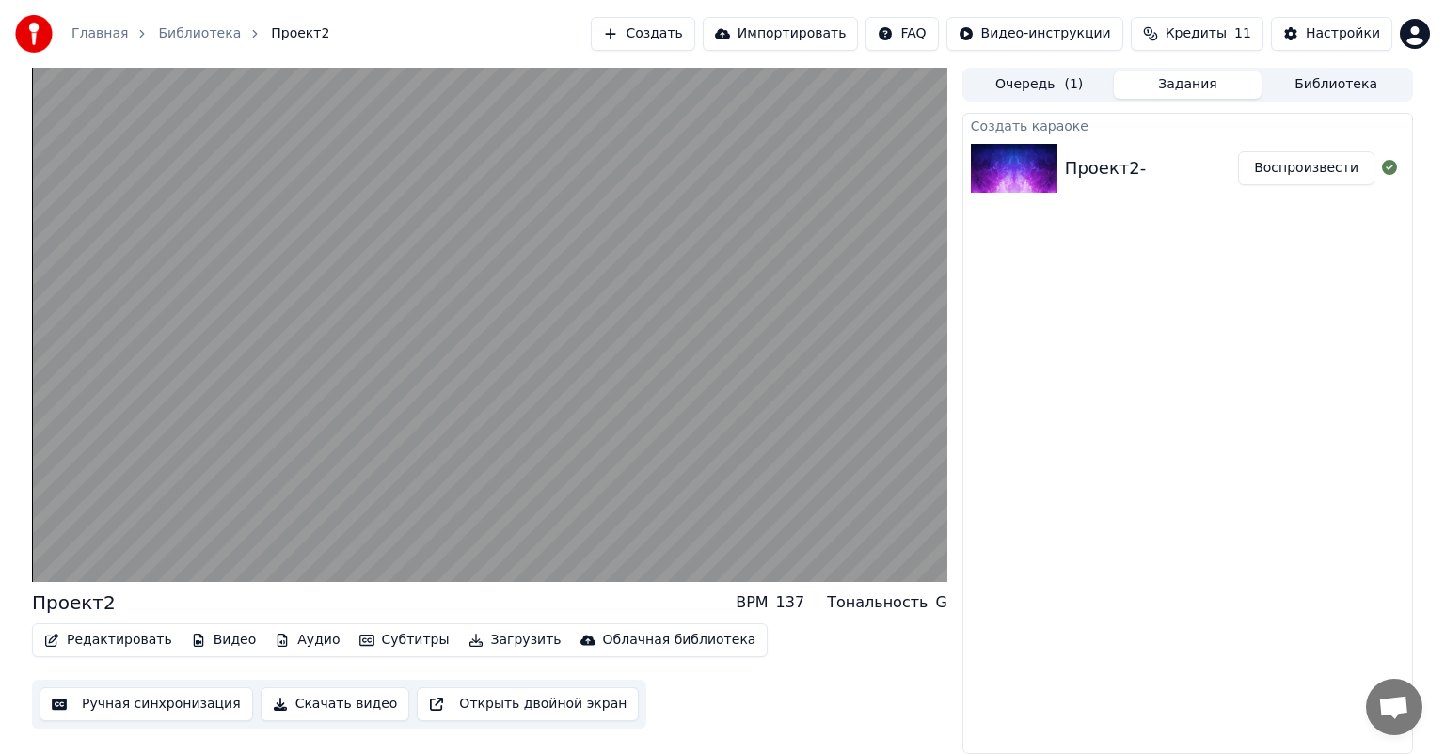
click at [1168, 165] on div "Проект2-" at bounding box center [1151, 168] width 173 height 26
click at [1087, 150] on div "Проект2- Воспроизвести" at bounding box center [1187, 168] width 449 height 64
click at [1309, 169] on button "Воспроизвести" at bounding box center [1306, 168] width 136 height 34
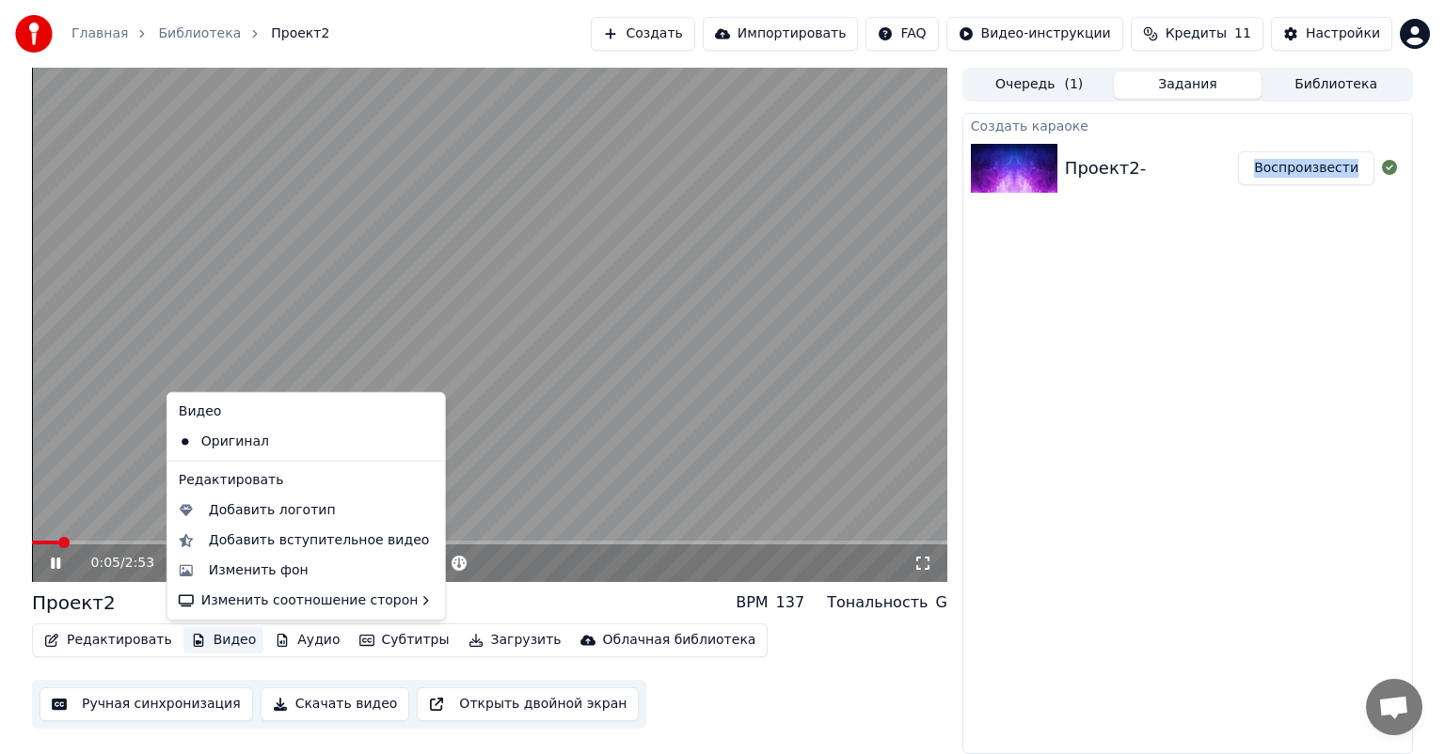
click at [225, 640] on button "Видео" at bounding box center [223, 640] width 81 height 26
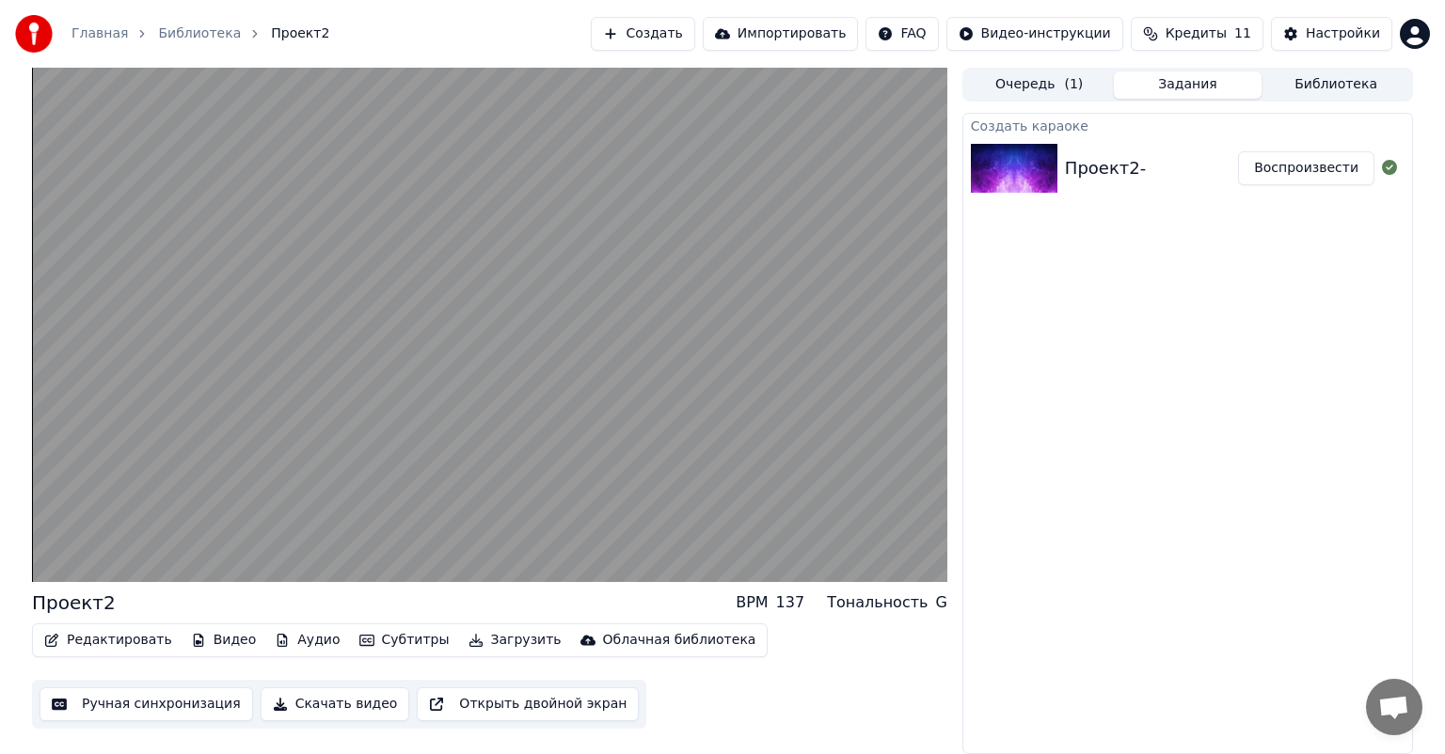
click at [1162, 535] on div "Создать караоке Проект2- Воспроизвести" at bounding box center [1187, 433] width 451 height 641
click at [98, 639] on button "Редактировать" at bounding box center [108, 640] width 143 height 26
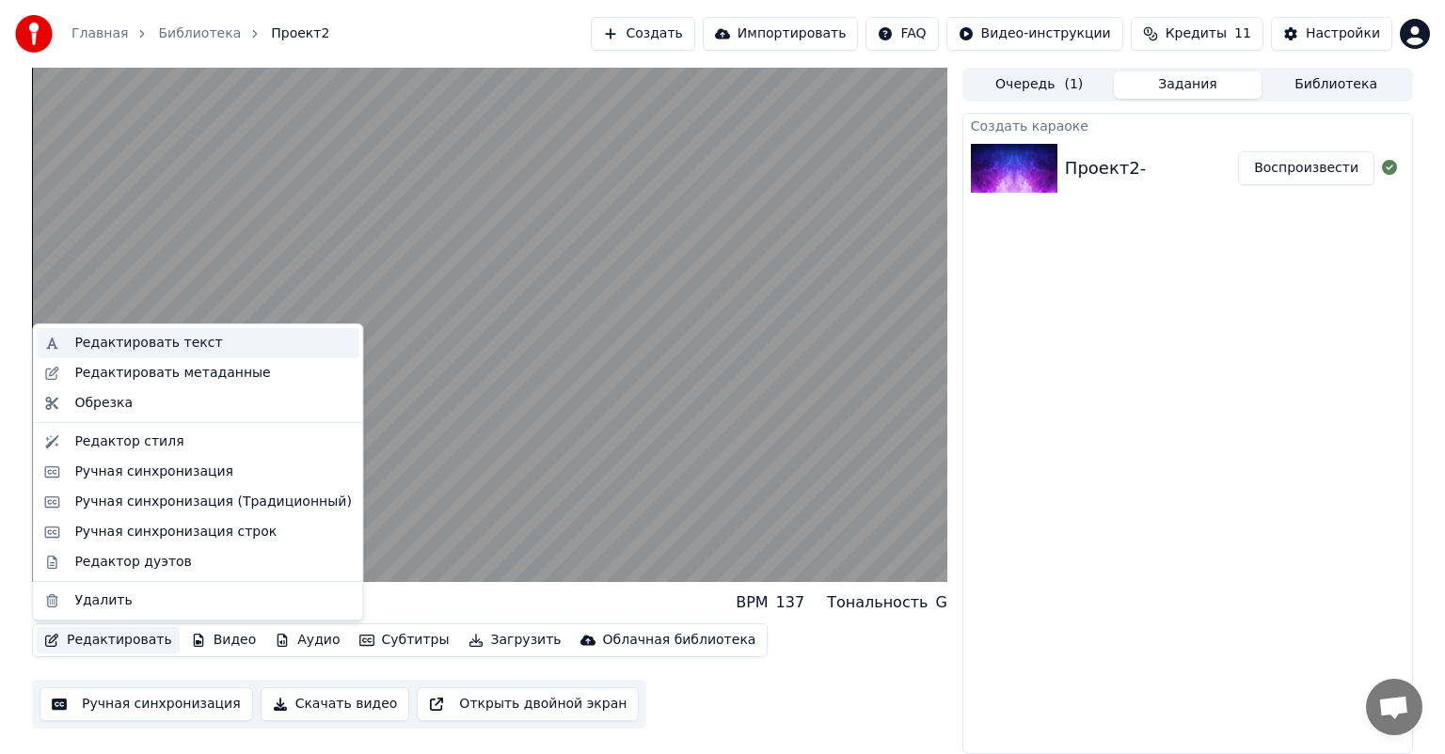
click at [144, 343] on div "Редактировать текст" at bounding box center [148, 343] width 148 height 19
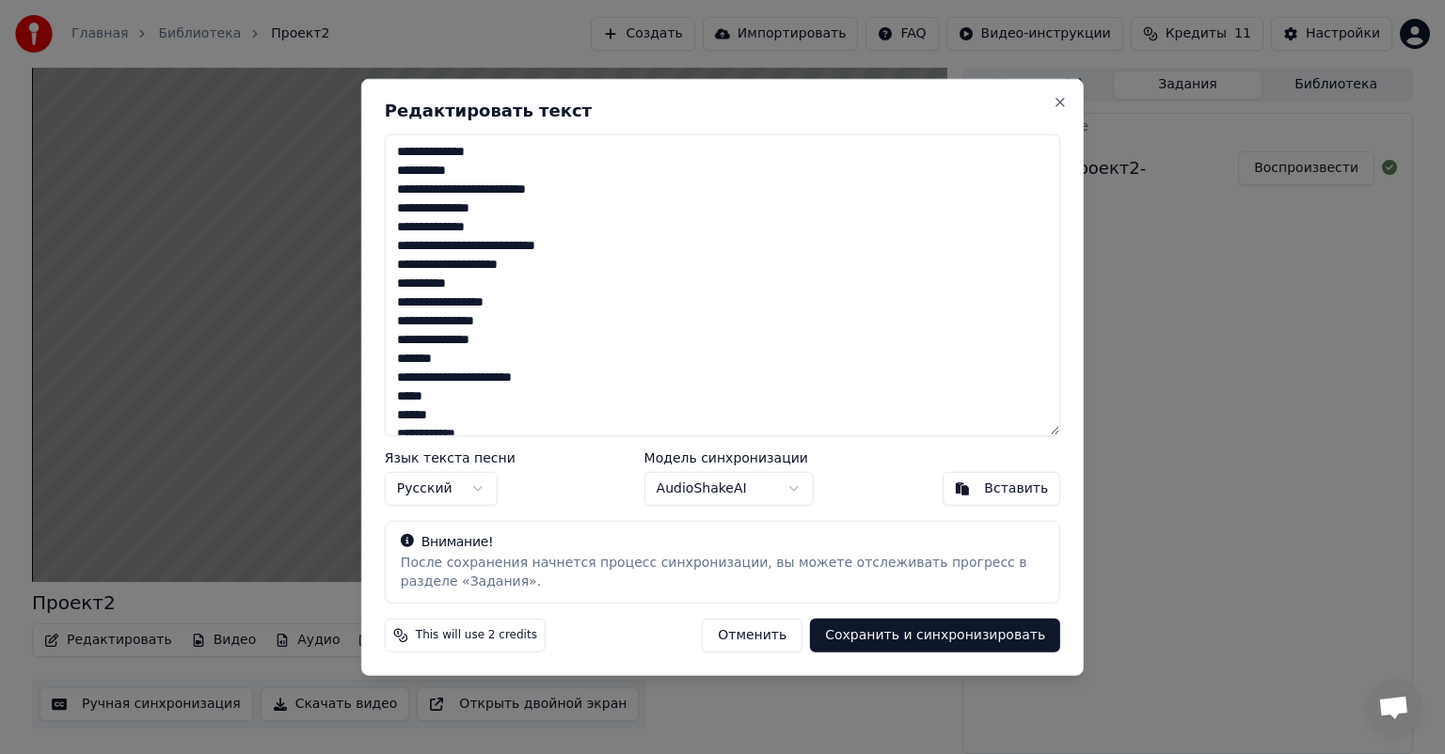
click at [783, 636] on button "Отменить" at bounding box center [752, 635] width 101 height 34
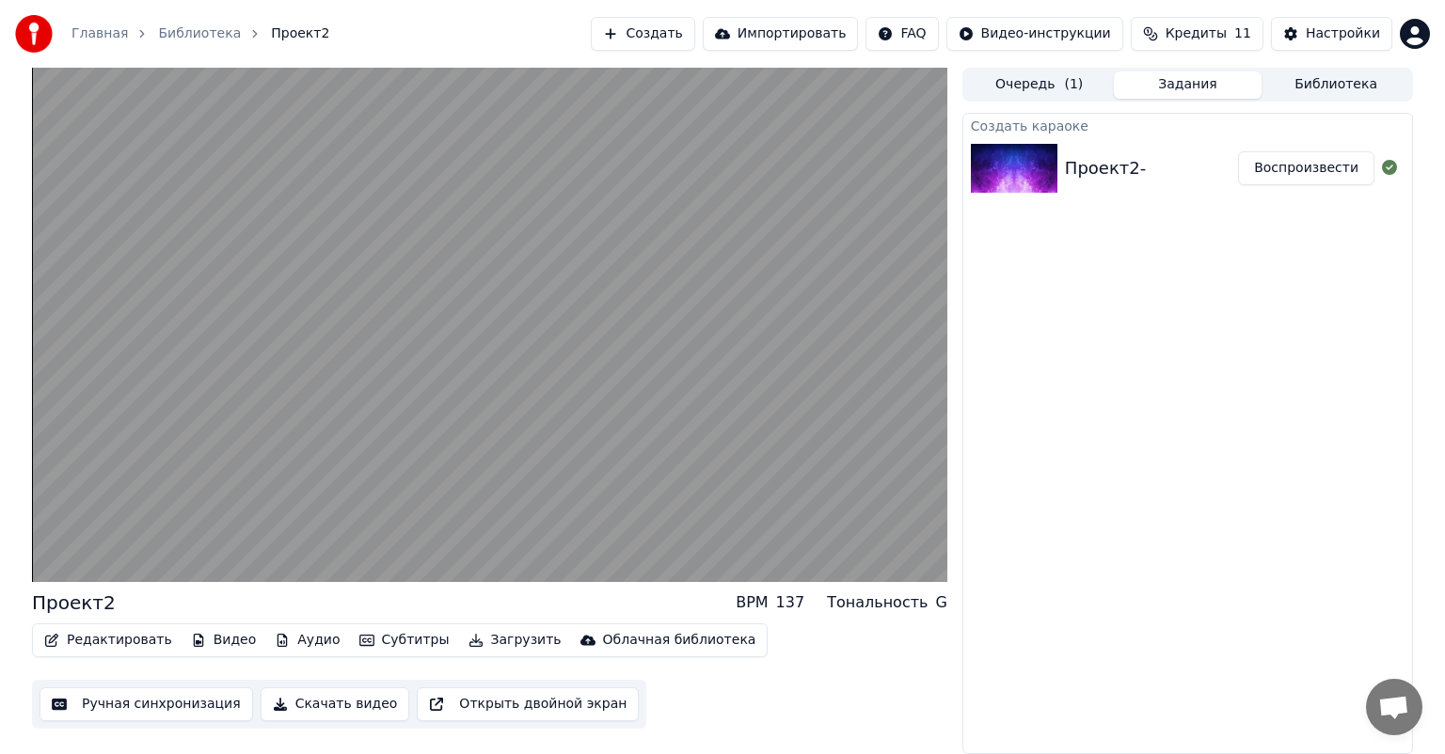
click at [78, 604] on div "Проект2" at bounding box center [74, 603] width 84 height 26
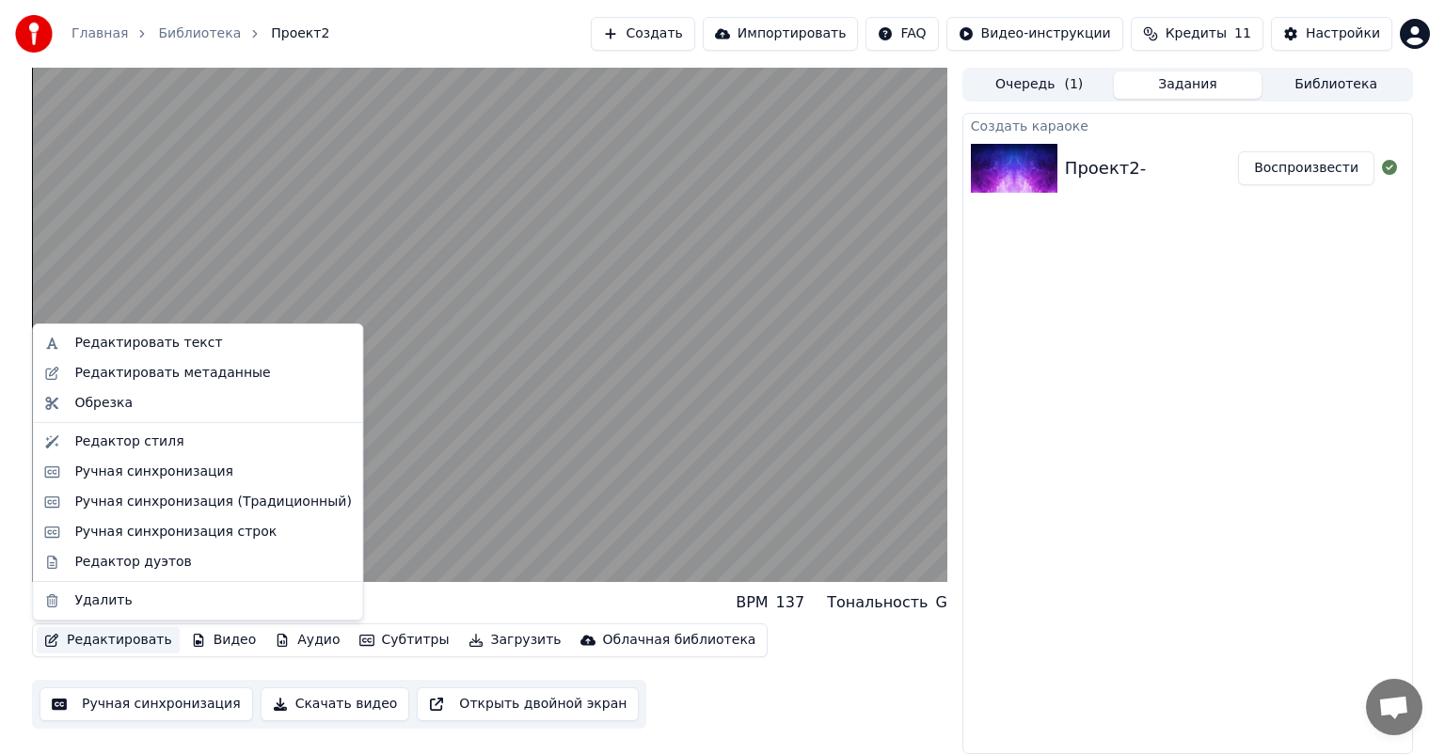
click at [81, 636] on button "Редактировать" at bounding box center [108, 640] width 143 height 26
click at [245, 372] on div "Редактировать метаданные" at bounding box center [212, 373] width 277 height 19
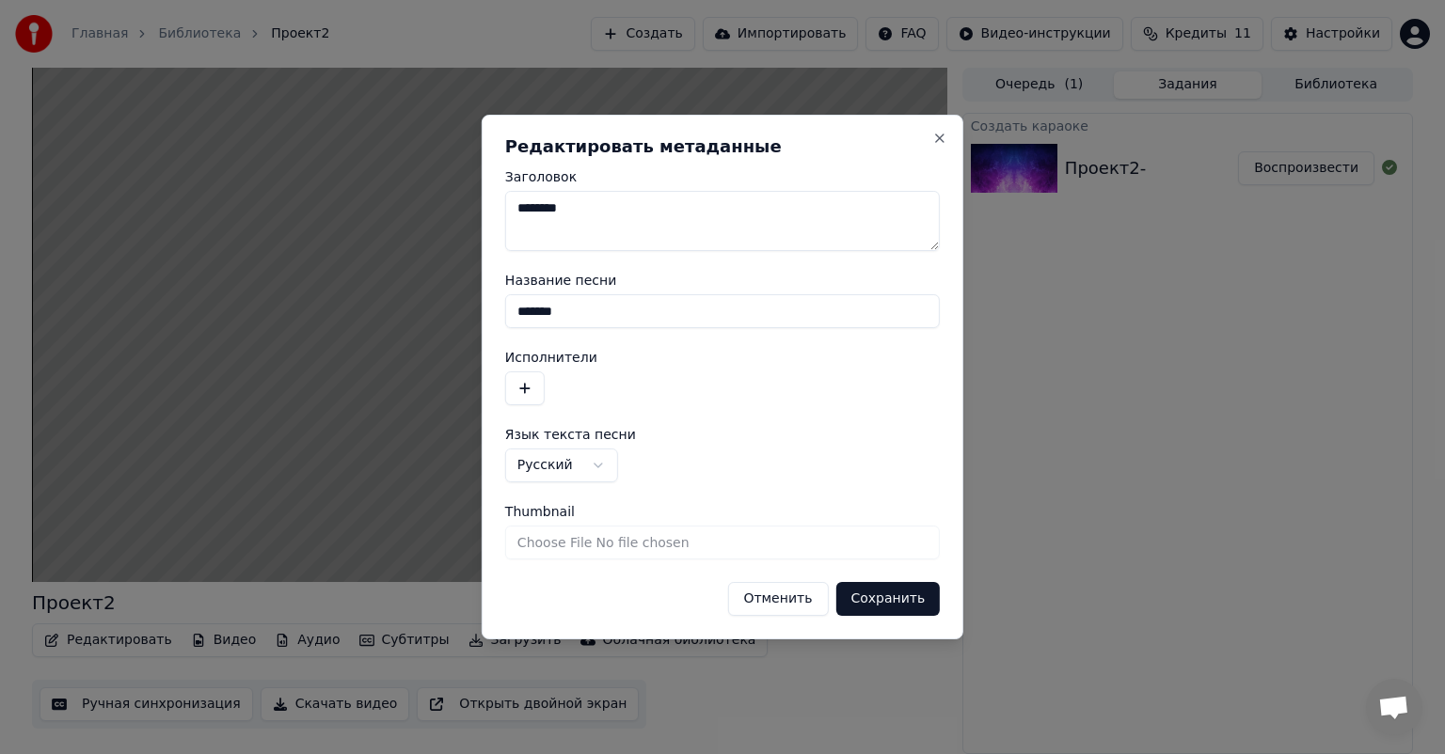
drag, startPoint x: 647, startPoint y: 208, endPoint x: 466, endPoint y: 214, distance: 181.6
click at [466, 214] on body "**********" at bounding box center [722, 377] width 1445 height 754
type textarea "**********"
drag, startPoint x: 636, startPoint y: 305, endPoint x: 489, endPoint y: 324, distance: 147.9
click at [489, 324] on div "**********" at bounding box center [723, 377] width 482 height 525
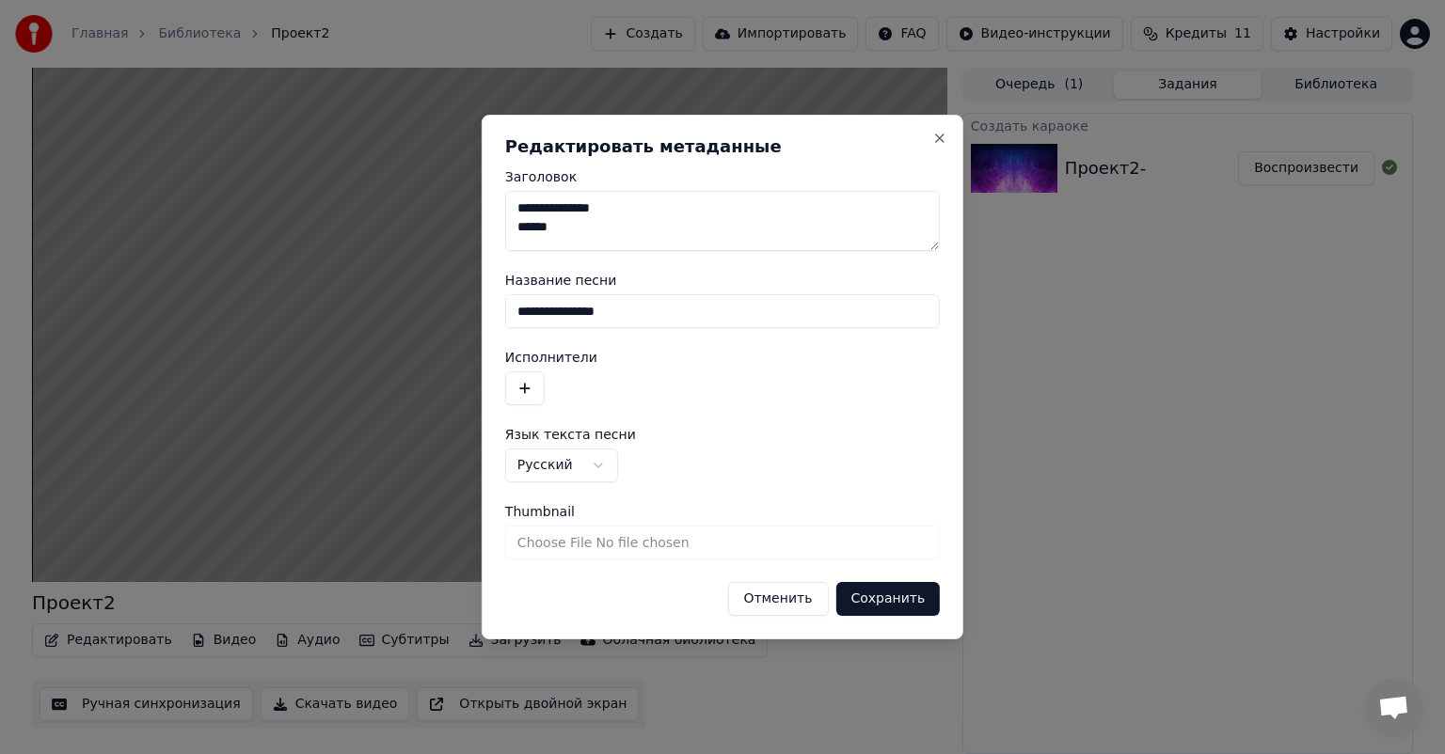
type input "**********"
click at [893, 606] on button "Сохранить" at bounding box center [887, 599] width 104 height 34
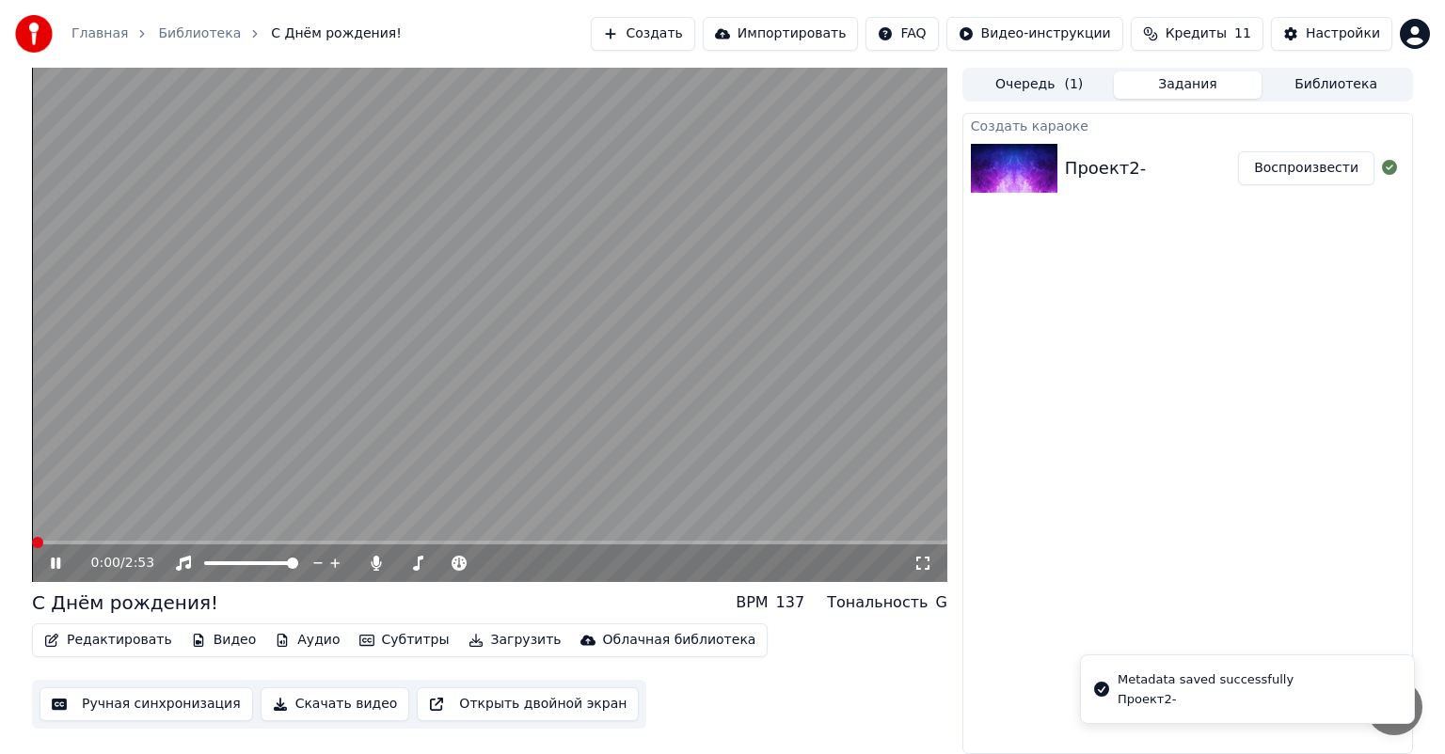
click at [32, 545] on span at bounding box center [32, 543] width 0 height 4
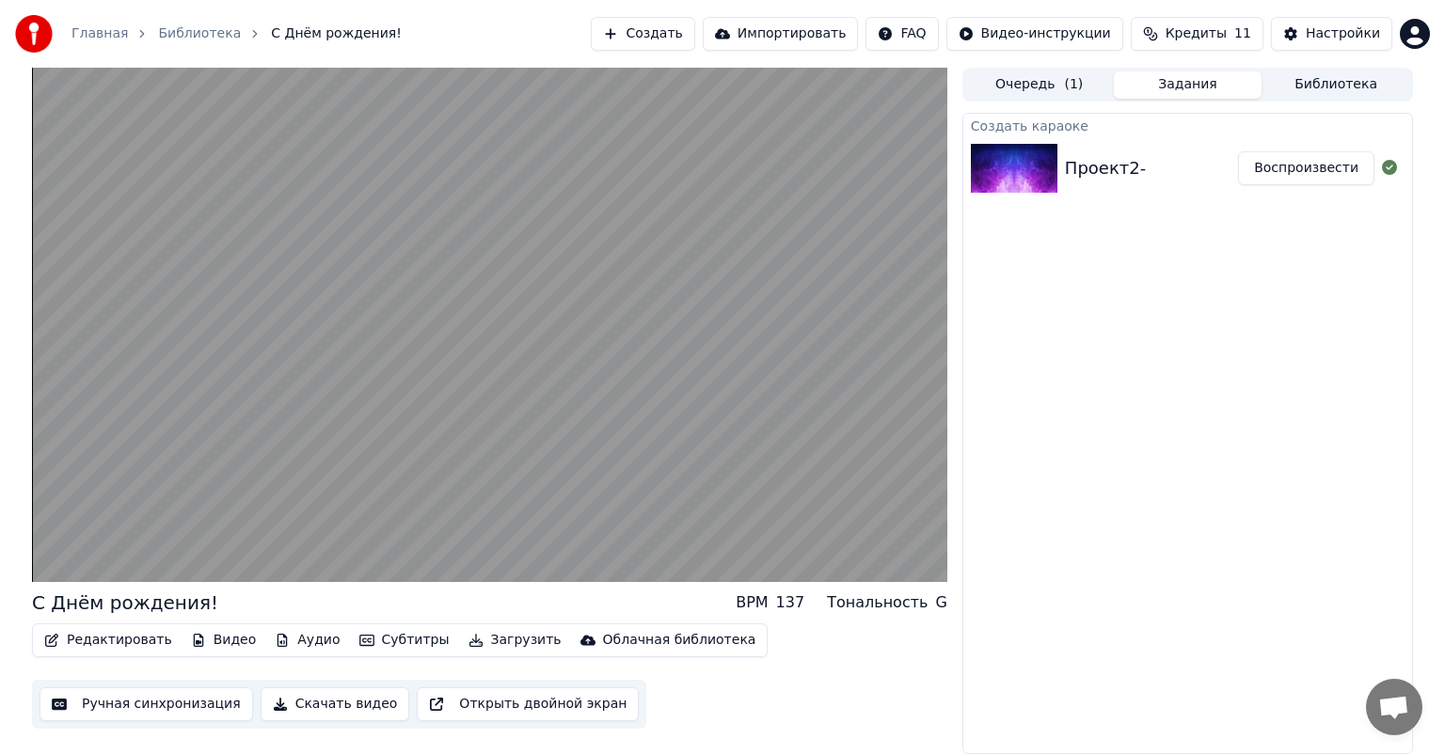
click at [335, 698] on button "Скачать видео" at bounding box center [336, 705] width 150 height 34
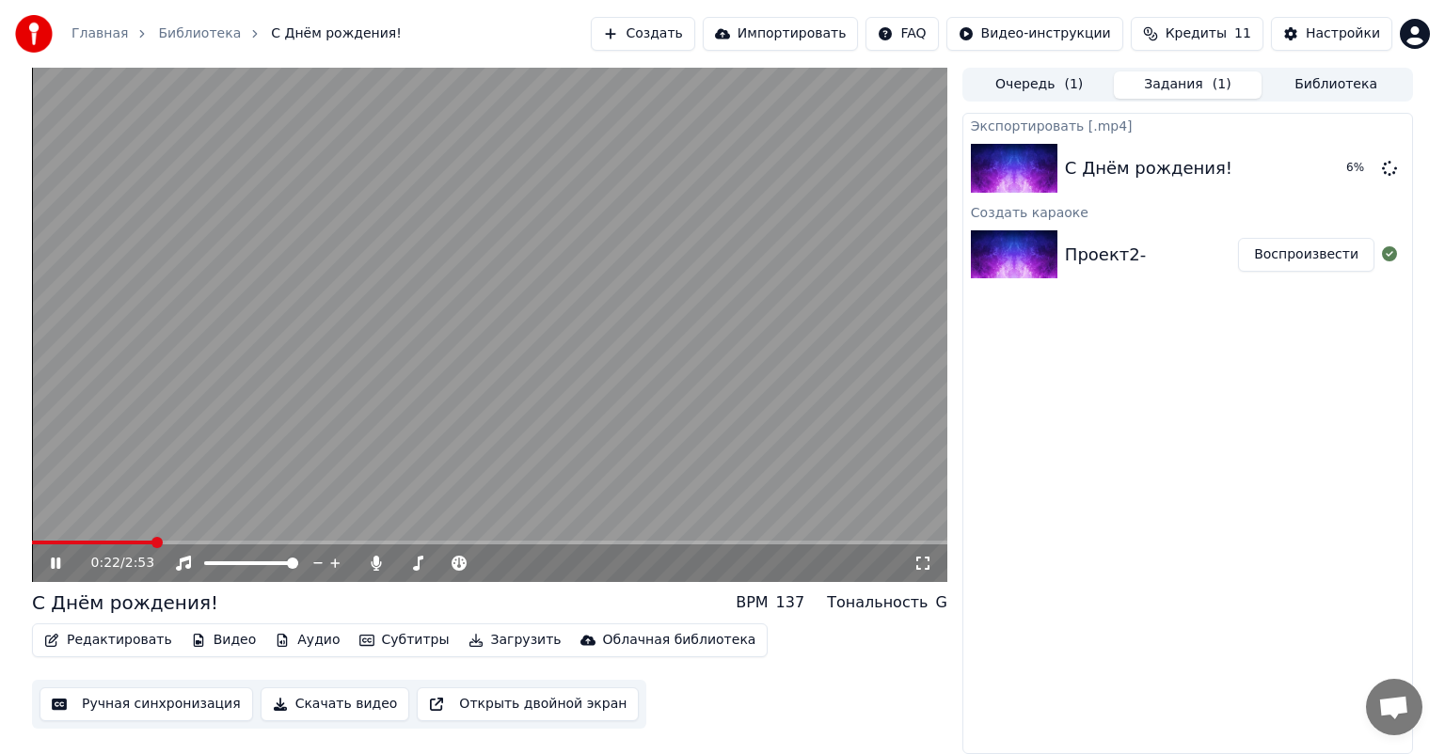
click at [98, 640] on button "Редактировать" at bounding box center [108, 640] width 143 height 26
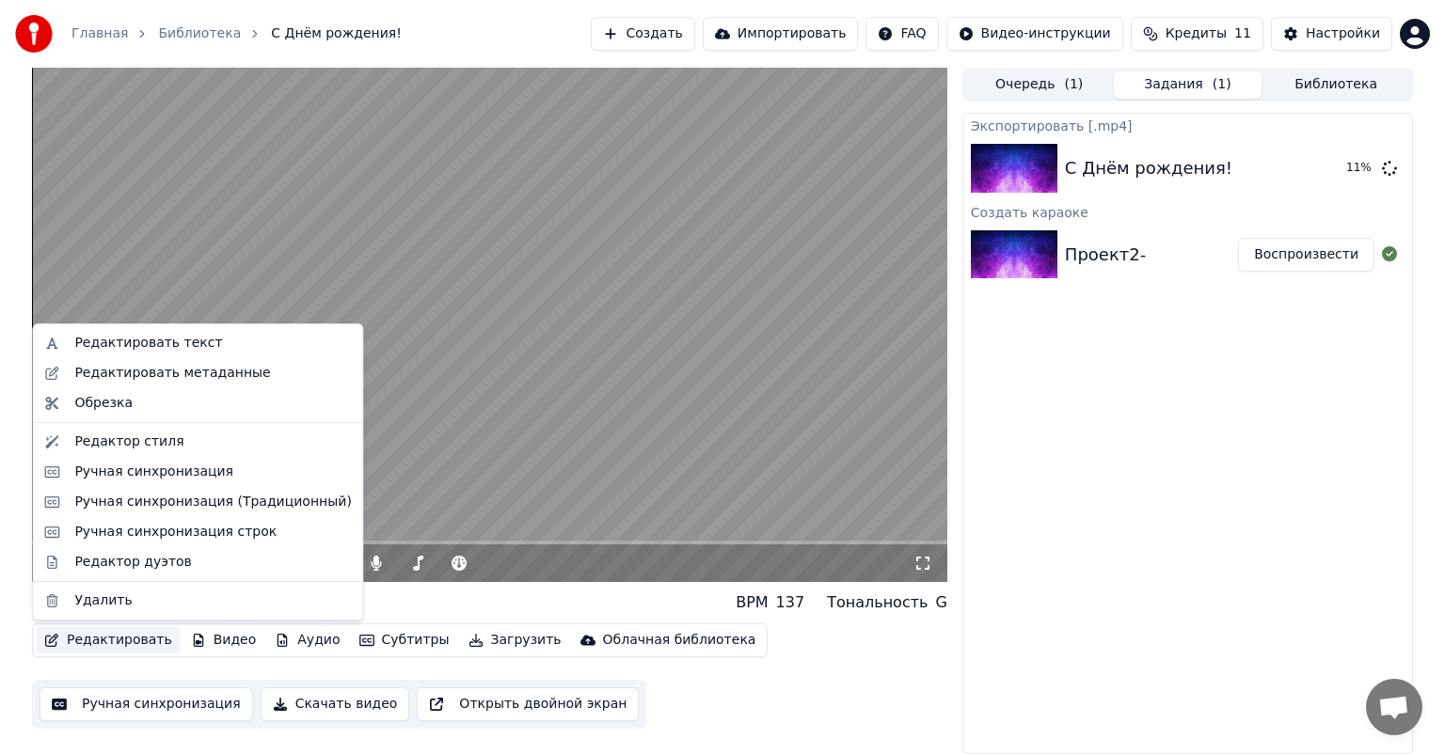
click at [1129, 572] on div "Экспортировать [.mp4] С Днём рождения! 11 % Создать караоке Проект2- Воспроизве…" at bounding box center [1187, 433] width 451 height 641
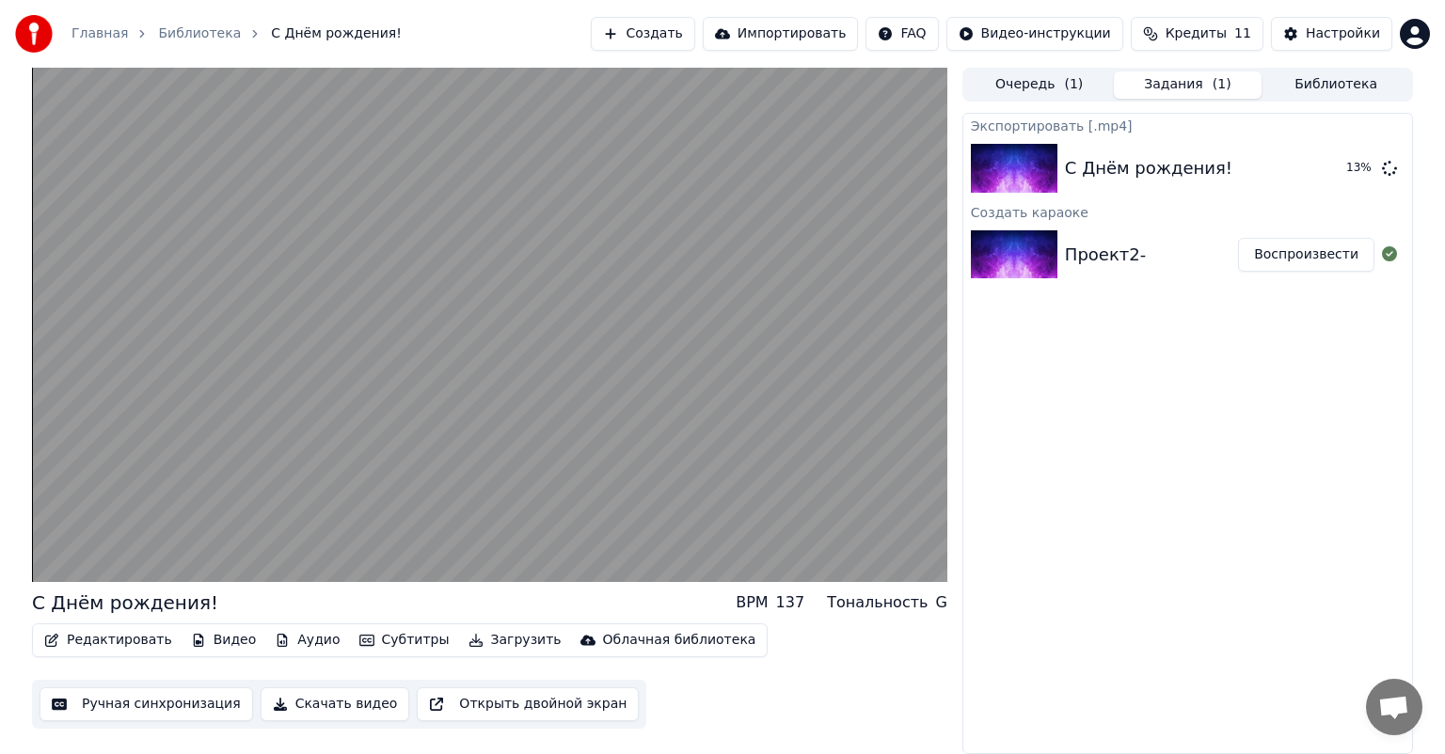
click at [350, 704] on button "Скачать видео" at bounding box center [336, 705] width 150 height 34
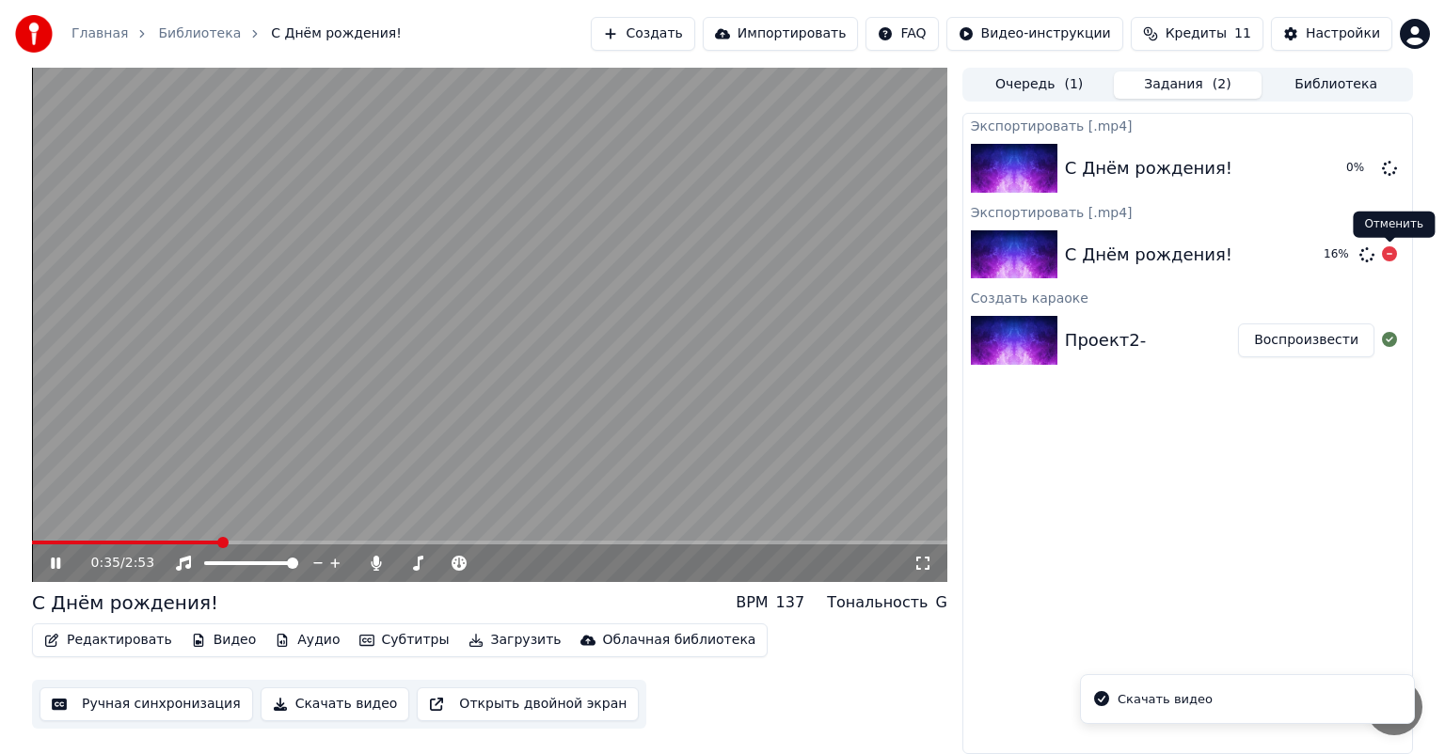
click at [1388, 252] on icon at bounding box center [1389, 253] width 15 height 15
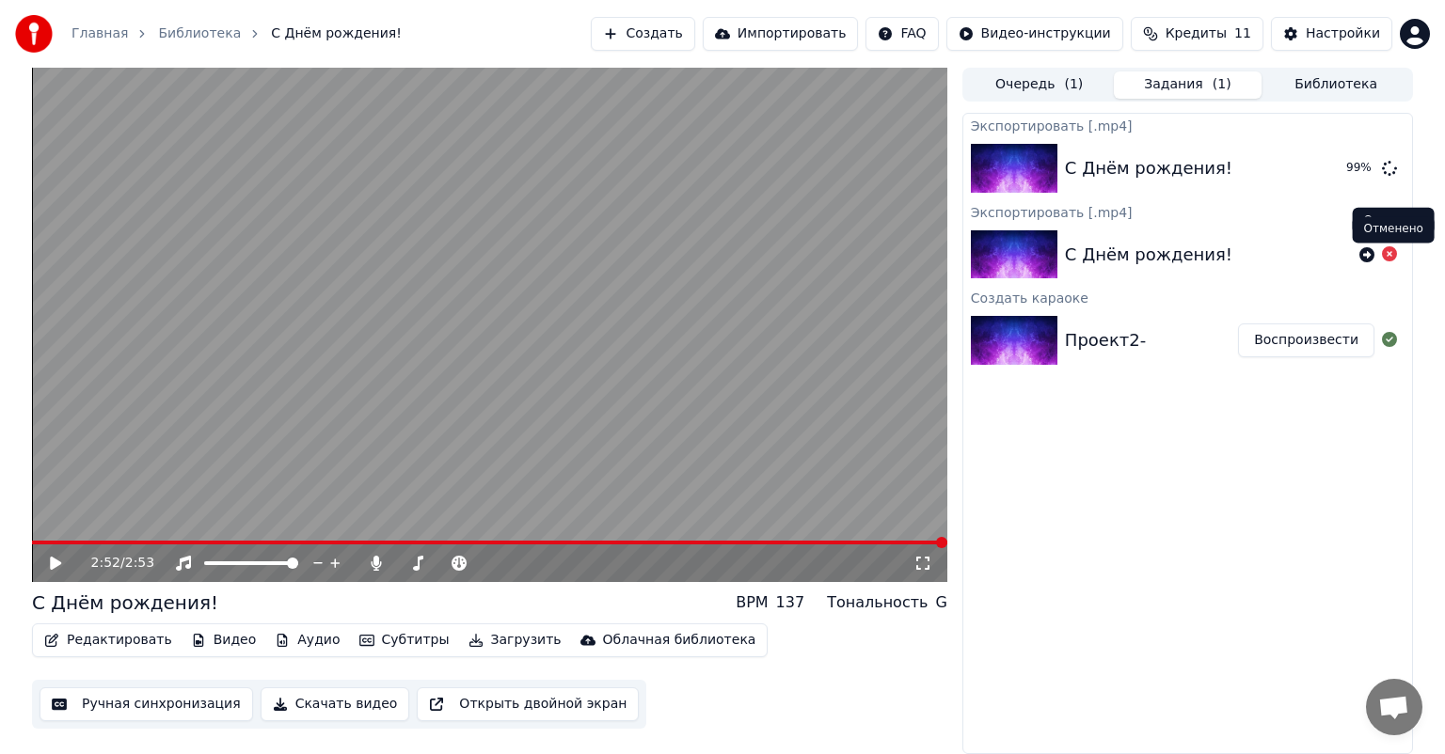
click at [1394, 252] on icon at bounding box center [1389, 253] width 15 height 15
click at [1387, 260] on icon at bounding box center [1389, 253] width 15 height 15
click at [1329, 166] on button "Показать" at bounding box center [1325, 168] width 97 height 34
